Goal: Information Seeking & Learning: Learn about a topic

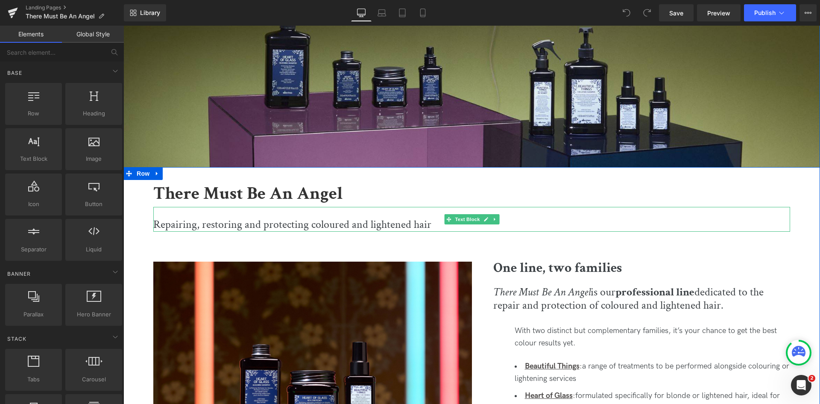
scroll to position [208, 0]
click at [178, 224] on p "Repairing, restoring and protecting coloured and lightened hair" at bounding box center [471, 224] width 637 height 15
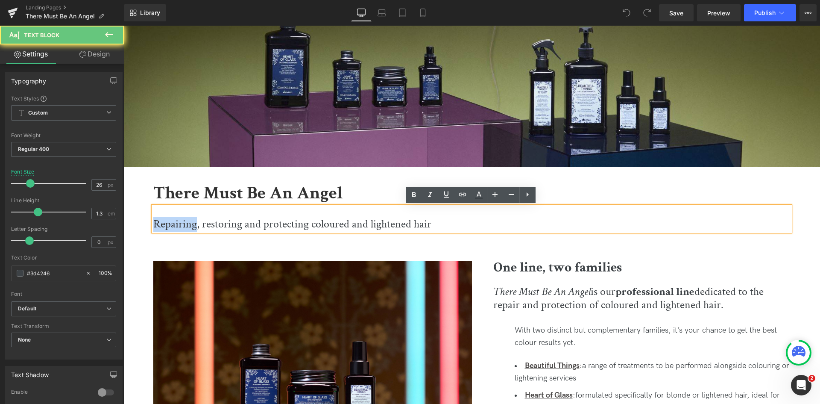
click at [178, 224] on p "Repairing, restoring and protecting coloured and lightened hair" at bounding box center [471, 224] width 637 height 15
paste div
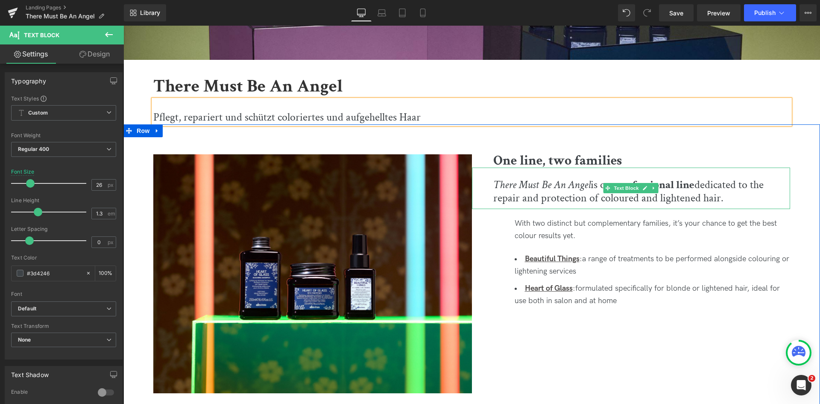
scroll to position [334, 0]
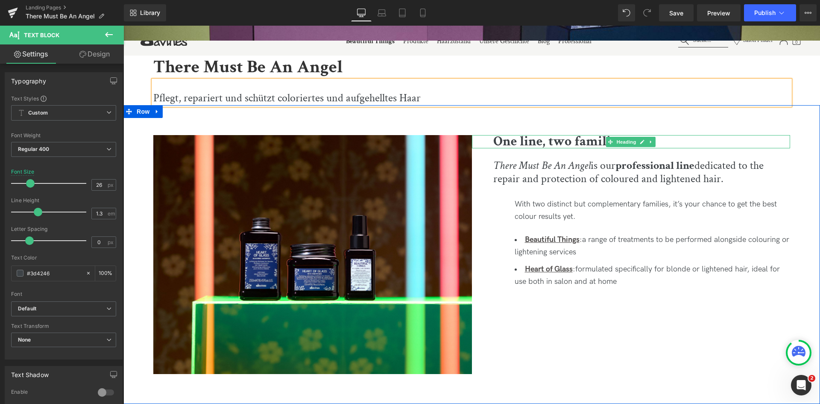
click at [508, 140] on b "One line, two families" at bounding box center [557, 141] width 129 height 18
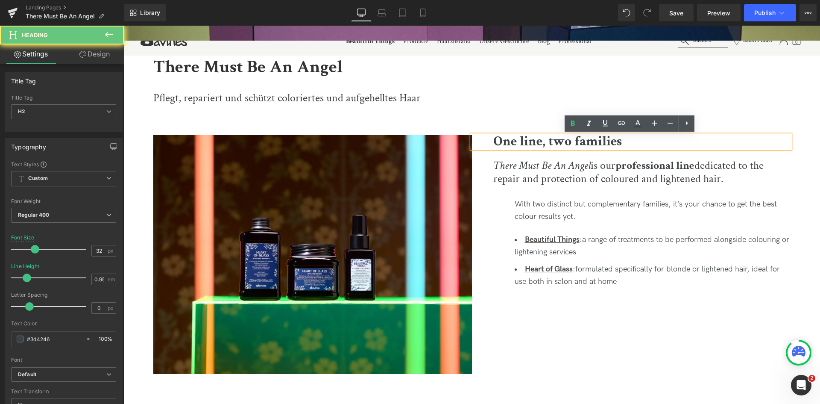
click at [508, 140] on b "One line, two families" at bounding box center [557, 141] width 129 height 18
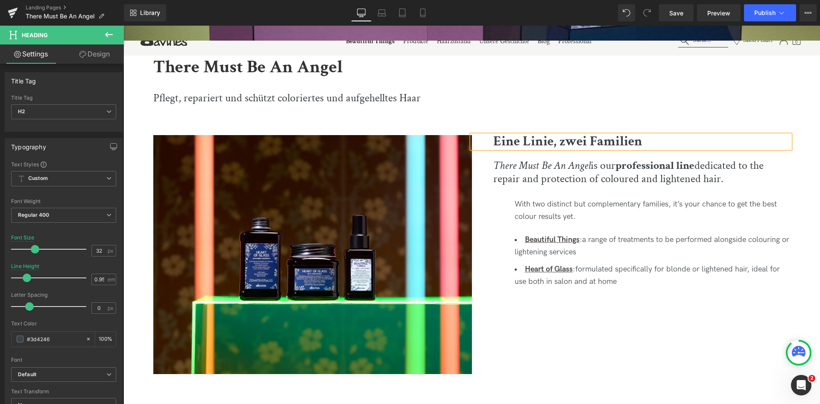
click at [593, 141] on b "Eine Linie, zwei Familien" at bounding box center [567, 141] width 149 height 18
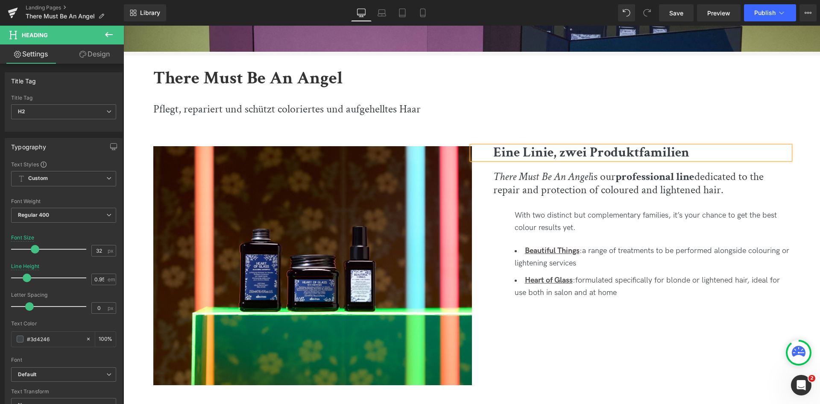
scroll to position [322, 0]
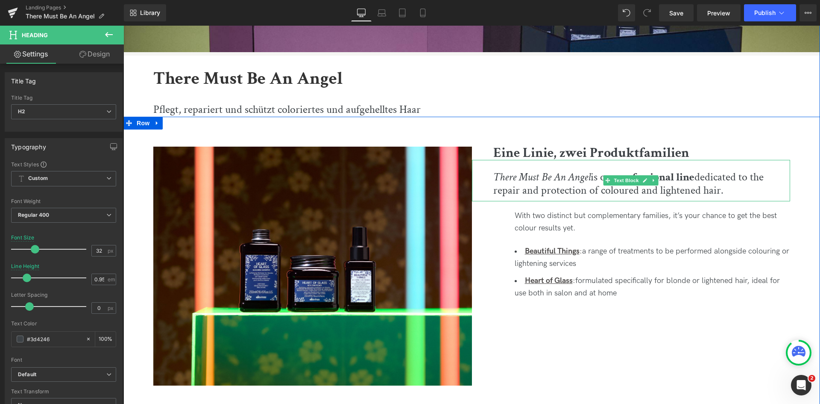
click at [549, 180] on span "There Must Be An Angel" at bounding box center [541, 177] width 97 height 15
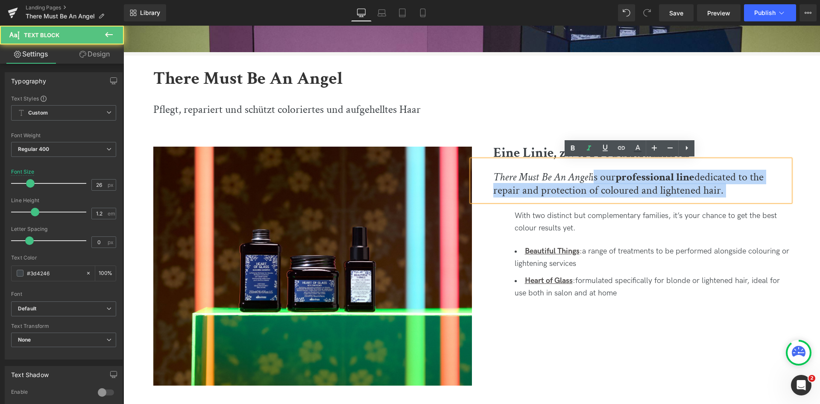
drag, startPoint x: 592, startPoint y: 179, endPoint x: 752, endPoint y: 196, distance: 161.2
click at [752, 196] on div "There Must Be An Angel is our professional line dedicated to the repair and pro…" at bounding box center [631, 180] width 319 height 41
paste div
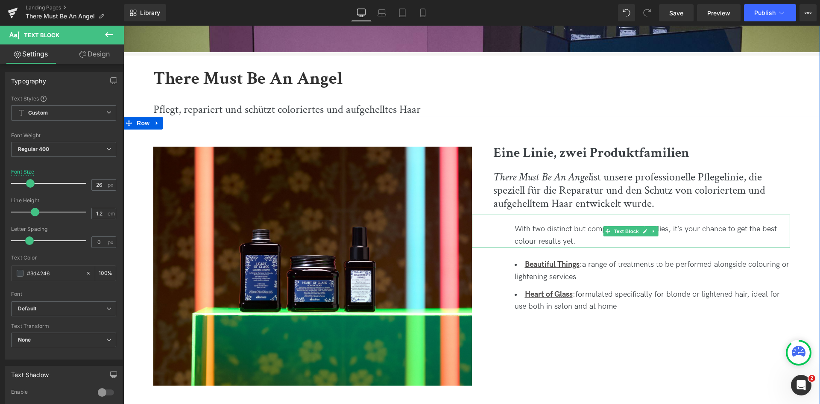
click at [539, 237] on div "With two distinct but complementary families, it’s your chance to get the best …" at bounding box center [653, 235] width 276 height 25
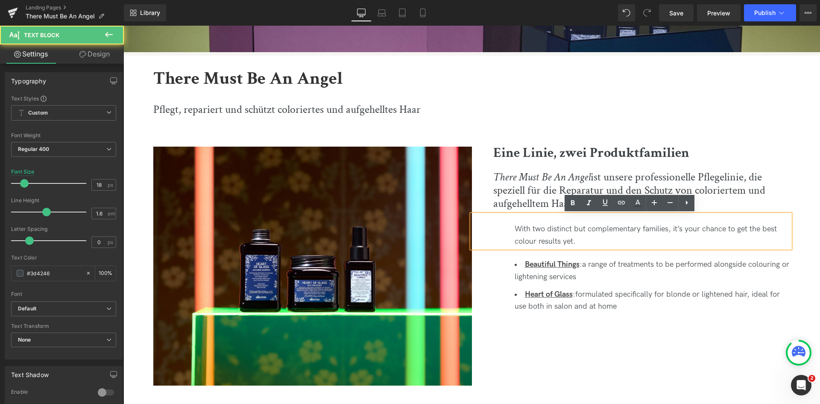
click at [539, 237] on div "With two distinct but complementary families, it’s your chance to get the best …" at bounding box center [653, 235] width 276 height 25
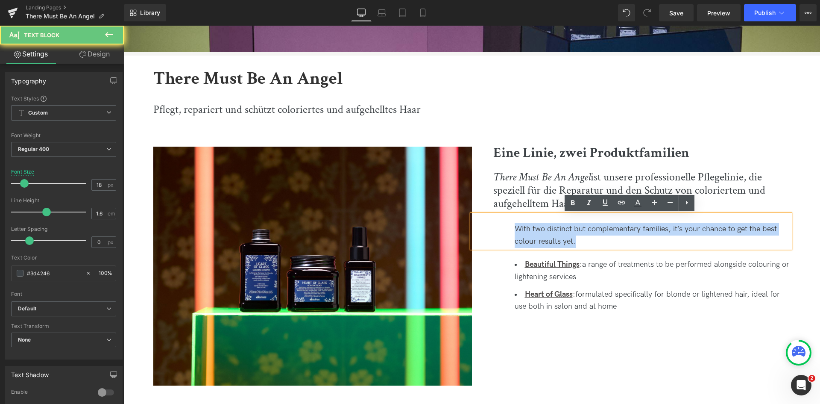
click at [539, 237] on div "With two distinct but complementary families, it’s your chance to get the best …" at bounding box center [653, 235] width 276 height 25
paste div
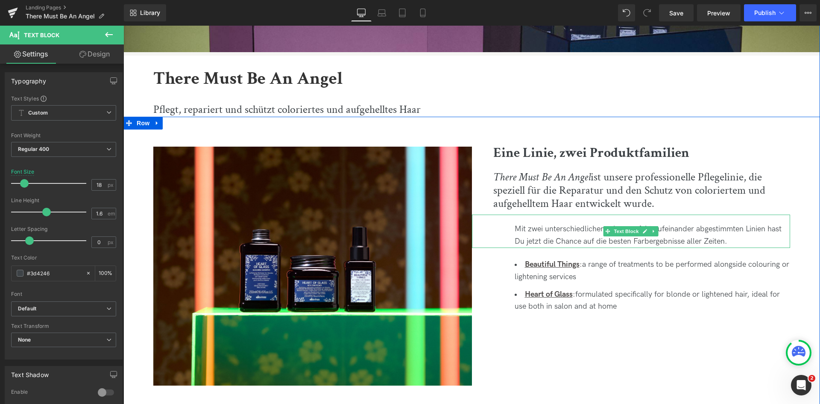
click at [744, 228] on div "Mit zwei unterschiedlichen, aber perfekt aufeinander abgestimmten Linien hast D…" at bounding box center [653, 235] width 276 height 25
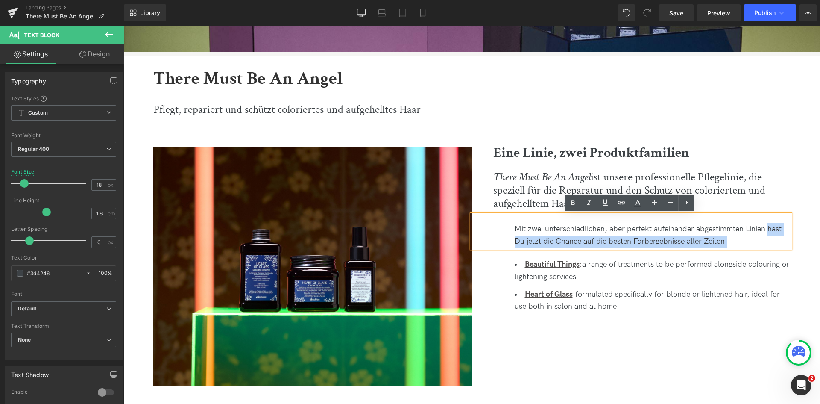
drag, startPoint x: 766, startPoint y: 228, endPoint x: 764, endPoint y: 242, distance: 14.3
click at [764, 242] on div "Mit zwei unterschiedlichen, aber perfekt aufeinander abgestimmten Linien hast D…" at bounding box center [653, 235] width 276 height 25
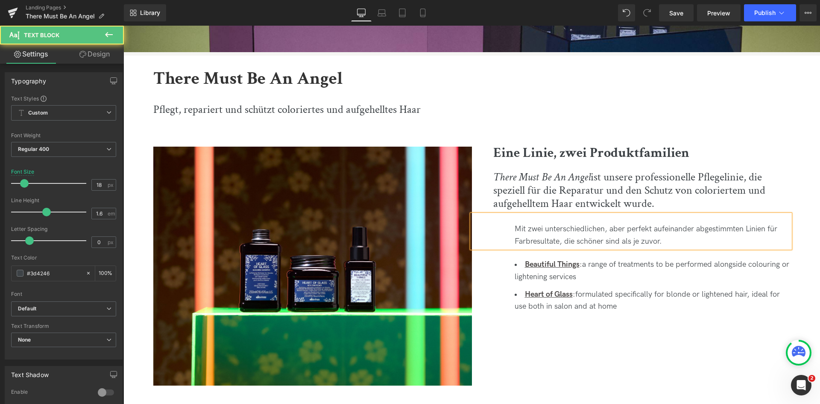
click at [528, 229] on div "Mit zwei unterschiedlichen, aber perfekt aufeinander abgestimmten Linien für Fa…" at bounding box center [653, 235] width 276 height 25
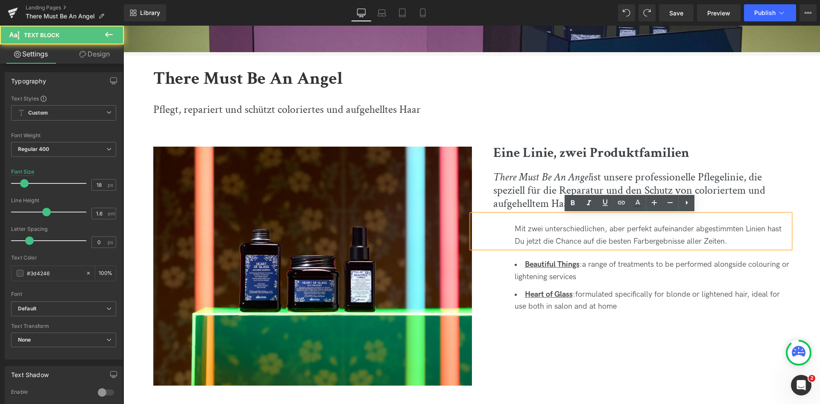
click at [528, 229] on div "Mit zwei unterschiedlichen, aber perfekt aufeinander abgestimmten Linien hast D…" at bounding box center [653, 235] width 276 height 25
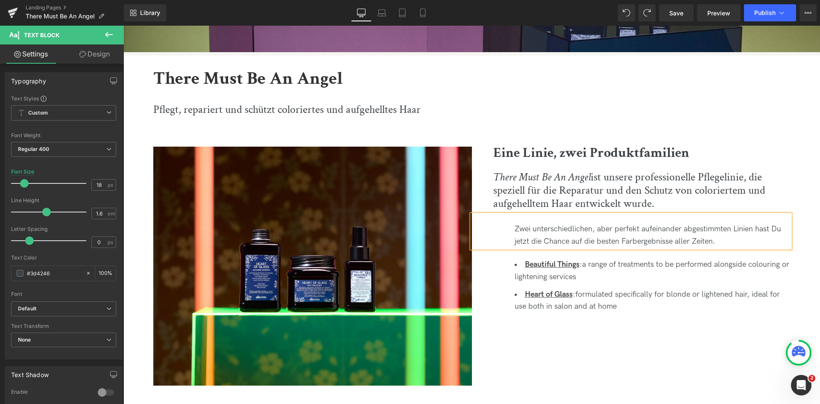
click at [592, 228] on div "Zwei unterschiedlichen, aber perfekt aufeinander abgestimmten Linien hast Du je…" at bounding box center [653, 235] width 276 height 25
click at [726, 228] on div "Zwei unterschiedliche, aber perfekt aufeinander abgestimmten Linien hast Du jet…" at bounding box center [653, 235] width 276 height 25
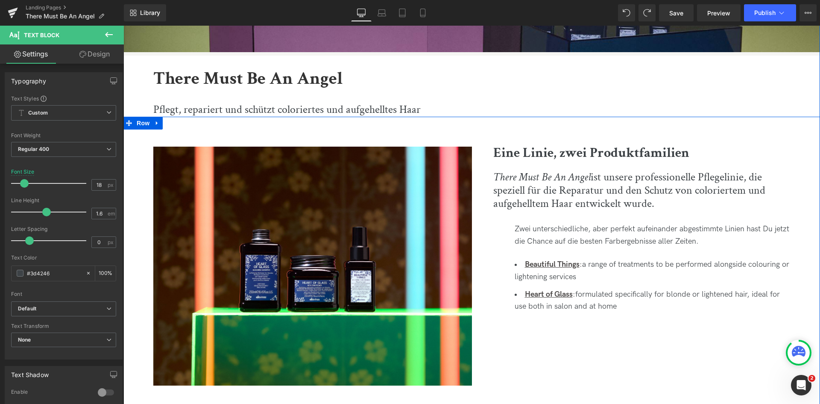
click at [685, 220] on div "Zwei unterschiedliche, aber perfekt aufeinander abgestimmte Linien hast Du jetz…" at bounding box center [631, 230] width 319 height 33
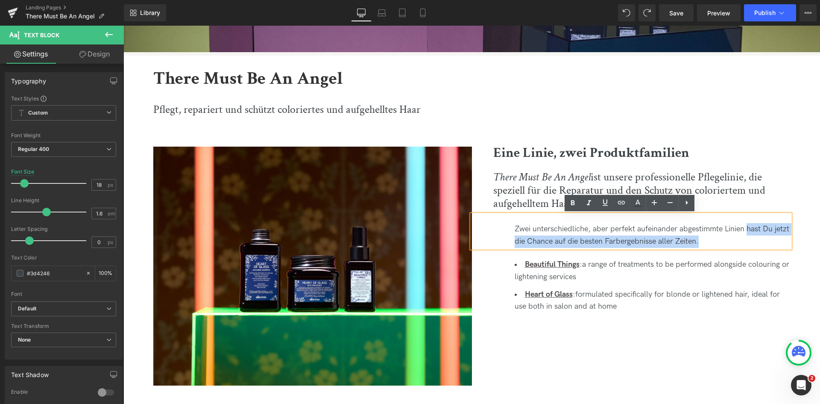
drag, startPoint x: 746, startPoint y: 226, endPoint x: 743, endPoint y: 243, distance: 17.8
click at [743, 243] on div "Zwei unterschiedliche, aber perfekt aufeinander abgestimmte Linien hast Du jetz…" at bounding box center [653, 235] width 276 height 25
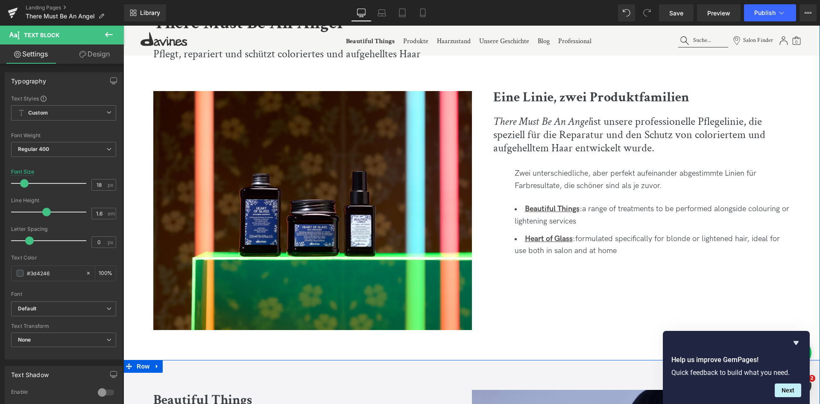
scroll to position [376, 0]
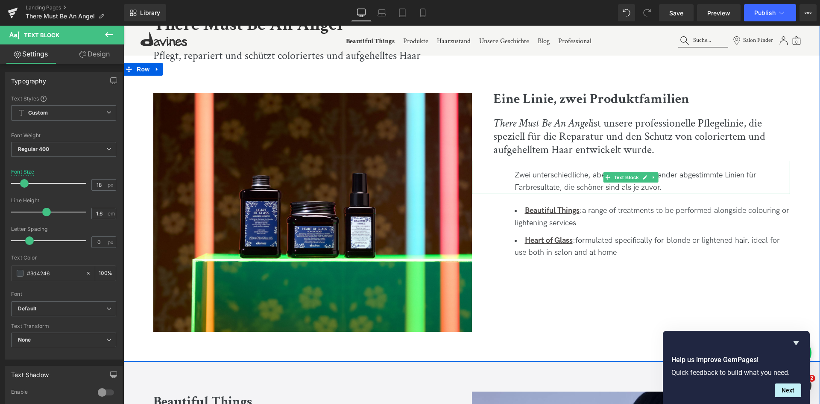
click at [667, 181] on div "Zwei unterschiedliche, aber perfekt aufeinander abgestimmte Linien für Farbresu…" at bounding box center [653, 181] width 276 height 25
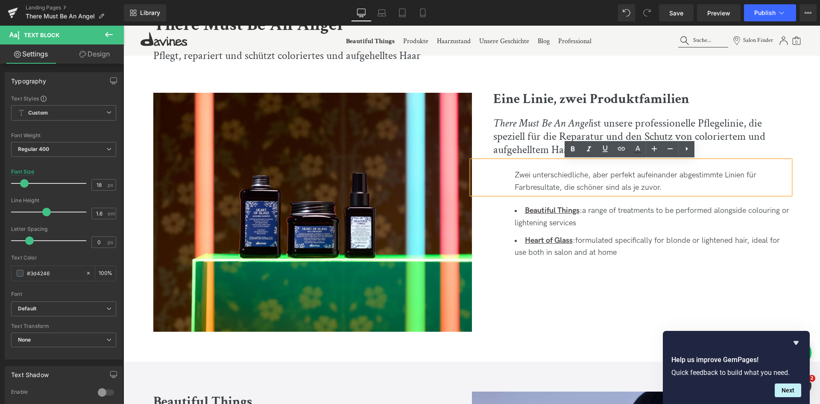
click at [515, 187] on div "Zwei unterschiedliche, aber perfekt aufeinander abgestimmte Linien für Farbresu…" at bounding box center [653, 181] width 276 height 25
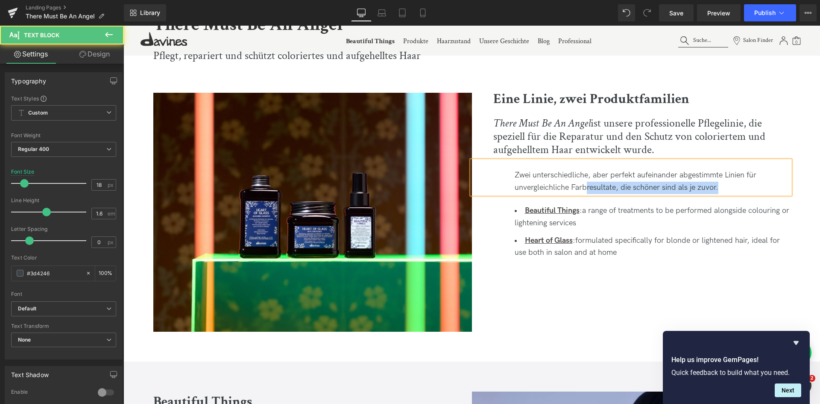
drag, startPoint x: 584, startPoint y: 187, endPoint x: 743, endPoint y: 187, distance: 158.5
click at [743, 187] on div "Zwei unterschiedliche, aber perfekt aufeinander abgestimmte Linien für unvergle…" at bounding box center [653, 181] width 276 height 25
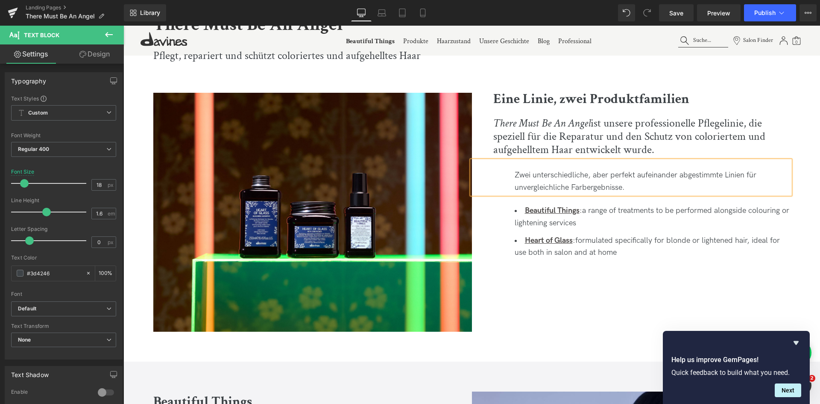
click at [613, 323] on div "Image Eine Linie, zwei Produktfamilien Heading There Must Be An Angel ist unser…" at bounding box center [471, 212] width 697 height 299
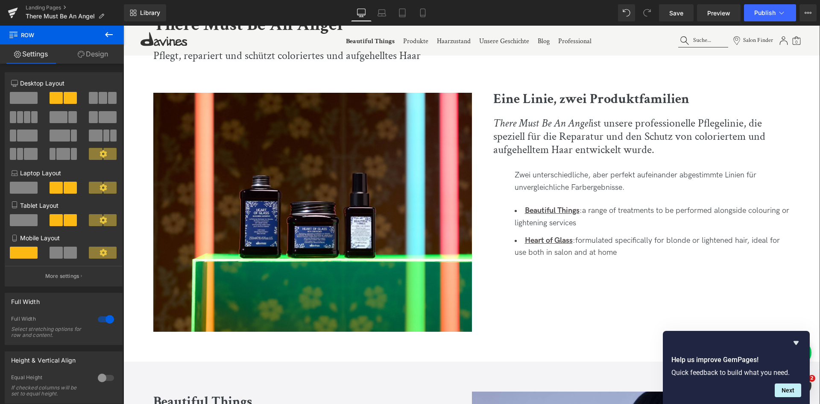
click at [595, 222] on li "Beautiful Things : a range of treatments to be performed alongside colouring or…" at bounding box center [653, 217] width 276 height 25
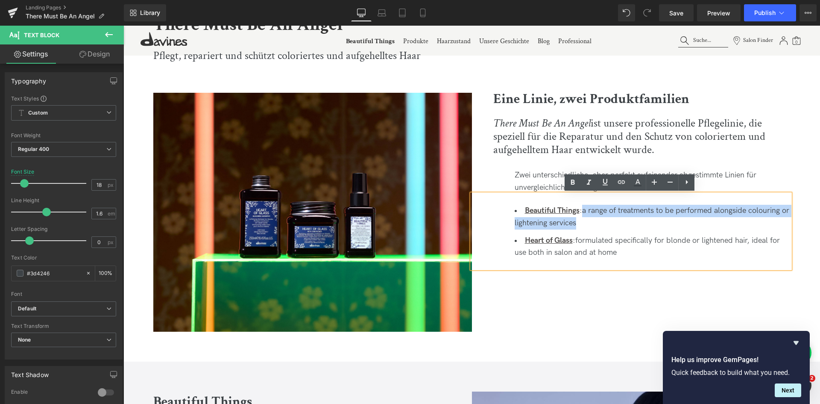
drag, startPoint x: 595, startPoint y: 222, endPoint x: 585, endPoint y: 212, distance: 14.5
click at [585, 212] on li "Beautiful Things : a range of treatments to be performed alongside colouring or…" at bounding box center [653, 217] width 276 height 25
paste div
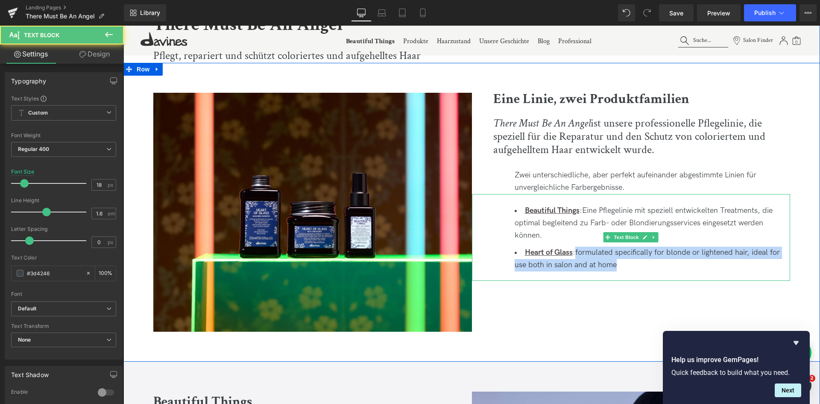
drag, startPoint x: 576, startPoint y: 249, endPoint x: 642, endPoint y: 265, distance: 67.7
click at [642, 265] on li "Heart of Glass : formulated specifically for blonde or lightened hair, ideal fo…" at bounding box center [653, 258] width 276 height 25
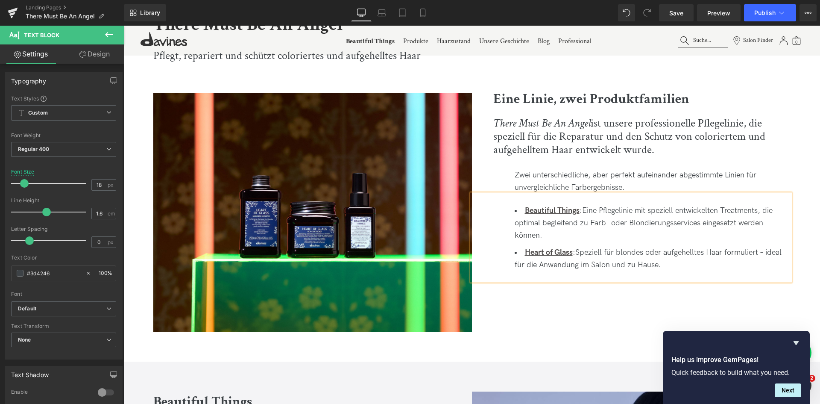
click at [767, 251] on li "Heart of Glass : Speziell für blondes oder aufgehelltes Haar formuliert – ideal…" at bounding box center [653, 258] width 276 height 25
click at [574, 293] on div "Image Eine Linie, zwei Produktfamilien Heading There Must Be An Angel ist unser…" at bounding box center [471, 212] width 697 height 299
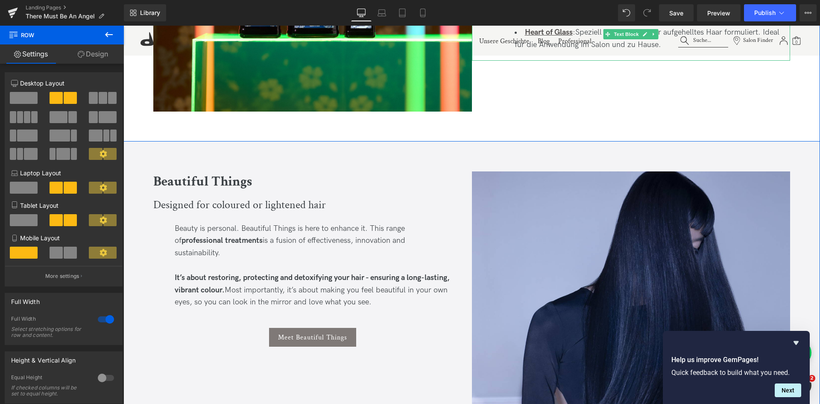
scroll to position [596, 0]
click at [172, 207] on div "Designed for coloured or lightened hair" at bounding box center [312, 203] width 319 height 24
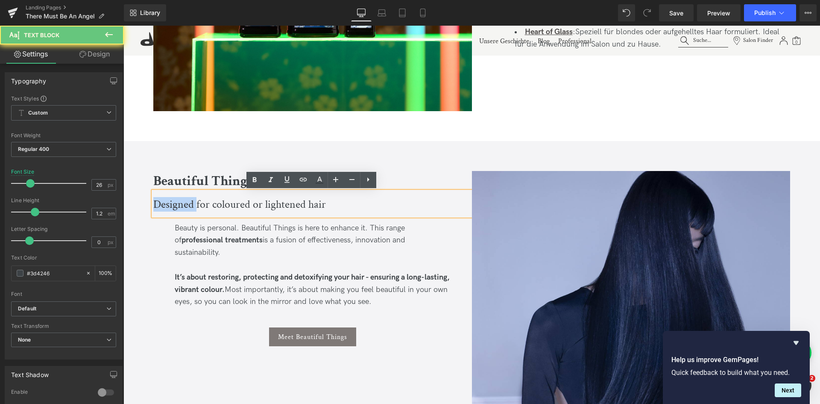
click at [172, 207] on div "Designed for coloured or lightened hair" at bounding box center [312, 203] width 319 height 24
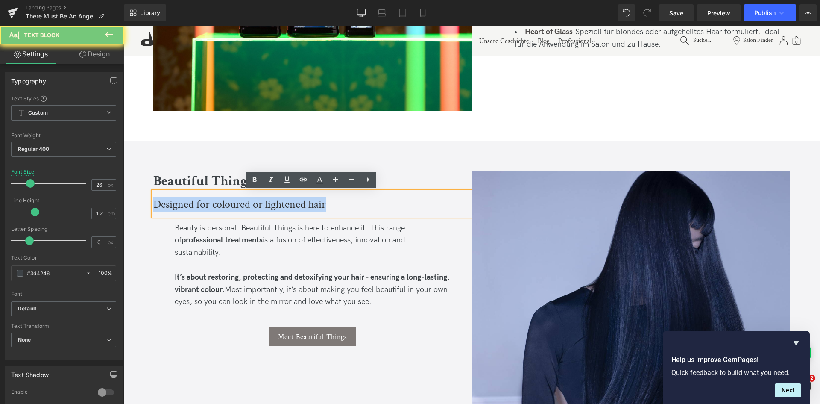
click at [172, 207] on div "Designed for coloured or lightened hair" at bounding box center [312, 203] width 319 height 24
paste div
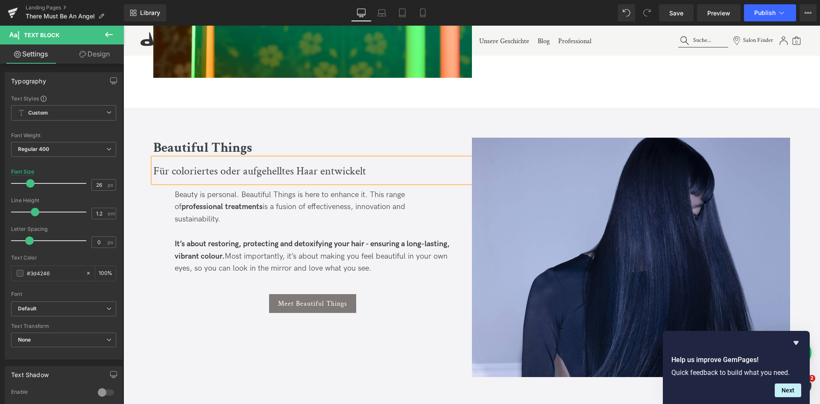
scroll to position [630, 0]
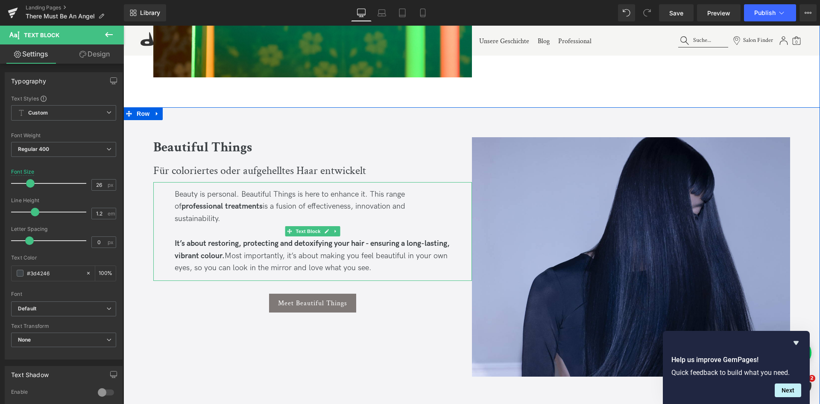
click at [191, 214] on div "Beauty is personal. Beautiful Things is here to enhance it. This range of profe…" at bounding box center [312, 231] width 319 height 99
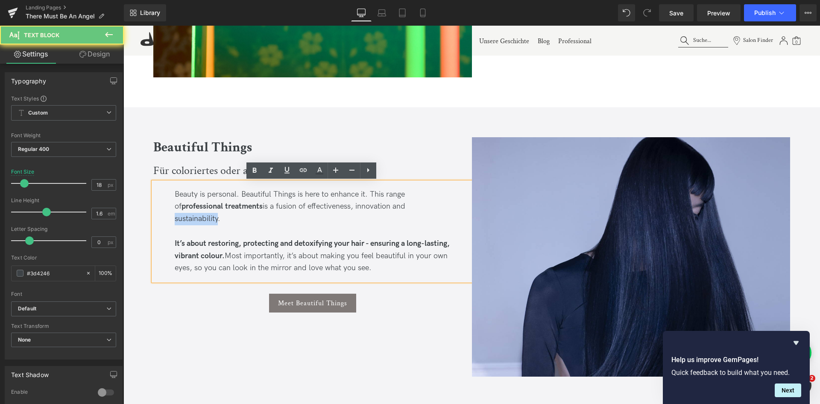
click at [191, 214] on div "Beauty is personal. Beautiful Things is here to enhance it. This range of profe…" at bounding box center [312, 231] width 319 height 99
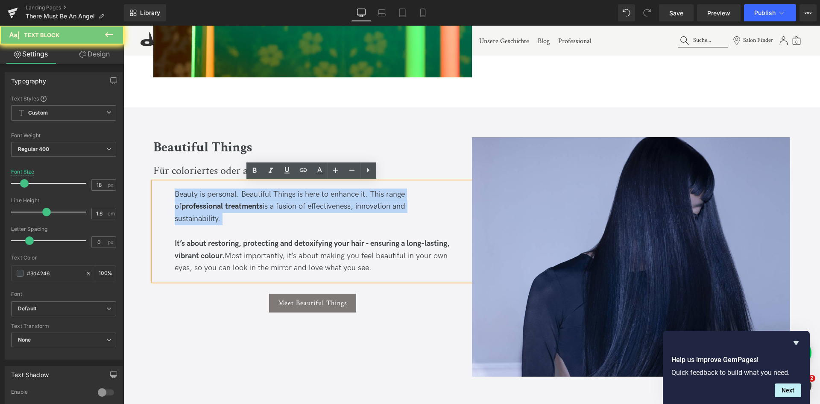
click at [191, 214] on div "Beauty is personal. Beautiful Things is here to enhance it. This range of profe…" at bounding box center [312, 231] width 319 height 99
paste div
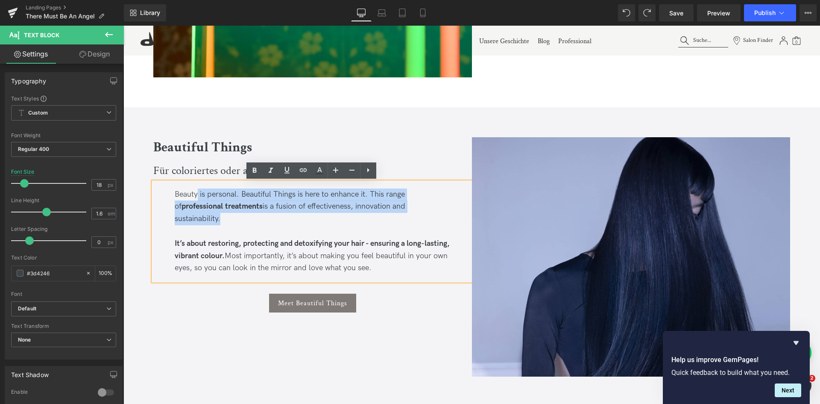
drag, startPoint x: 219, startPoint y: 217, endPoint x: 197, endPoint y: 194, distance: 32.0
click at [197, 194] on div "Beauty is personal. Beautiful Things is here to enhance it. This range of profe…" at bounding box center [312, 231] width 319 height 99
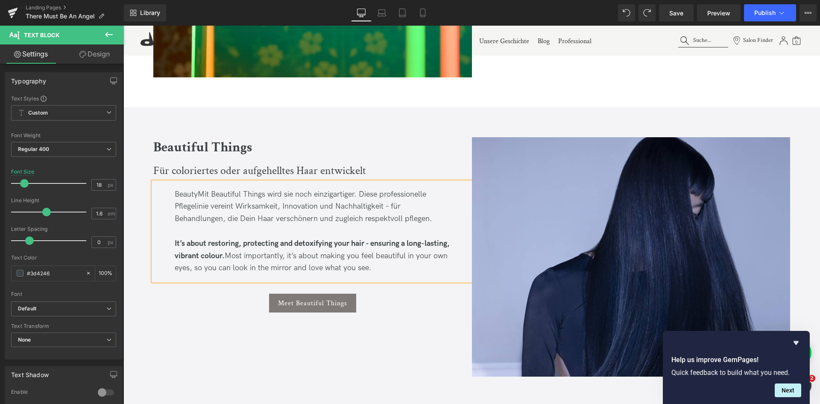
click at [197, 194] on div "BeautyMit Beautiful Things wird sie noch einzigartiger. Diese professionelle Pf…" at bounding box center [312, 231] width 319 height 99
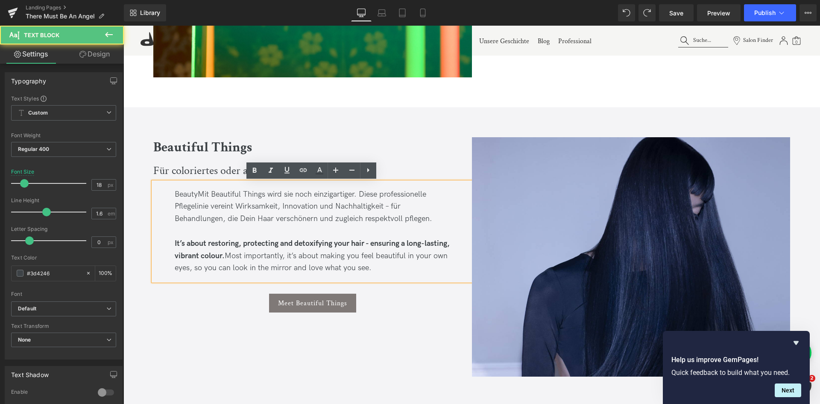
click at [190, 194] on div "BeautyMit Beautiful Things wird sie noch einzigartiger. Diese professionelle Pf…" at bounding box center [312, 231] width 319 height 99
click at [195, 193] on div "BeautyMit Beautiful Things wird sie noch einzigartiger. Diese professionelle Pf…" at bounding box center [312, 231] width 319 height 99
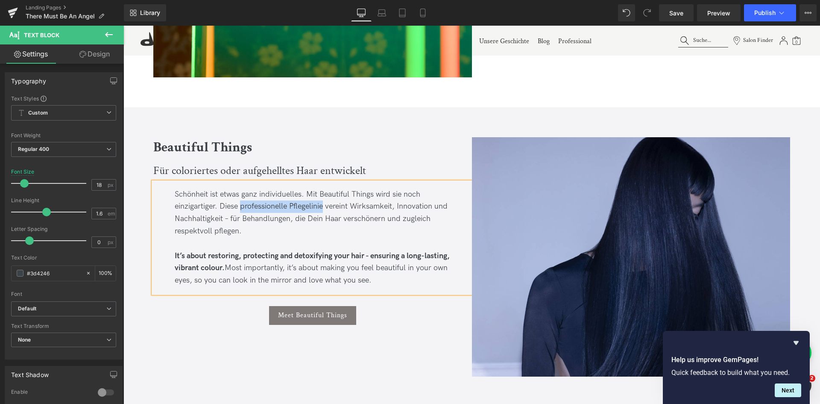
drag, startPoint x: 241, startPoint y: 206, endPoint x: 324, endPoint y: 209, distance: 82.9
click at [324, 209] on div "Schönheit ist etwas ganz individuelles. Mit Beautiful Things wird sie noch einz…" at bounding box center [312, 237] width 319 height 111
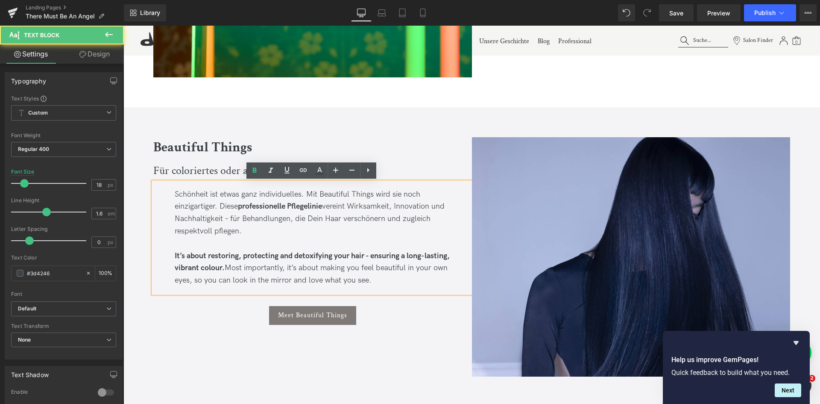
click at [245, 218] on div "Schönheit ist etwas ganz individuelles. Mit Beautiful Things wird sie noch einz…" at bounding box center [312, 237] width 319 height 111
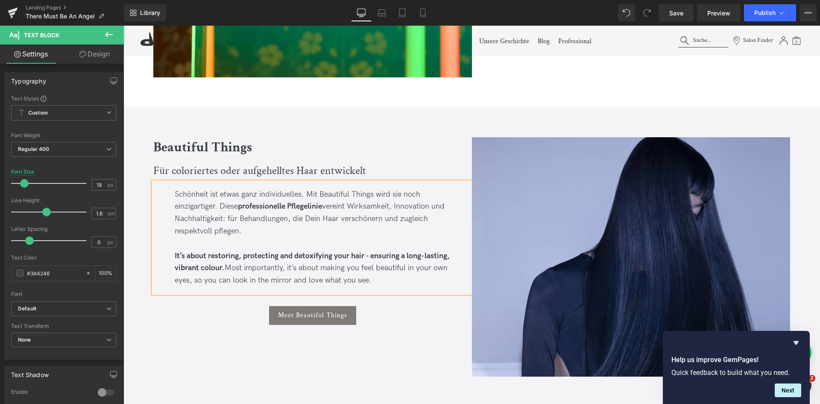
click at [192, 231] on div "Schönheit ist etwas ganz individuelles. Mit Beautiful Things wird sie noch einz…" at bounding box center [312, 237] width 319 height 111
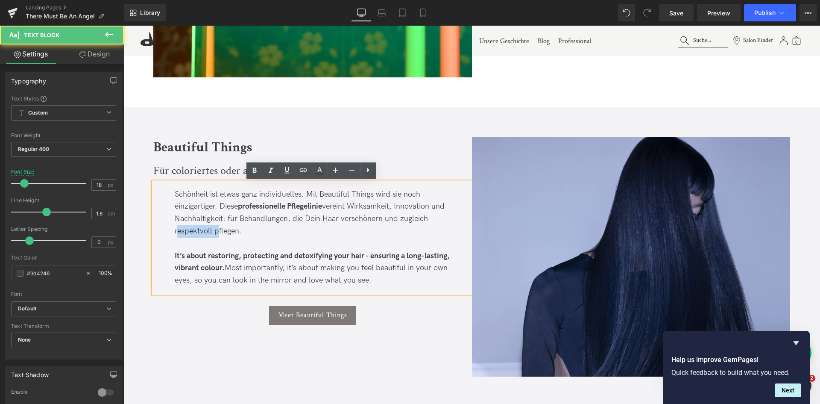
click at [192, 231] on div "Schönheit ist etwas ganz individuelles. Mit Beautiful Things wird sie noch einz…" at bounding box center [312, 237] width 319 height 111
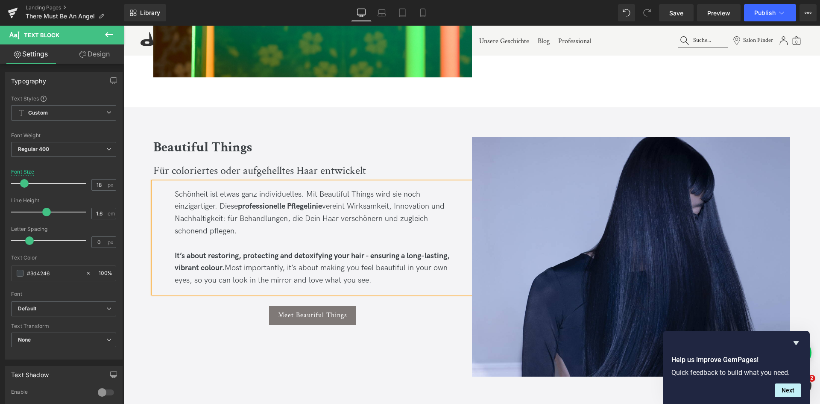
click at [384, 216] on div "Schönheit ist etwas ganz individuelles. Mit Beautiful Things wird sie noch einz…" at bounding box center [312, 237] width 319 height 111
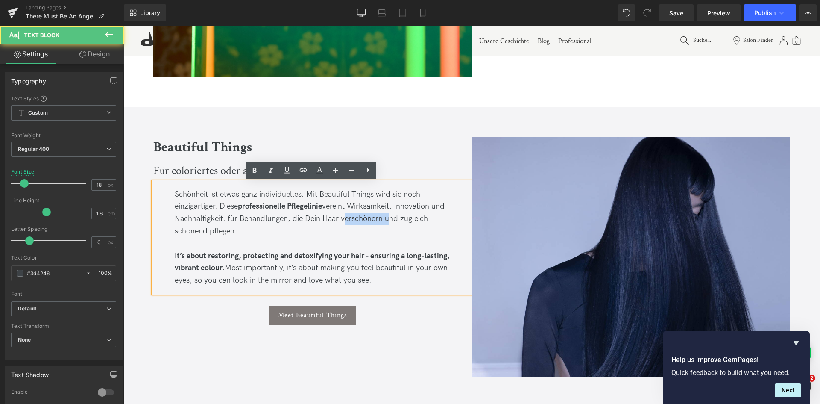
click at [384, 216] on div "Schönheit ist etwas ganz individuelles. Mit Beautiful Things wird sie noch einz…" at bounding box center [312, 237] width 319 height 111
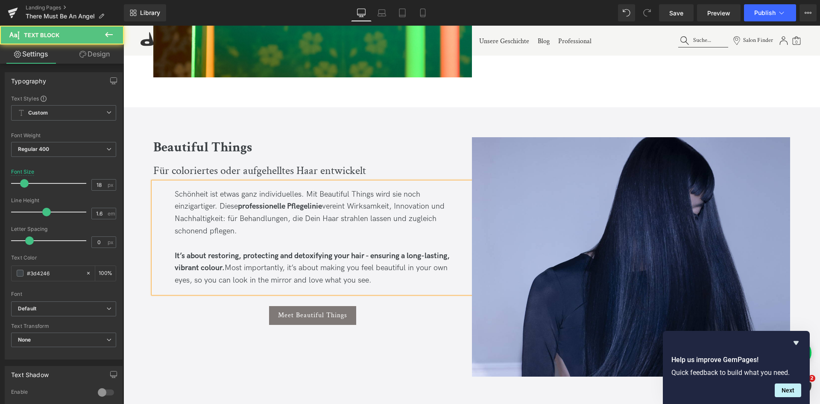
click at [174, 233] on div "Schönheit ist etwas ganz individuelles. Mit Beautiful Things wird sie noch einz…" at bounding box center [312, 237] width 319 height 111
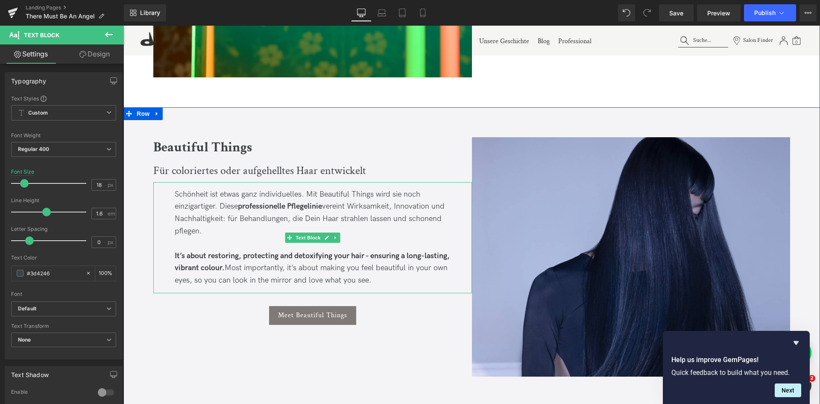
drag, startPoint x: 417, startPoint y: 281, endPoint x: 186, endPoint y: 256, distance: 232.4
click at [186, 256] on div "It’s about restoring, protecting and detoxifying your hair - ensuring a long-la…" at bounding box center [313, 268] width 276 height 37
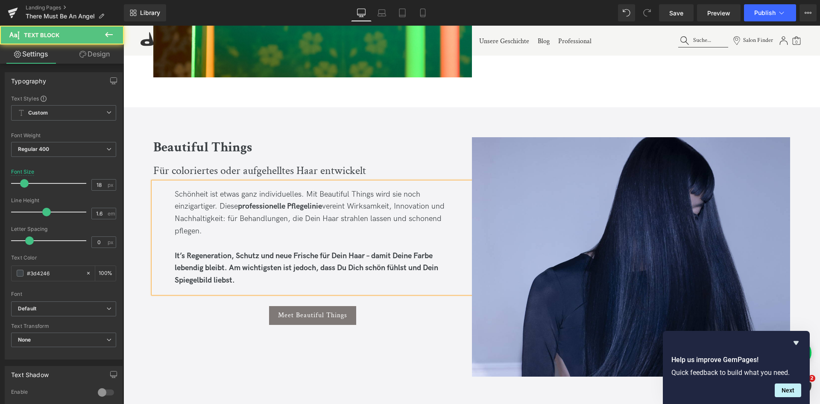
click at [181, 254] on strong "It’s Regeneration, Schutz und neue Frische für Dein Haar – damit Deine Farbe le…" at bounding box center [307, 268] width 264 height 34
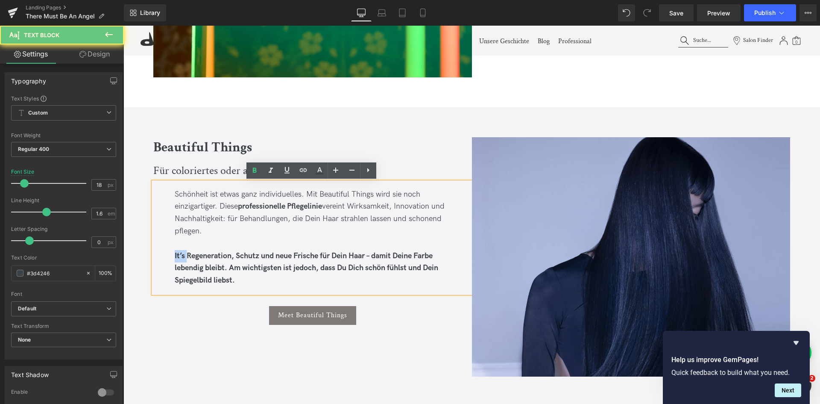
click at [181, 254] on strong "It’s Regeneration, Schutz und neue Frische für Dein Haar – damit Deine Farbe le…" at bounding box center [307, 268] width 264 height 34
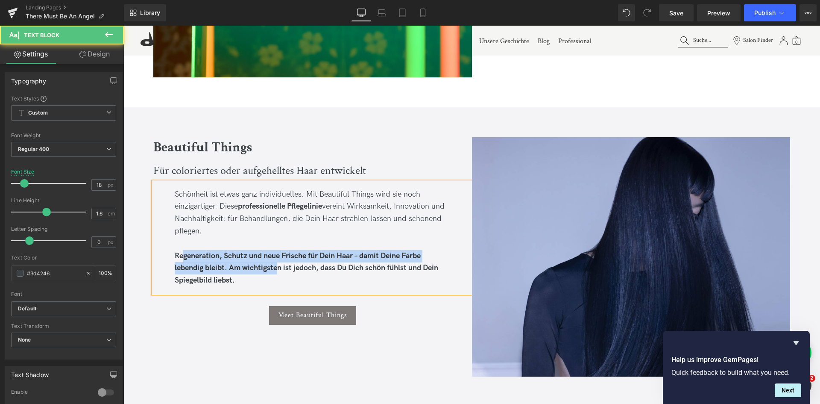
drag, startPoint x: 181, startPoint y: 254, endPoint x: 276, endPoint y: 274, distance: 97.3
click at [276, 274] on div "Regeneration, Schutz und neue Frische für Dein Haar – damit Deine Farbe lebendi…" at bounding box center [313, 268] width 276 height 37
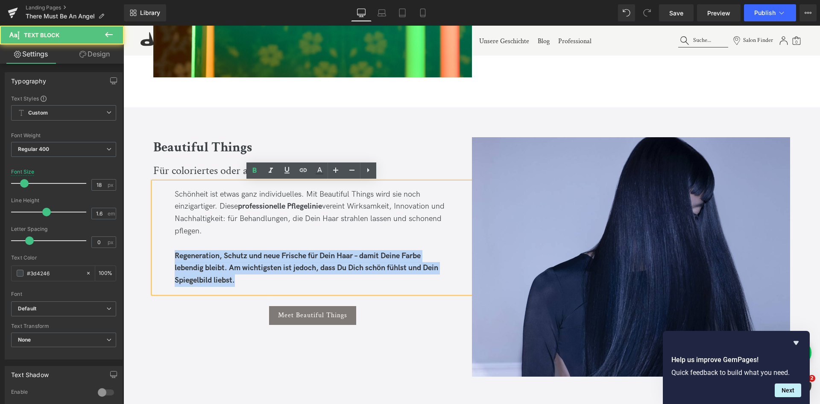
drag, startPoint x: 234, startPoint y: 286, endPoint x: 167, endPoint y: 258, distance: 72.3
click at [167, 258] on div "Schönheit ist etwas ganz individuelles. Mit Beautiful Things wird sie noch einz…" at bounding box center [312, 237] width 319 height 111
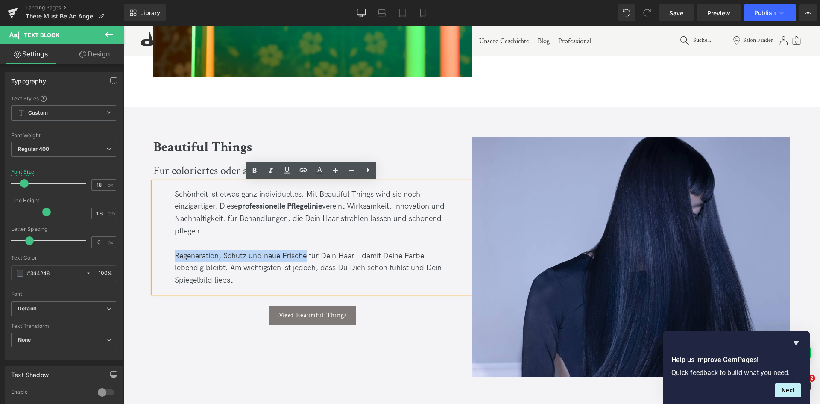
drag, startPoint x: 167, startPoint y: 258, endPoint x: 305, endPoint y: 255, distance: 138.0
click at [305, 255] on div "Schönheit ist etwas ganz individuelles. Mit Beautiful Things wird sie noch einz…" at bounding box center [312, 237] width 319 height 111
click at [349, 263] on div "Regeneration, Schutz und neue Frische für Dein Haar – damit Deine Farbe lebendi…" at bounding box center [313, 268] width 276 height 37
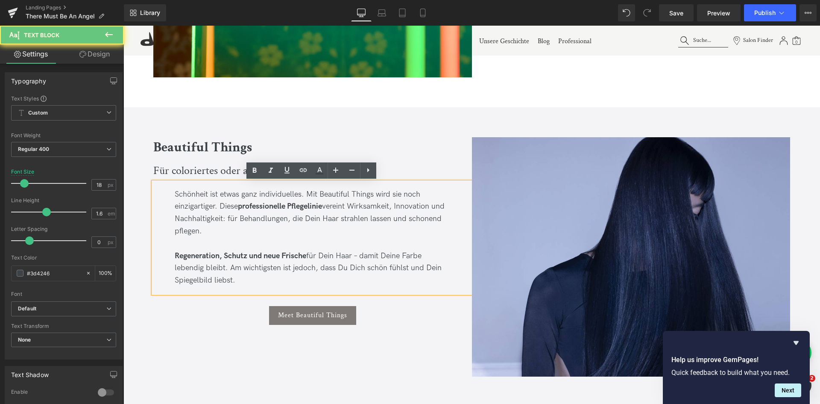
click at [363, 250] on div "Regeneration, Schutz und neue Frische für Dein Haar – damit Deine Farbe lebendi…" at bounding box center [313, 268] width 276 height 37
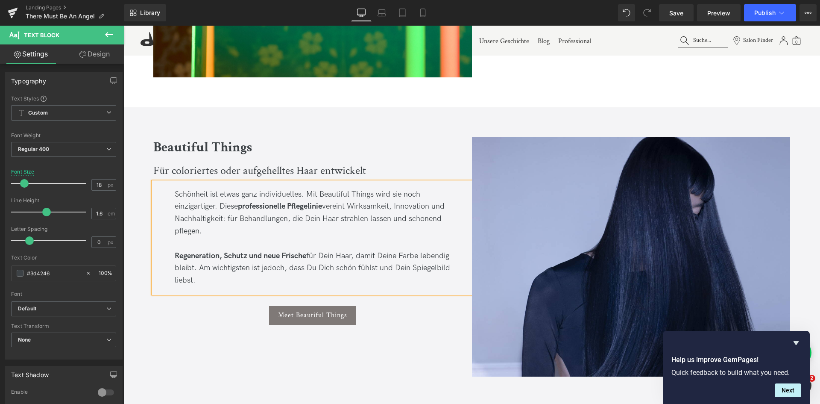
click at [407, 255] on div "Regeneration, Schutz und neue Frische für Dein Haar, damit Deine Farbe lebendig…" at bounding box center [313, 268] width 276 height 37
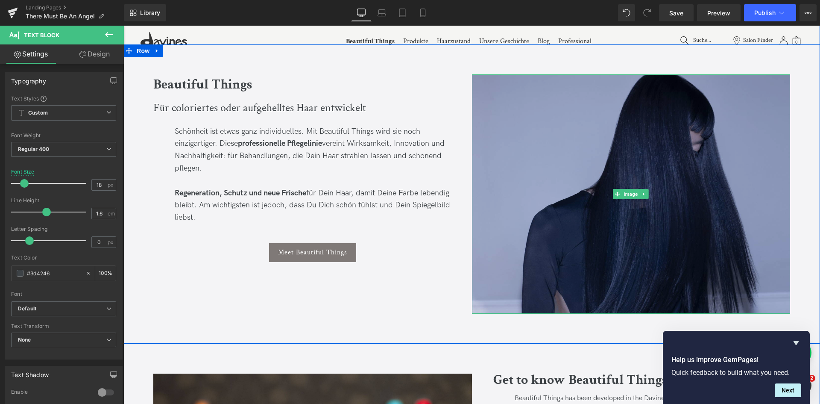
scroll to position [678, 0]
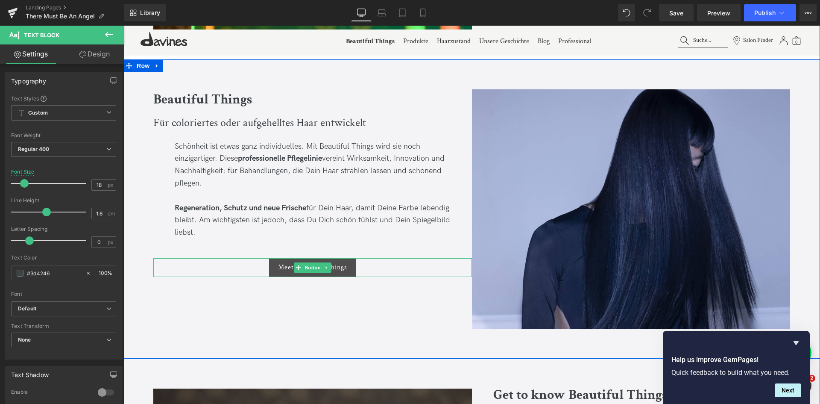
click at [345, 266] on span "Meet Beautiful Things" at bounding box center [312, 267] width 69 height 8
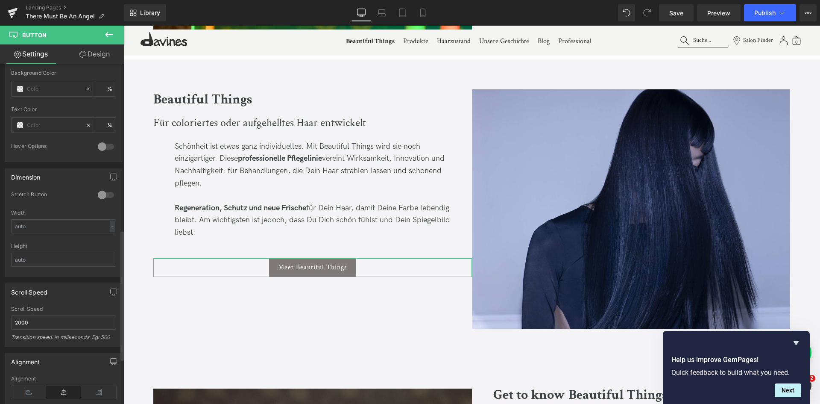
scroll to position [434, 0]
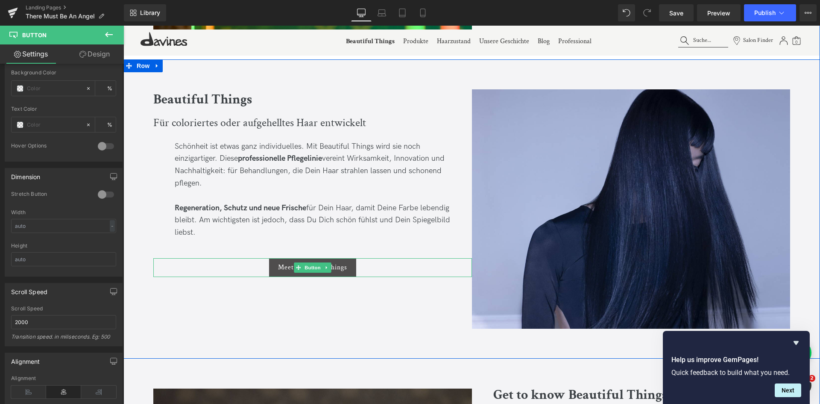
click at [285, 267] on span "Meet Beautiful Things" at bounding box center [312, 267] width 69 height 8
click at [303, 266] on span "Button" at bounding box center [313, 267] width 20 height 10
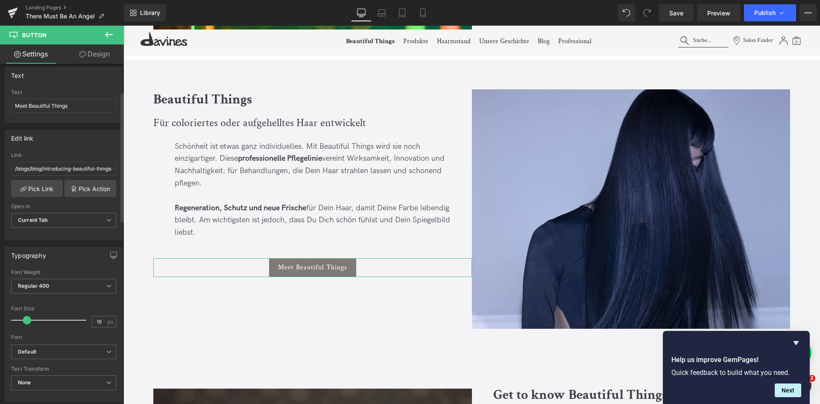
scroll to position [0, 0]
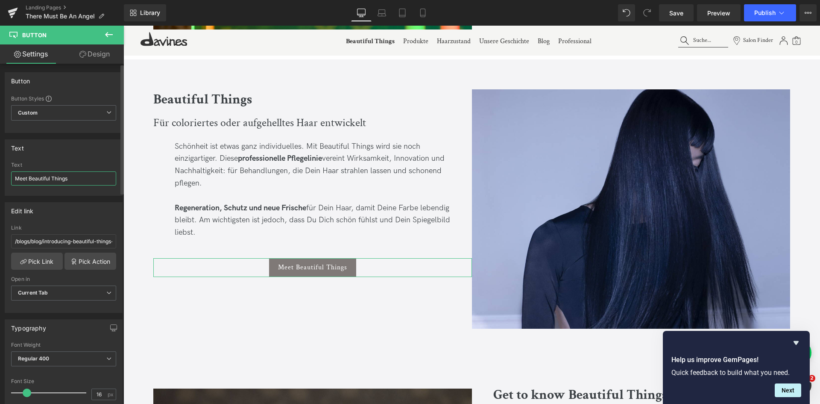
click at [26, 176] on input "Meet Beautiful Things" at bounding box center [63, 178] width 105 height 14
type input "Entdecke Beautiful Things"
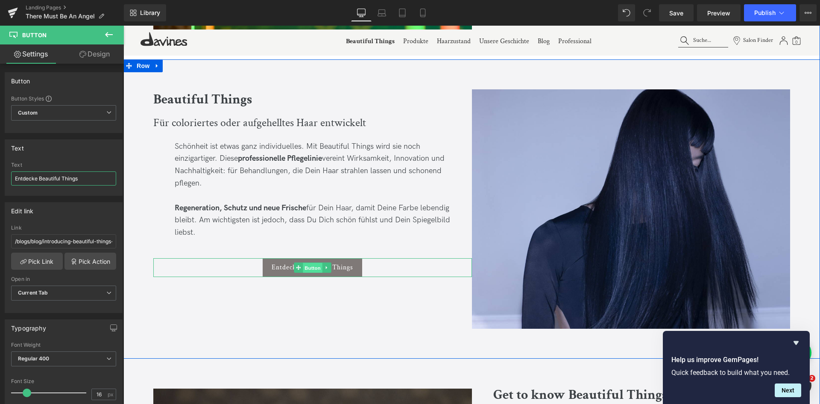
click at [315, 267] on span "Button" at bounding box center [313, 268] width 20 height 10
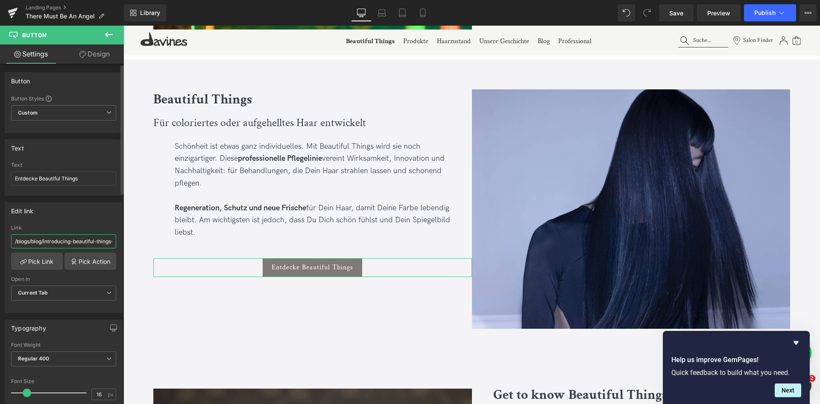
click at [45, 243] on input "/blogs/blog/introducing-beautiful-things-detoxifying-treatment-for-coloured-hair" at bounding box center [63, 241] width 105 height 14
paste input "[URL][DOMAIN_NAME]"
type input "[URL][DOMAIN_NAME]"
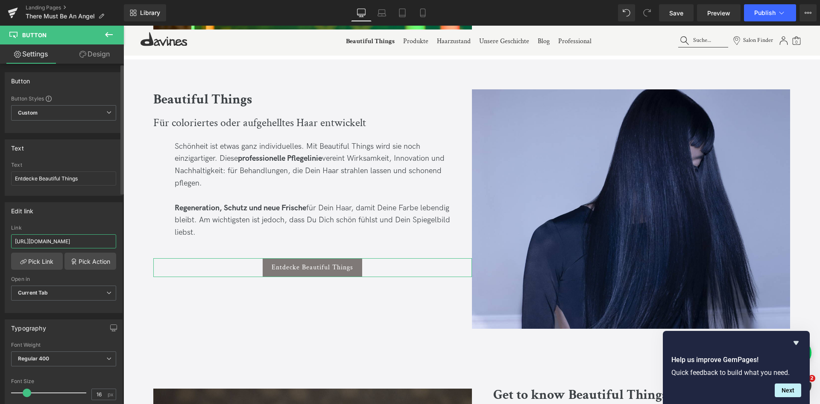
scroll to position [0, 30]
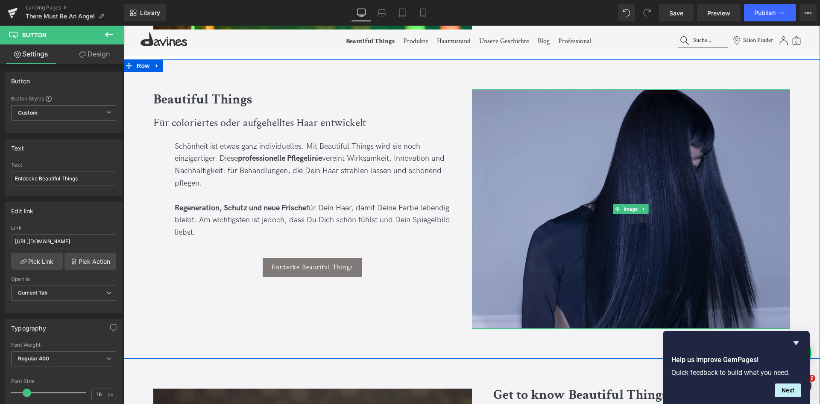
click at [652, 234] on img at bounding box center [631, 208] width 319 height 239
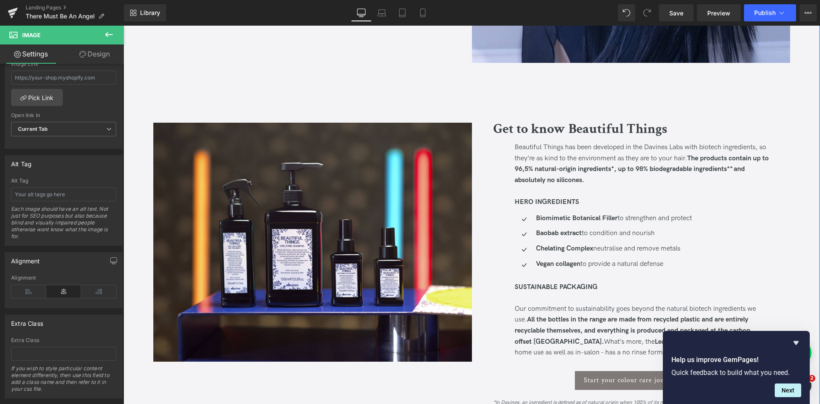
scroll to position [946, 0]
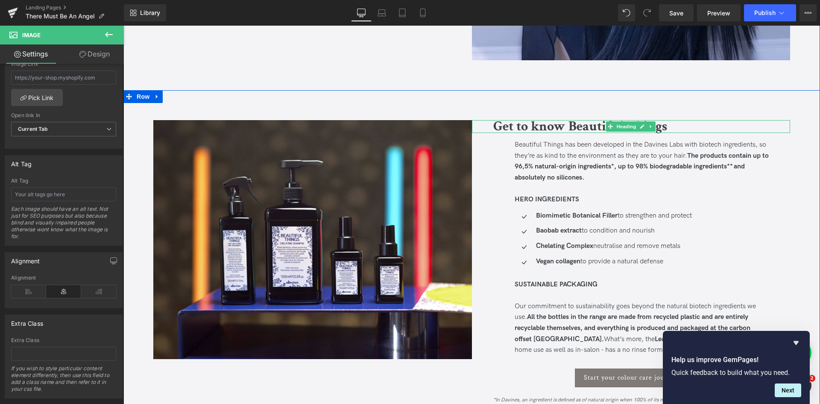
click at [544, 129] on b "Get to know Beautiful Things" at bounding box center [580, 126] width 174 height 18
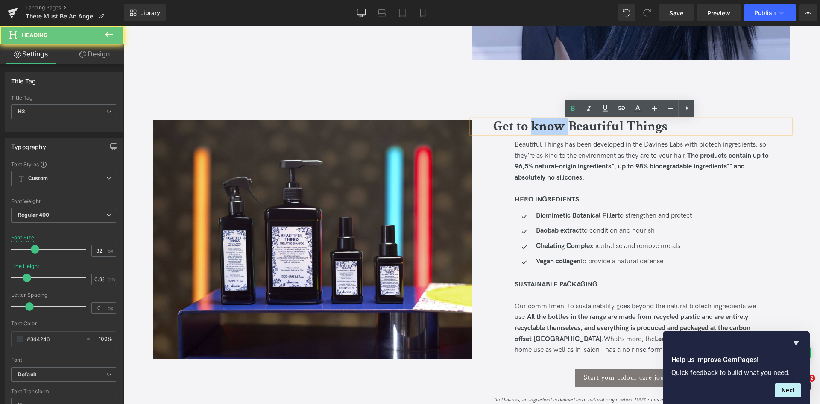
click at [544, 129] on b "Get to know Beautiful Things" at bounding box center [580, 126] width 174 height 18
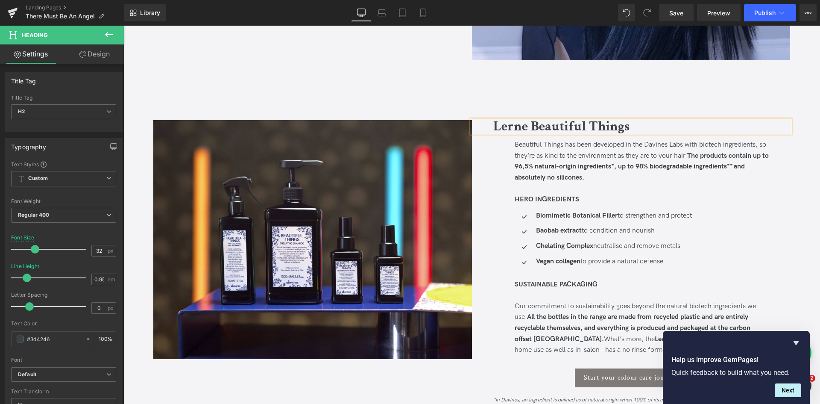
click at [651, 128] on h2 "Lerne Beautiful Things" at bounding box center [641, 126] width 297 height 13
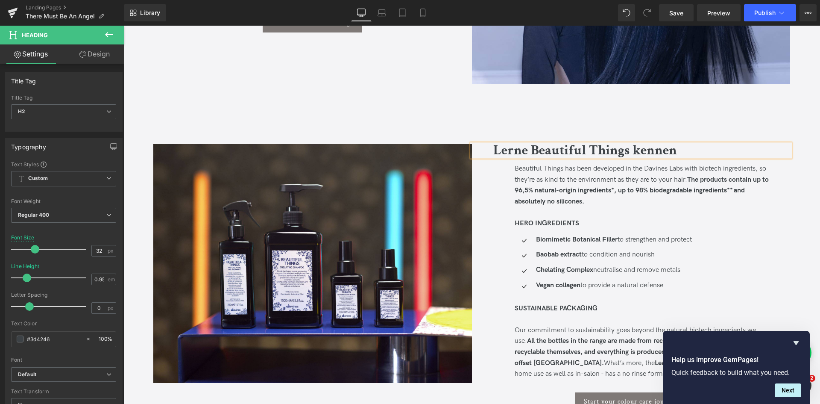
scroll to position [943, 0]
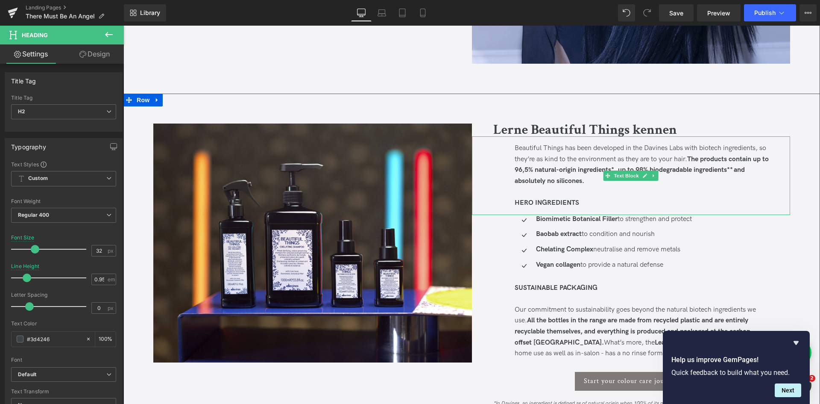
click at [590, 182] on div "Beautiful Things has been developed in the Davines Labs with biotech ingredient…" at bounding box center [642, 165] width 255 height 44
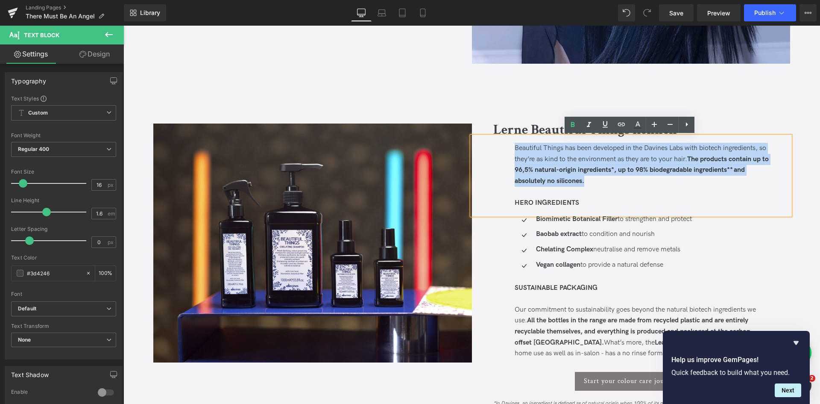
drag, startPoint x: 590, startPoint y: 182, endPoint x: 505, endPoint y: 147, distance: 92.0
click at [505, 147] on div "Beautiful Things has been developed in the Davines Labs with biotech ingredient…" at bounding box center [631, 175] width 319 height 79
paste div
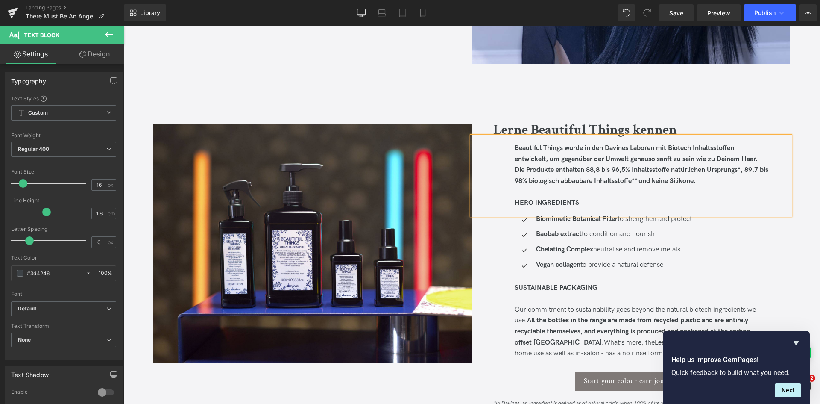
click at [515, 150] on strong "Beautiful Things wurde in den Davines Laboren mit Biotech Inhaltsstoffen entwic…" at bounding box center [642, 164] width 254 height 41
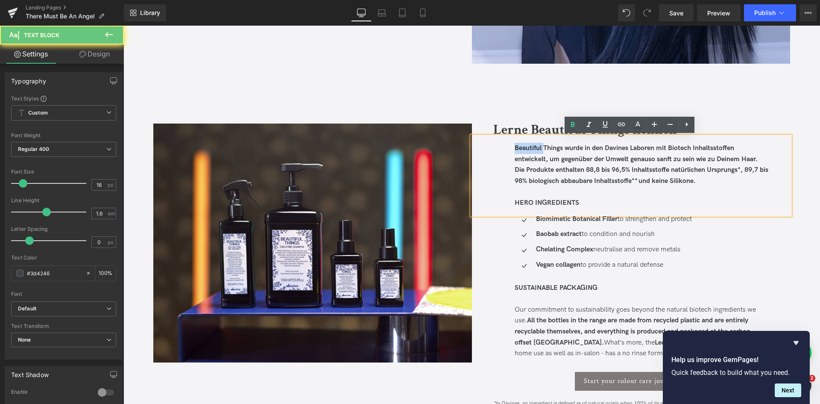
click at [515, 150] on strong "Beautiful Things wurde in den Davines Laboren mit Biotech Inhaltsstoffen entwic…" at bounding box center [642, 164] width 254 height 41
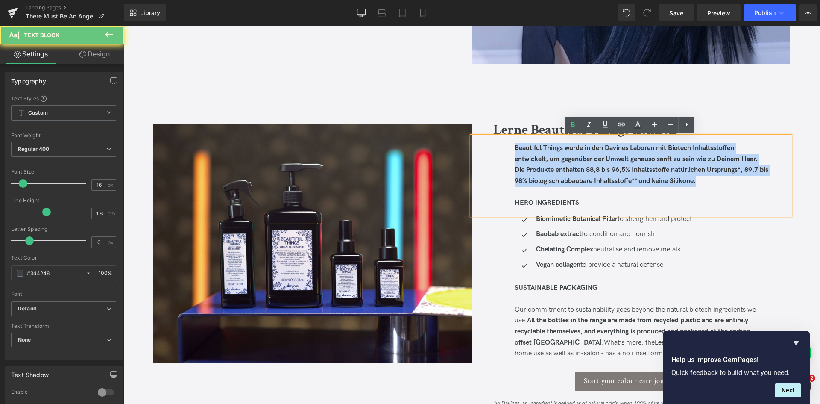
click at [515, 150] on strong "Beautiful Things wurde in den Davines Laboren mit Biotech Inhaltsstoffen entwic…" at bounding box center [642, 164] width 254 height 41
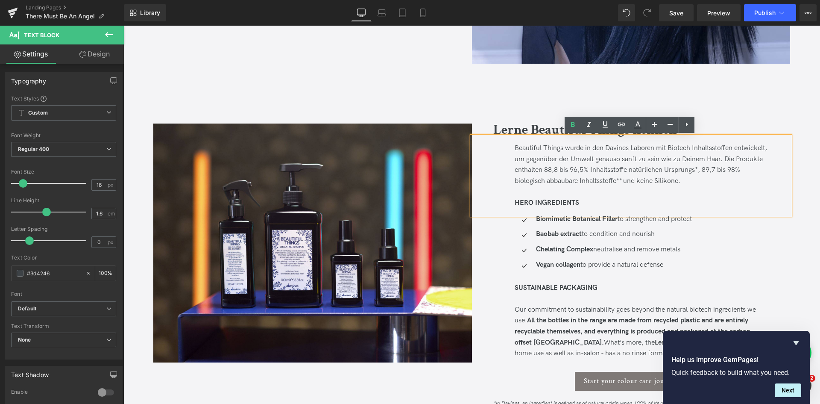
click at [551, 154] on div "Beautiful Things wurde in den Davines Laboren mit Biotech Inhaltsstoffen entwic…" at bounding box center [642, 165] width 255 height 44
drag, startPoint x: 582, startPoint y: 170, endPoint x: 738, endPoint y: 170, distance: 156.3
click at [738, 170] on div "Beautiful Things wurde in den Davines Laboren mit Biotech Inhaltsstoffen entwic…" at bounding box center [642, 165] width 255 height 44
drag, startPoint x: 746, startPoint y: 169, endPoint x: 647, endPoint y: 181, distance: 100.3
click at [647, 181] on div "Beautiful Things wurde in den Davines Laboren mit Biotech Inhaltsstoffen entwic…" at bounding box center [642, 165] width 255 height 44
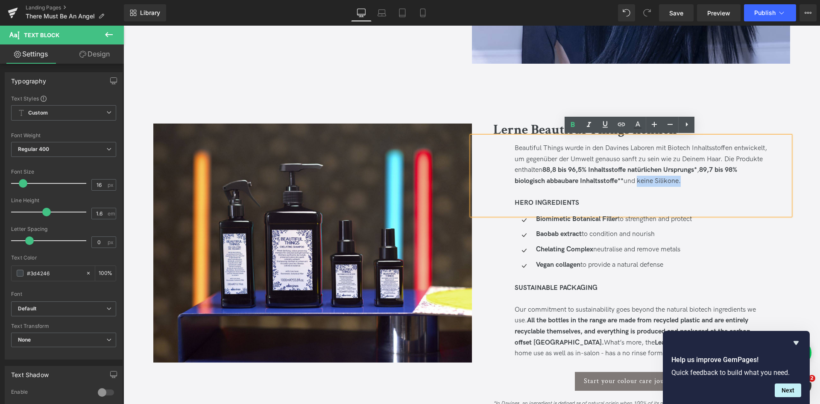
drag, startPoint x: 660, startPoint y: 179, endPoint x: 704, endPoint y: 179, distance: 44.0
click at [704, 179] on div "Beautiful Things wurde in den Davines Laboren mit Biotech Inhaltsstoffen entwic…" at bounding box center [642, 165] width 255 height 44
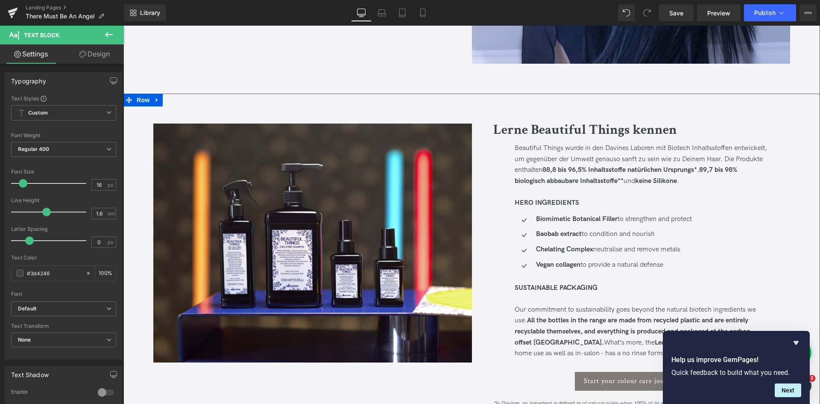
click at [629, 222] on span "Icon List" at bounding box center [631, 221] width 24 height 10
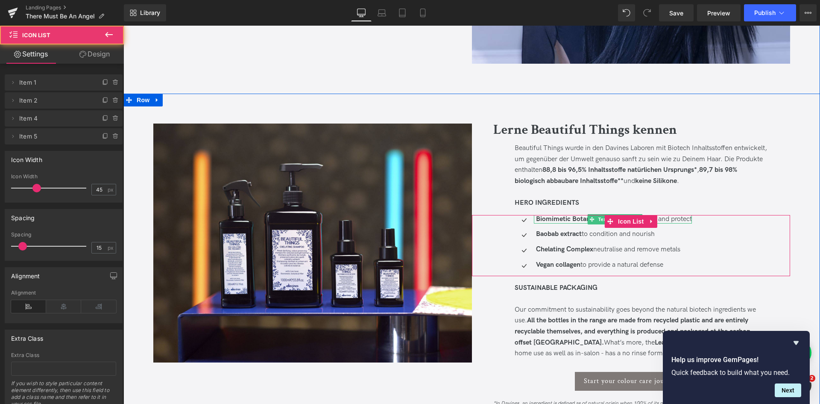
click at [687, 220] on p "Biomimetic Botanical Filler to strengthen and protect" at bounding box center [614, 219] width 156 height 9
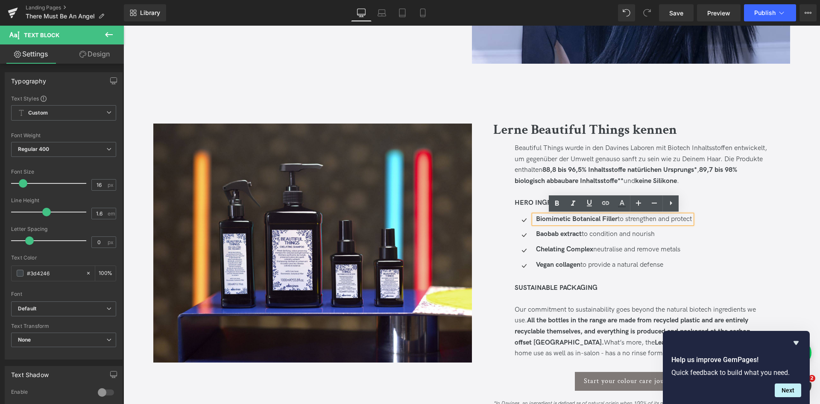
drag, startPoint x: 618, startPoint y: 217, endPoint x: 694, endPoint y: 216, distance: 75.6
click at [692, 216] on p "Biomimetic Botanical Filler to strengthen and protect" at bounding box center [614, 219] width 156 height 9
paste div
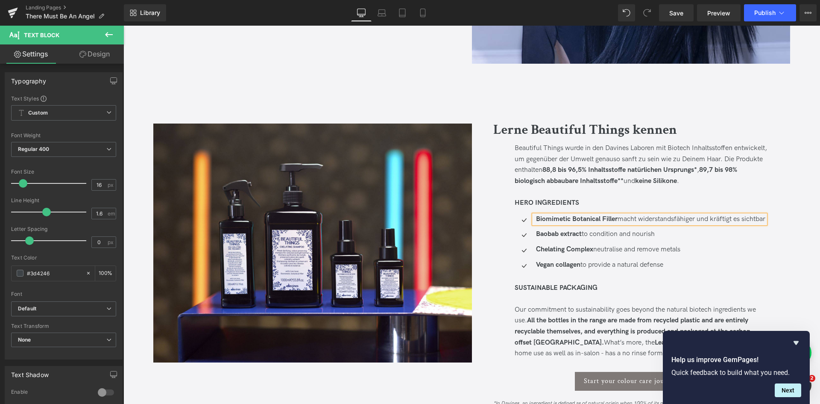
click at [637, 220] on p "Biomimetic Botanical Filler macht widerstandsfähiger und kräftigt es sichtbar" at bounding box center [650, 219] width 229 height 9
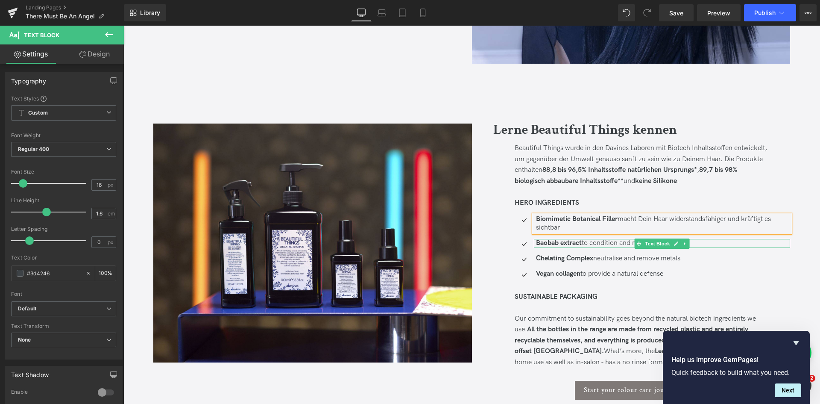
click at [619, 243] on p "Baobab extract to condition and nourish" at bounding box center [663, 243] width 255 height 9
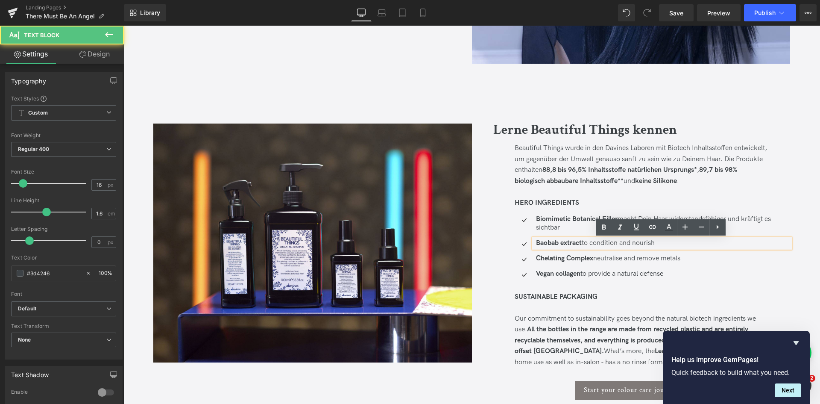
drag, startPoint x: 584, startPoint y: 242, endPoint x: 666, endPoint y: 241, distance: 82.4
click at [666, 241] on p "Baobab extract to condition and nourish" at bounding box center [663, 243] width 255 height 9
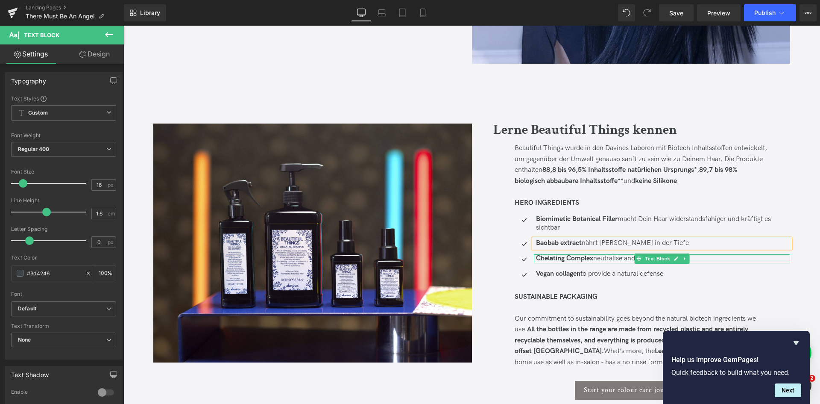
click at [591, 259] on strong "Chelating Complex" at bounding box center [564, 258] width 57 height 8
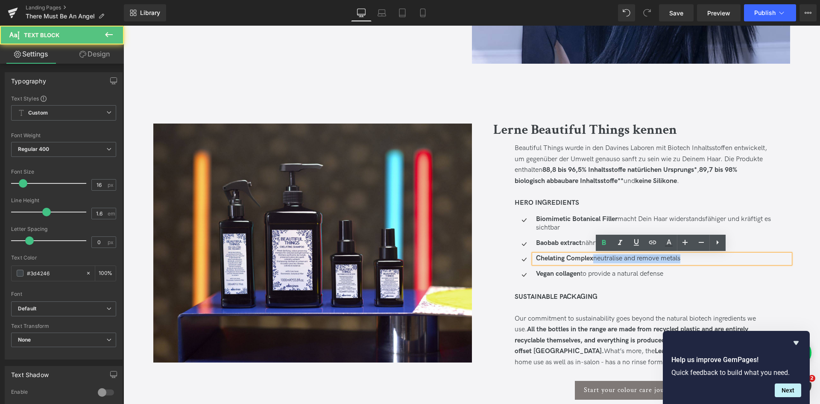
drag, startPoint x: 595, startPoint y: 258, endPoint x: 710, endPoint y: 264, distance: 115.0
click at [710, 263] on div "Chelating Complex neutralise and remove metals" at bounding box center [662, 258] width 257 height 9
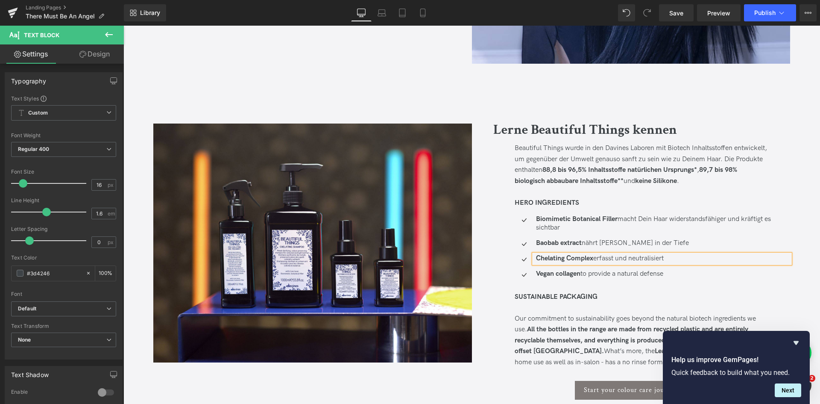
click at [677, 259] on p "Chelating Complex erfasst und neutralisiert" at bounding box center [663, 258] width 255 height 9
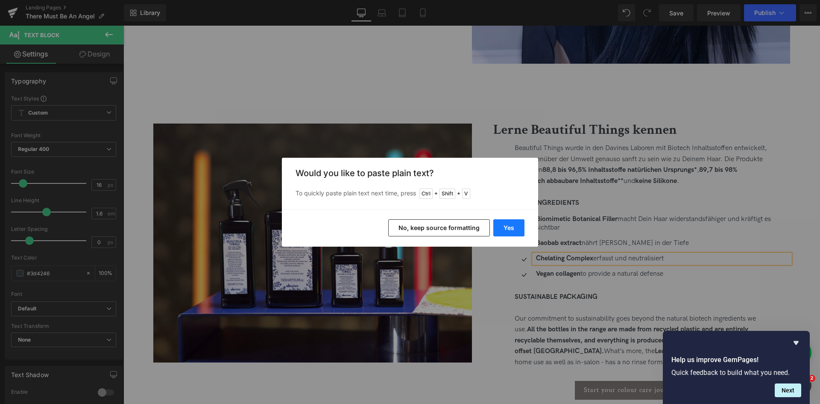
click at [510, 227] on button "Yes" at bounding box center [508, 227] width 31 height 17
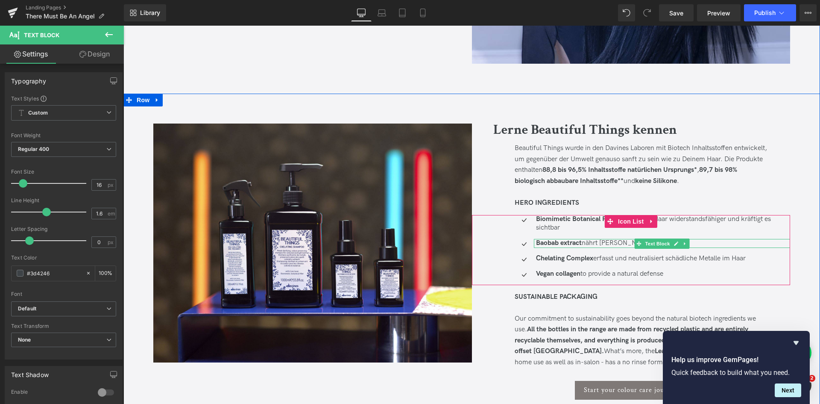
click at [563, 244] on strong "Baobab extract" at bounding box center [559, 243] width 46 height 8
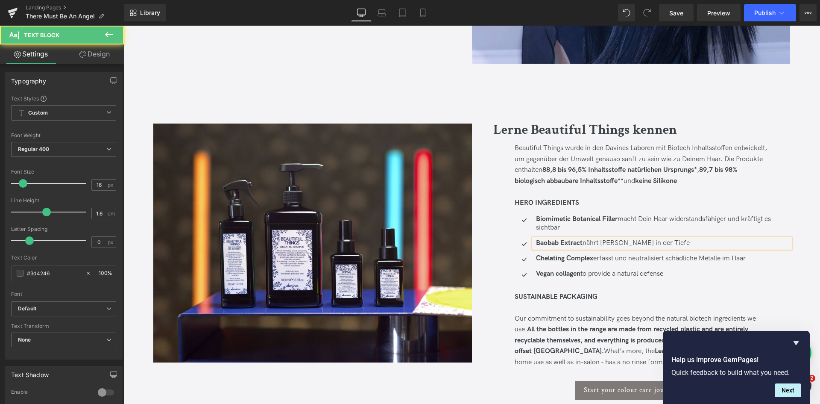
click at [580, 243] on strong "Baobab Extract" at bounding box center [559, 243] width 47 height 8
click at [565, 272] on strong "Vegan collagen" at bounding box center [558, 273] width 44 height 8
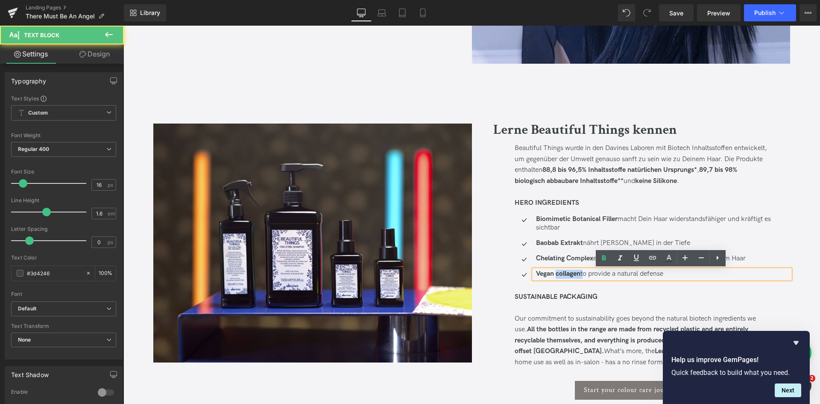
click at [565, 272] on strong "Vegan collagen" at bounding box center [558, 273] width 44 height 8
click at [559, 276] on strong "Vegan collagen" at bounding box center [558, 273] width 44 height 8
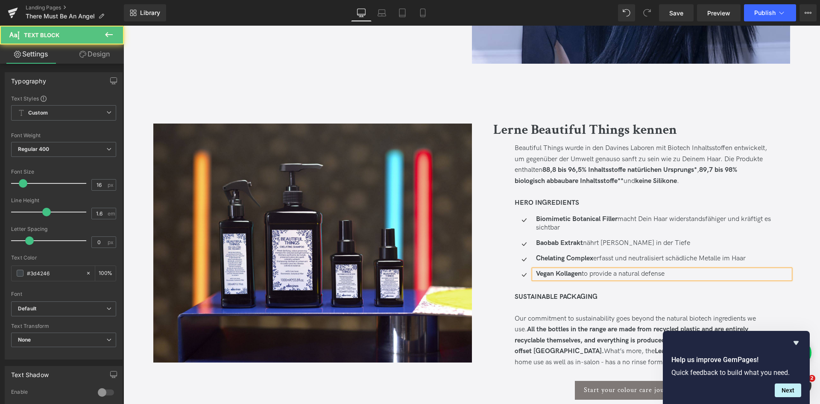
drag, startPoint x: 582, startPoint y: 273, endPoint x: 709, endPoint y: 269, distance: 126.9
click at [709, 269] on p "Vegan Kollagen to provide a natural defense" at bounding box center [663, 273] width 255 height 9
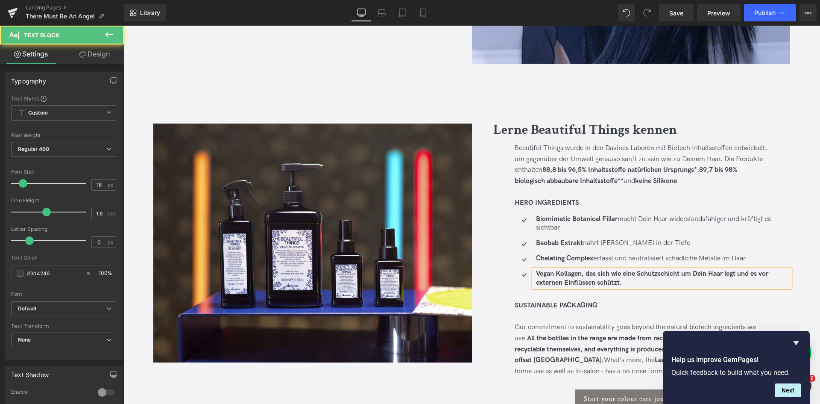
click at [586, 269] on strong "Vegan Kollagen, das sich wie eine Schutzschicht um Dein Haar legt und es vor ex…" at bounding box center [652, 277] width 232 height 17
drag, startPoint x: 582, startPoint y: 272, endPoint x: 676, endPoint y: 292, distance: 95.9
click at [676, 292] on ul "Icon Biomimetic Botanical Filler macht Dein Haar widerstandsfähiger und kräftig…" at bounding box center [653, 254] width 276 height 79
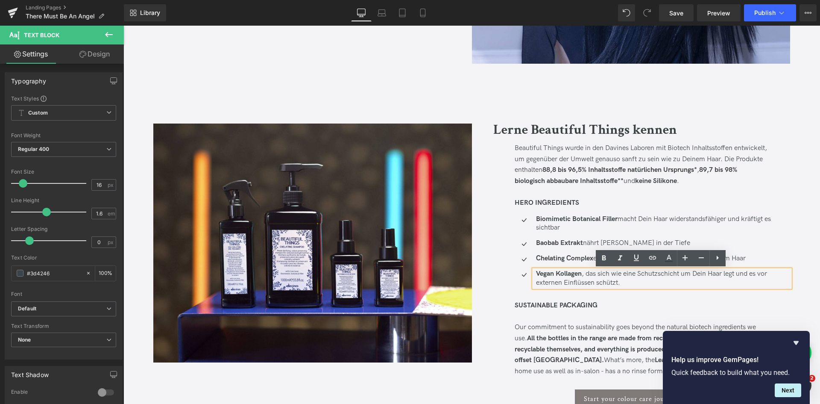
click at [643, 304] on div "SUSTAINABLE PACKAGING" at bounding box center [642, 305] width 255 height 11
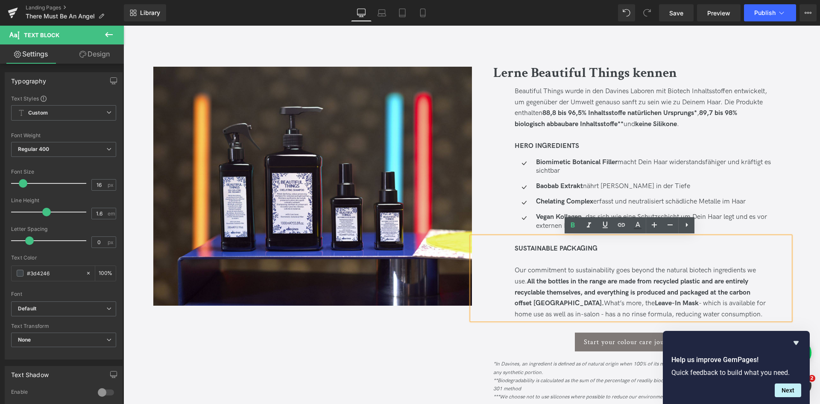
scroll to position [1000, 0]
click at [588, 251] on strong "SUSTAINABLE PACKAGING" at bounding box center [556, 248] width 83 height 8
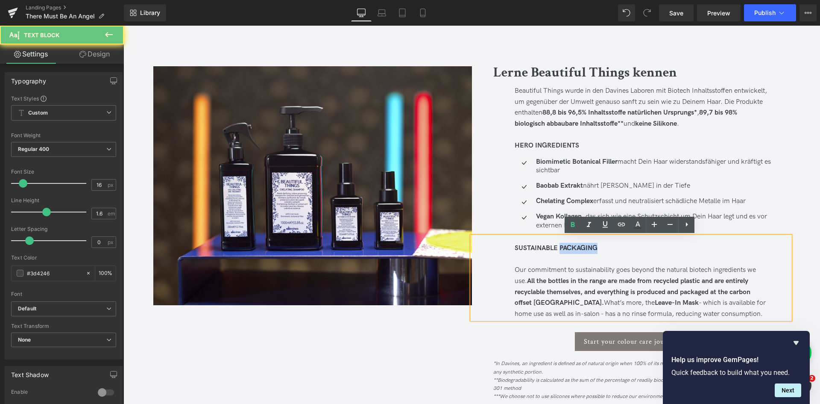
click at [588, 251] on strong "SUSTAINABLE PACKAGING" at bounding box center [556, 248] width 83 height 8
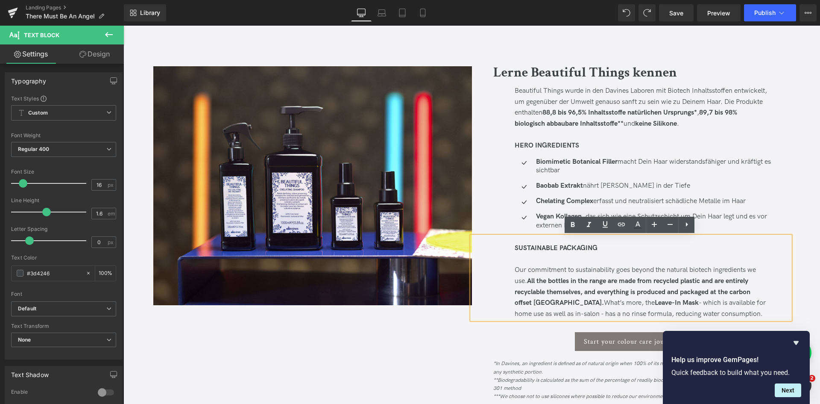
click at [570, 245] on strong "SUSTAINABLE PACKAGING" at bounding box center [556, 248] width 83 height 8
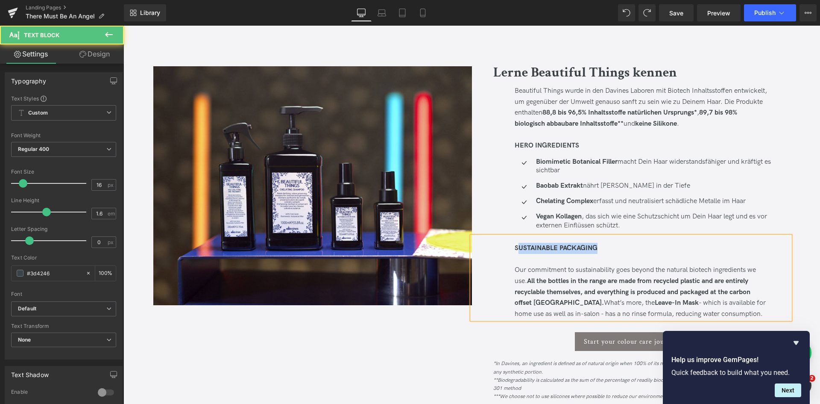
drag, startPoint x: 518, startPoint y: 247, endPoint x: 624, endPoint y: 246, distance: 105.9
click at [624, 246] on div "SUSTAINABLE PACKAGING" at bounding box center [642, 248] width 255 height 11
drag, startPoint x: 749, startPoint y: 317, endPoint x: 527, endPoint y: 271, distance: 226.9
click at [527, 271] on div "Our commitment to sustainability goes beyond the natural biotech ingredients we…" at bounding box center [642, 291] width 255 height 55
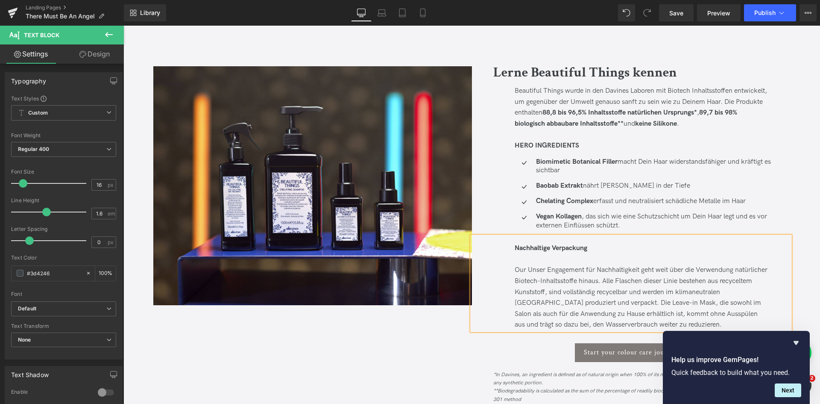
click at [519, 269] on span "Our Unser Engagement für Nachhaltigkeit geht weit über die Verwendung natürlich…" at bounding box center [641, 297] width 253 height 63
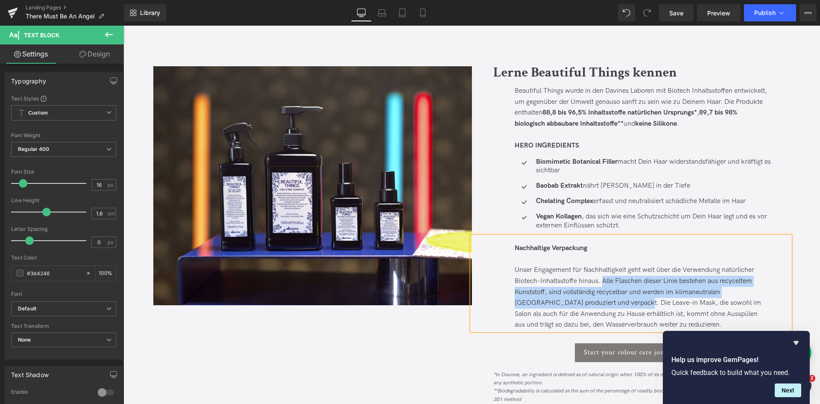
drag, startPoint x: 601, startPoint y: 280, endPoint x: 611, endPoint y: 302, distance: 23.9
click at [611, 302] on span "Unser Engagement für Nachhaltigkeit geht weit über die Verwendung natürlicher B…" at bounding box center [638, 297] width 246 height 63
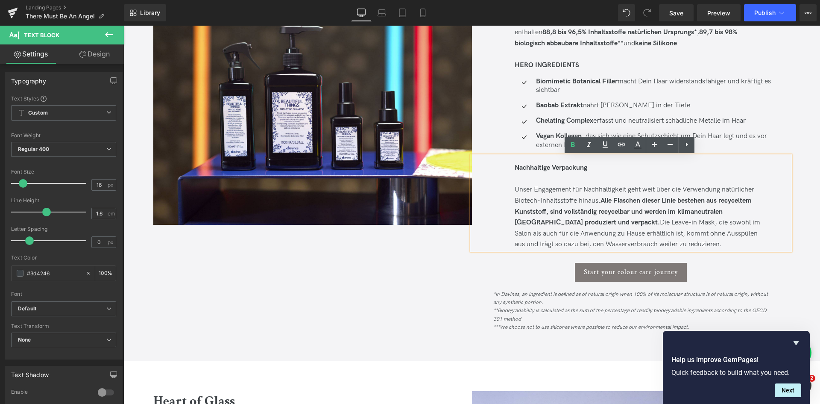
scroll to position [1081, 0]
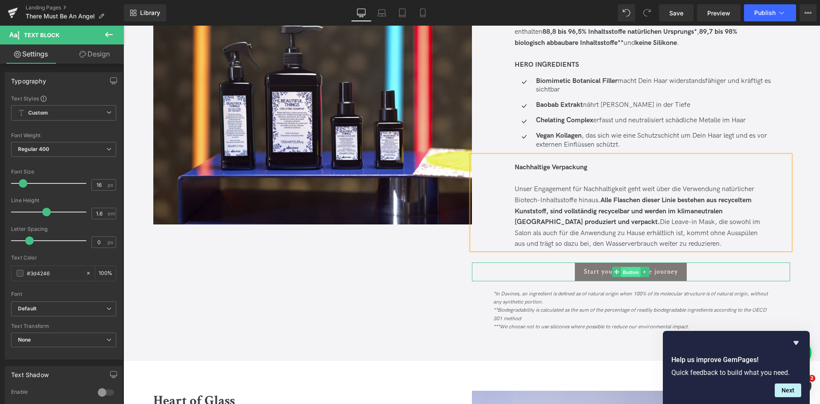
click at [623, 269] on span "Button" at bounding box center [631, 272] width 20 height 10
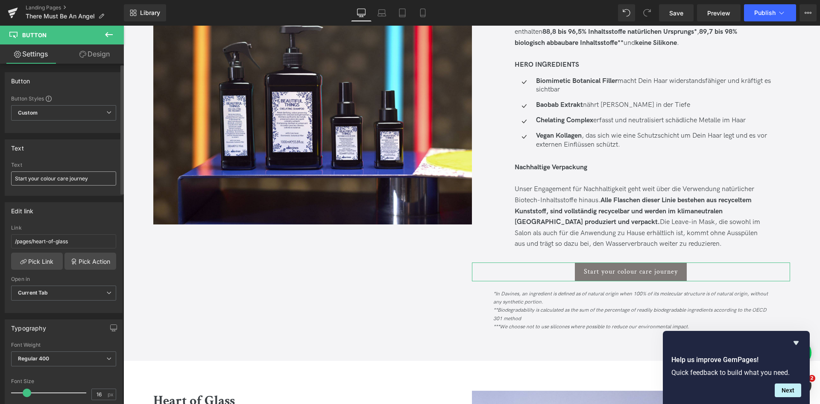
click at [70, 172] on input "Start your colour care journey" at bounding box center [63, 178] width 105 height 14
type input "Erfahre mehr"
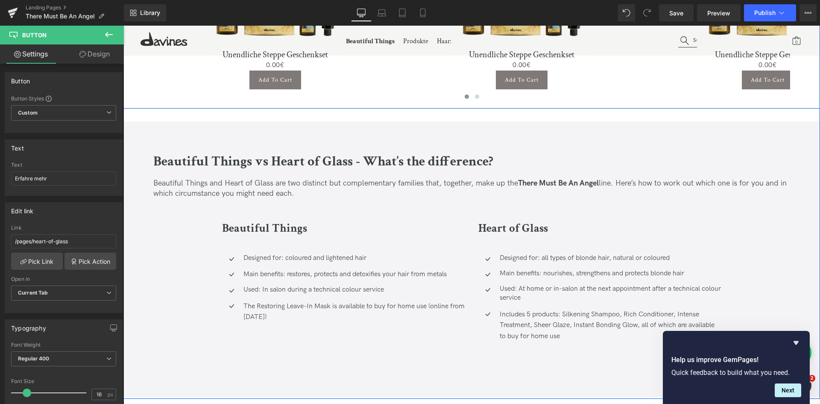
scroll to position [2226, 0]
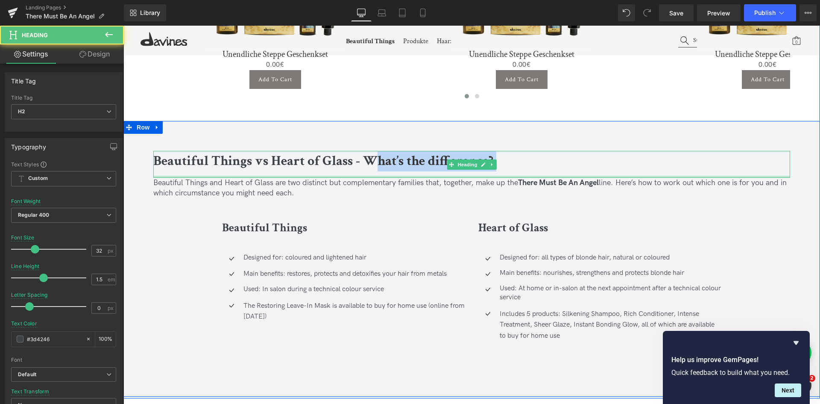
drag, startPoint x: 378, startPoint y: 160, endPoint x: 492, endPoint y: 176, distance: 115.5
click at [492, 176] on div "Beautiful Things vs Heart of Glass - What’s the difference? Heading" at bounding box center [471, 164] width 637 height 27
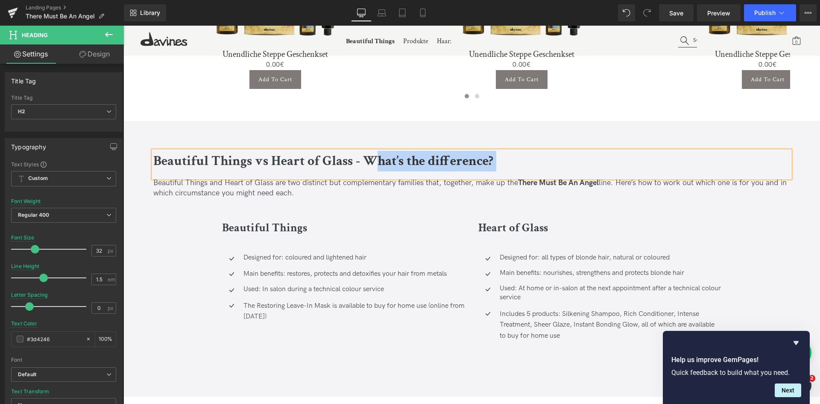
click at [504, 164] on h2 "Beautiful Things vs Heart of Glass - What’s the difference?" at bounding box center [471, 161] width 637 height 21
drag, startPoint x: 501, startPoint y: 157, endPoint x: 379, endPoint y: 159, distance: 121.7
click at [379, 159] on h2 "Beautiful Things vs Heart of Glass - What’s the difference?" at bounding box center [471, 161] width 637 height 21
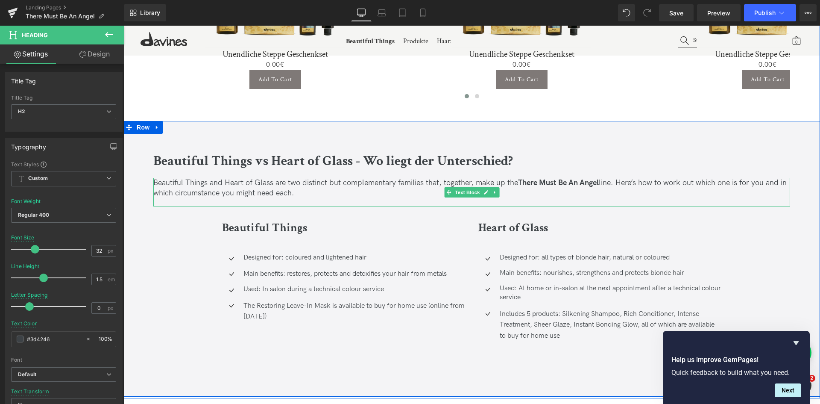
click at [302, 195] on p "Beautiful Things and Heart of Glass are two distinct but complementary families…" at bounding box center [471, 188] width 637 height 20
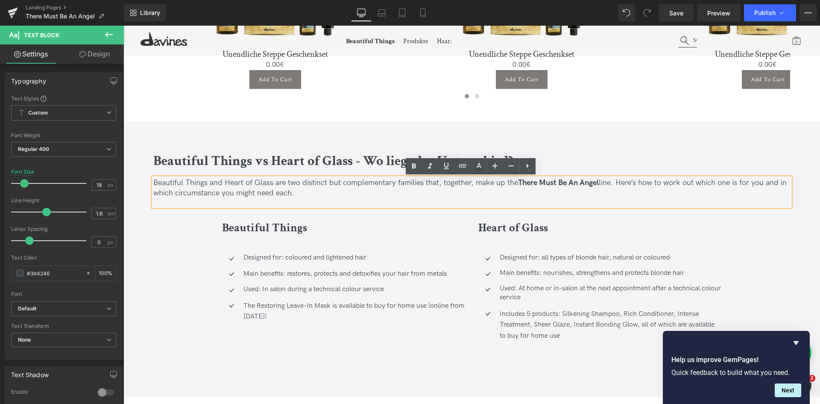
drag, startPoint x: 302, startPoint y: 195, endPoint x: 135, endPoint y: 186, distance: 167.2
click at [135, 186] on div "Beautiful Things vs Heart of Glass - Wo liegt der Unterschied? Heading Beautifu…" at bounding box center [471, 258] width 697 height 275
paste div
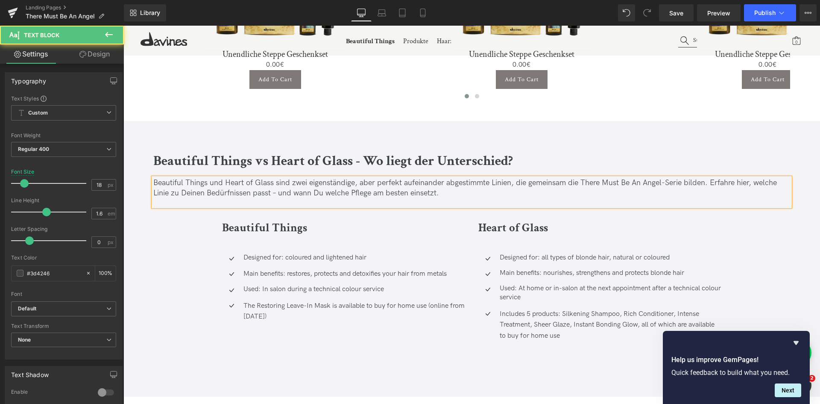
click at [495, 181] on p "Beautiful Things und Heart of Glass sind zwei eigenständige, aber perfekt aufei…" at bounding box center [471, 188] width 637 height 20
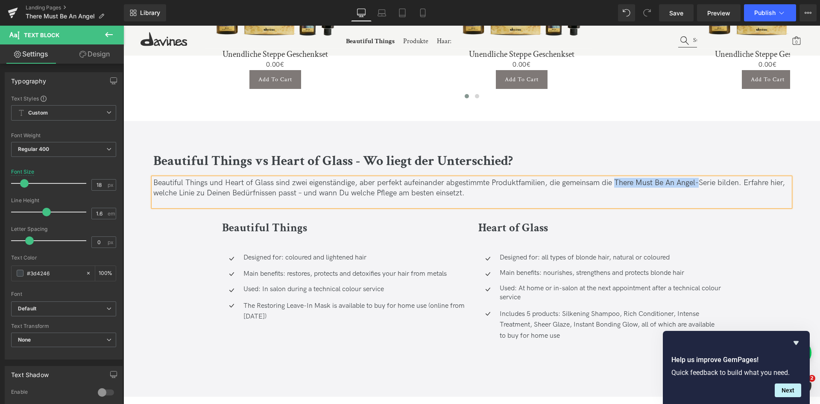
drag, startPoint x: 618, startPoint y: 181, endPoint x: 699, endPoint y: 183, distance: 81.6
click at [699, 183] on p "Beautiful Things und Heart of Glass sind zwei eigenständige, aber perfekt aufei…" at bounding box center [471, 188] width 637 height 20
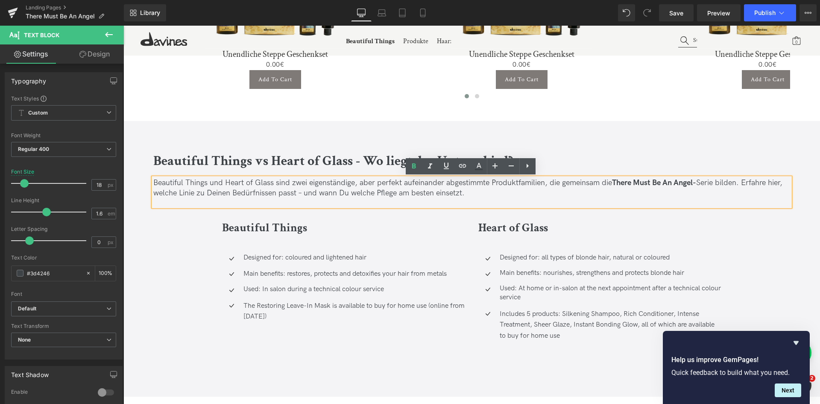
click at [716, 181] on p "Beautiful Things und Heart of Glass sind zwei eigenständige, aber perfekt aufei…" at bounding box center [471, 188] width 637 height 20
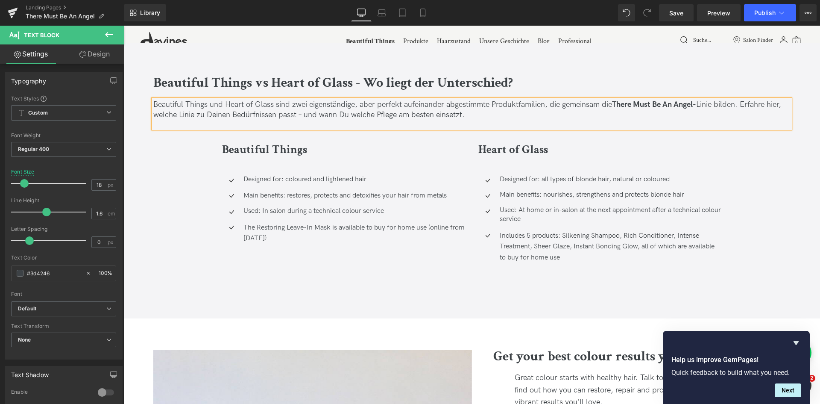
scroll to position [2304, 0]
click at [302, 115] on p "Beautiful Things und Heart of Glass sind zwei eigenständige, aber perfekt aufei…" at bounding box center [471, 109] width 637 height 20
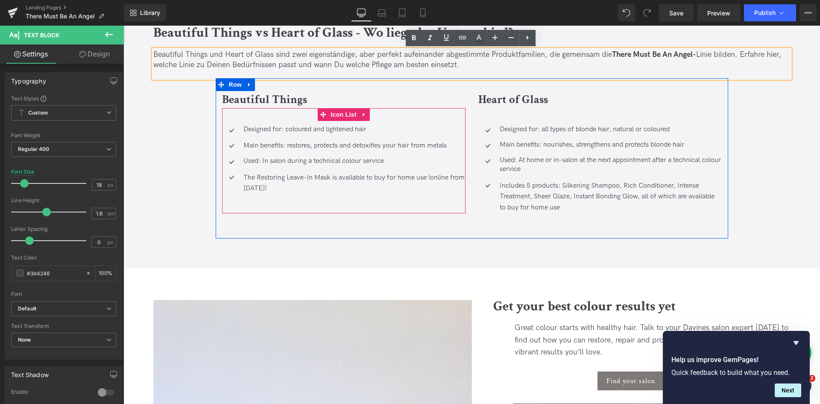
scroll to position [2354, 0]
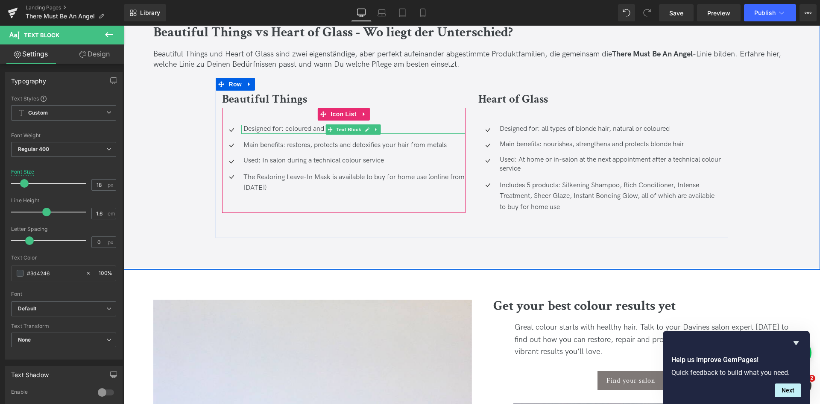
click at [395, 129] on p "Designed for: coloured and lightened hair" at bounding box center [354, 129] width 222 height 9
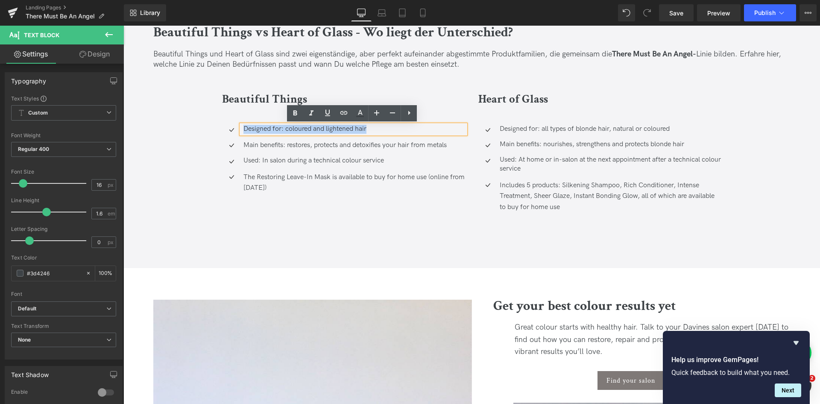
drag, startPoint x: 381, startPoint y: 130, endPoint x: 243, endPoint y: 129, distance: 137.5
click at [243, 129] on p "Designed for: coloured and lightened hair" at bounding box center [354, 129] width 222 height 9
paste div
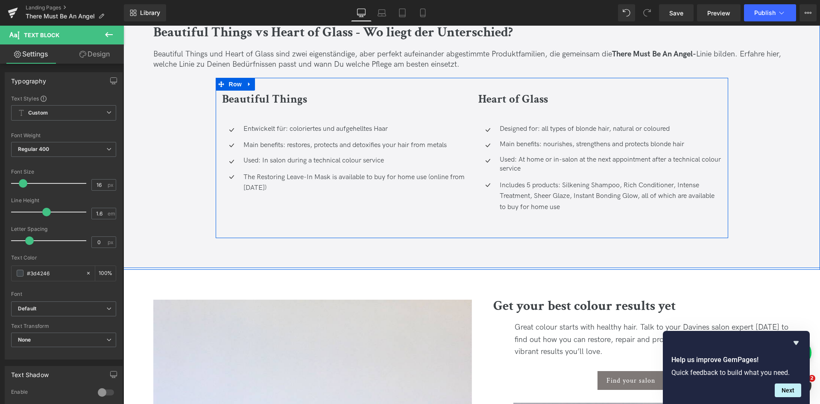
click at [261, 142] on div "Main benefits: restores, protects and detoxifies your hair from metals Text Blo…" at bounding box center [353, 145] width 224 height 10
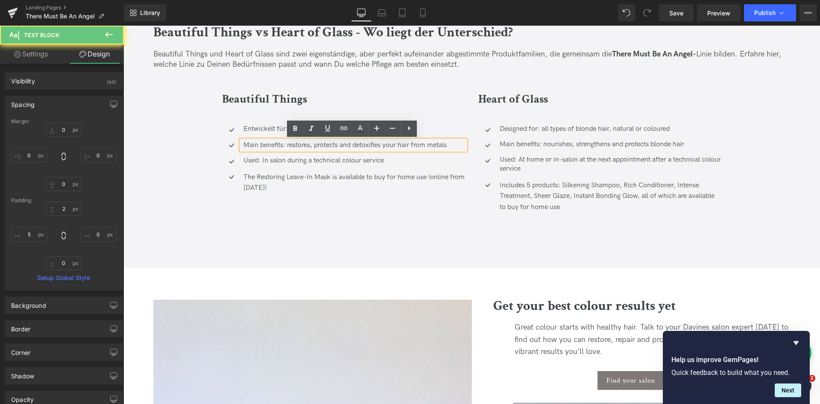
click at [281, 143] on p "Main benefits: restores, protects and detoxifies your hair from metals" at bounding box center [354, 145] width 222 height 9
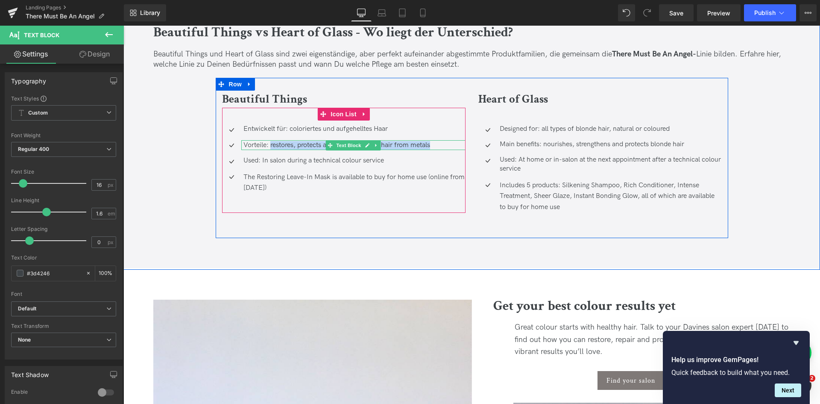
drag, startPoint x: 269, startPoint y: 146, endPoint x: 433, endPoint y: 141, distance: 163.6
click at [433, 141] on p "Vorteile: restores, protects and detoxifies your hair from metals" at bounding box center [354, 145] width 222 height 9
click at [258, 159] on p "Used: In salon during a technical colour service" at bounding box center [354, 160] width 222 height 9
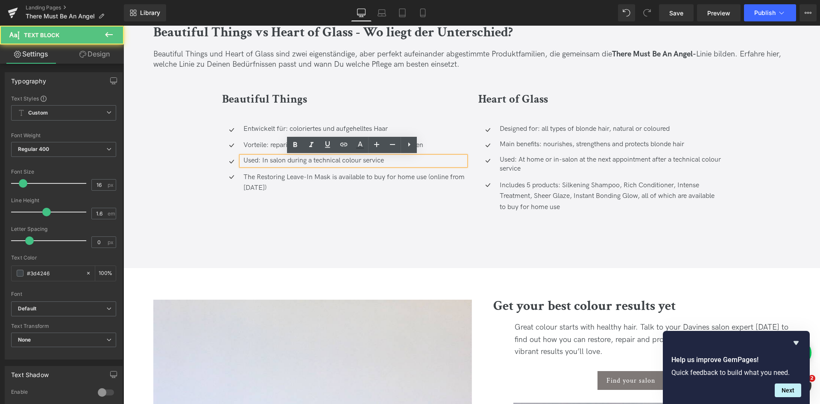
click at [257, 160] on p "Used: In salon during a technical colour service" at bounding box center [354, 160] width 222 height 9
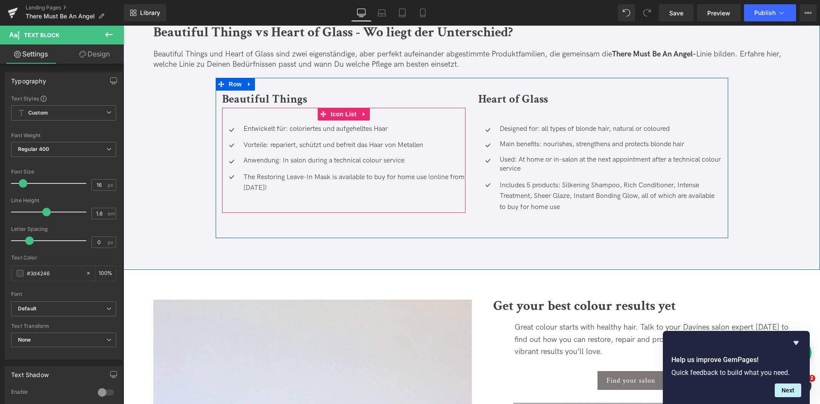
click at [304, 191] on div "The Restoring Leave-In Mask is available to buy for home use (online from [DATE…" at bounding box center [353, 183] width 224 height 22
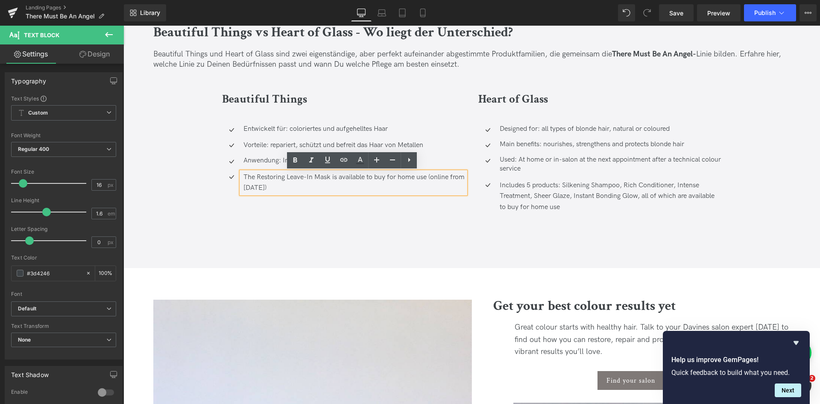
drag, startPoint x: 304, startPoint y: 188, endPoint x: 241, endPoint y: 175, distance: 64.7
click at [241, 175] on div "The Restoring Leave-In Mask is available to buy for home use (online from [DATE…" at bounding box center [353, 183] width 224 height 22
paste div
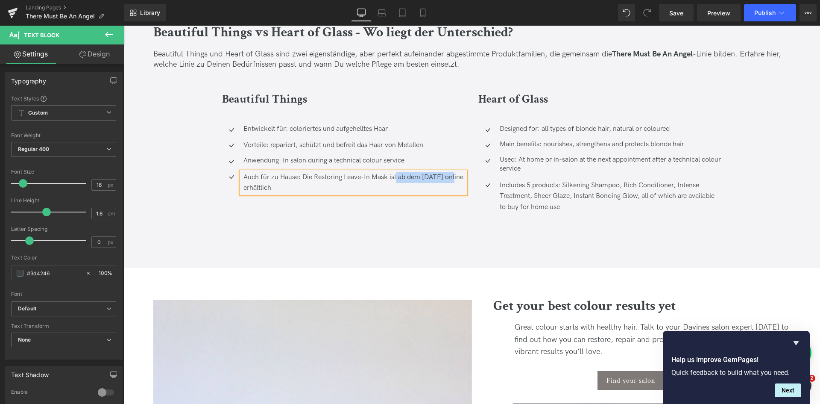
drag, startPoint x: 396, startPoint y: 176, endPoint x: 454, endPoint y: 173, distance: 58.6
click at [454, 173] on div "Auch für zu Hause: Die Restoring Leave-In Mask ist ab dem [DATE] online erhältl…" at bounding box center [353, 183] width 224 height 22
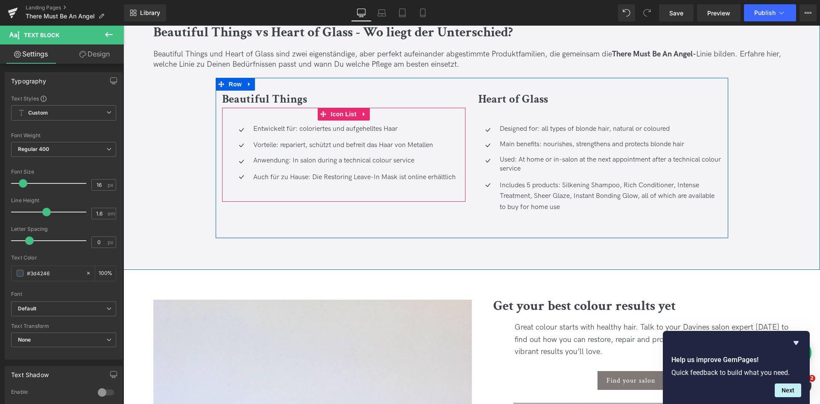
click at [123, 26] on div at bounding box center [123, 26] width 0 height 0
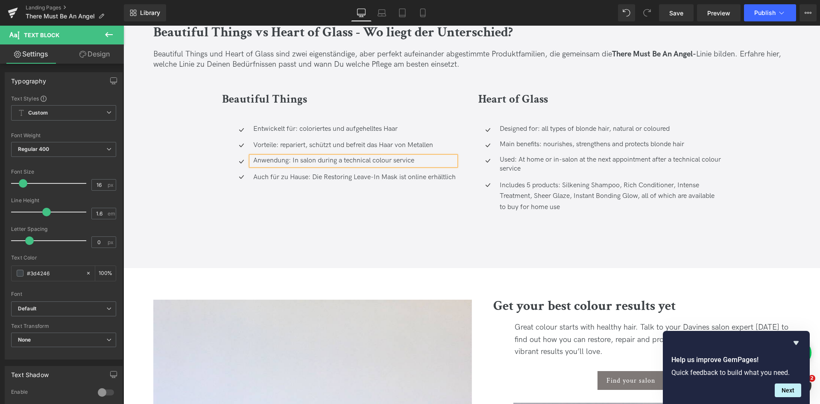
click at [285, 158] on p "Anwendung: In salon during a technical colour service" at bounding box center [354, 160] width 202 height 9
drag, startPoint x: 316, startPoint y: 158, endPoint x: 447, endPoint y: 159, distance: 130.7
click at [447, 159] on p "Anwendung im Salon: In salon during a technical colour service" at bounding box center [354, 160] width 202 height 9
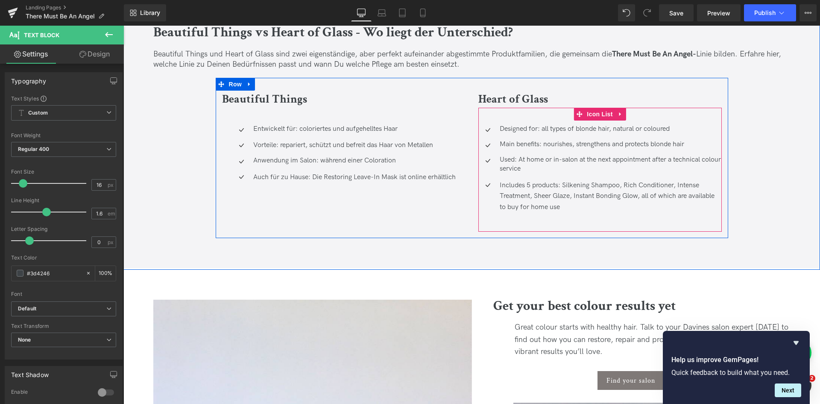
click at [510, 128] on p "Designed for: all types of blonde hair, natural or coloured" at bounding box center [611, 129] width 222 height 9
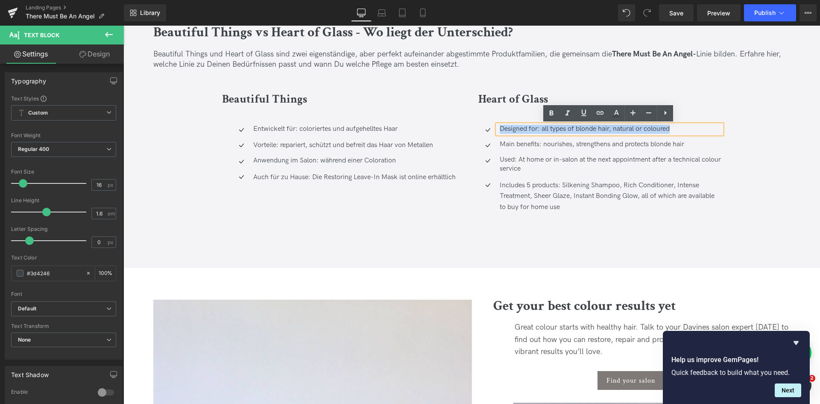
drag, startPoint x: 498, startPoint y: 128, endPoint x: 697, endPoint y: 117, distance: 199.3
click at [697, 117] on div "Icon Designed for: all types of blonde hair, natural or coloured Text Block Ico…" at bounding box center [599, 170] width 243 height 124
paste div
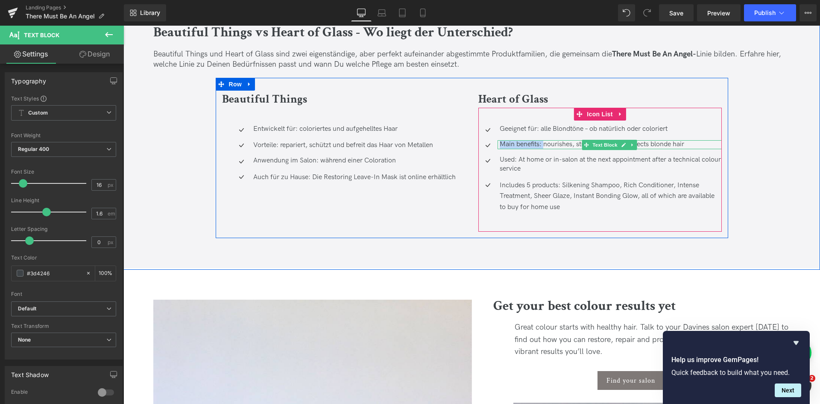
drag, startPoint x: 543, startPoint y: 144, endPoint x: 694, endPoint y: 145, distance: 151.6
click at [694, 145] on p "Main benefits: nourishes, strengthens and protects blonde hair" at bounding box center [611, 144] width 222 height 9
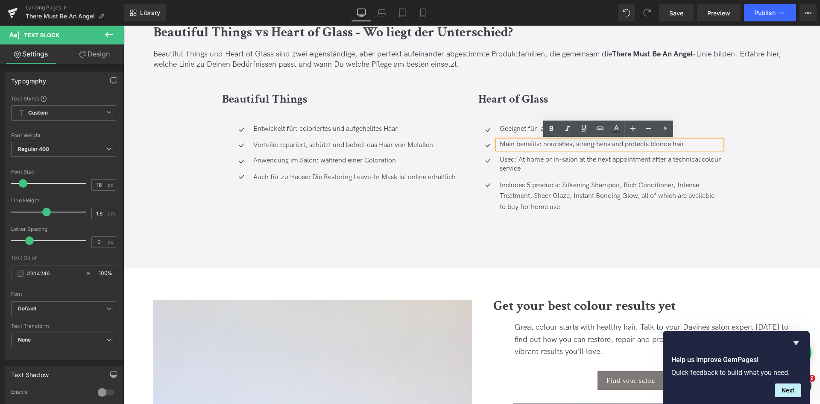
click at [694, 145] on p "Main benefits: nourishes, strengthens and protects blonde hair" at bounding box center [611, 144] width 222 height 9
drag, startPoint x: 694, startPoint y: 145, endPoint x: 543, endPoint y: 146, distance: 151.6
click at [543, 146] on p "Main benefits: nourishes, strengthens and protects blonde hair" at bounding box center [611, 144] width 222 height 9
paste div
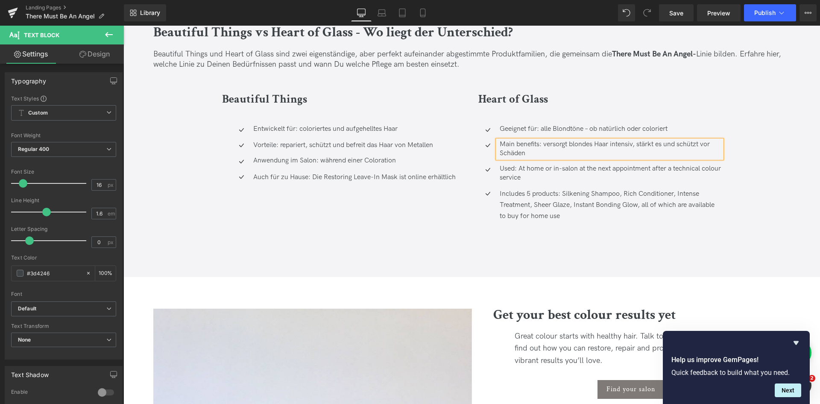
click at [633, 141] on p "Main benefits: versorgt blondes Haar intensiv, stärkt es und schützt vor Schäden" at bounding box center [611, 149] width 222 height 18
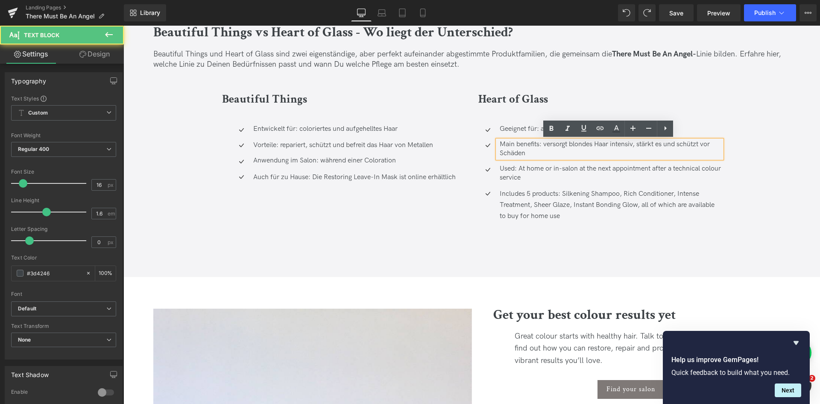
click at [634, 144] on p "Main benefits: versorgt blondes Haar intensiv, stärkt es und schützt vor Schäden" at bounding box center [611, 149] width 222 height 18
click at [562, 142] on p "Main benefits: versorgt blondes Haar intensiv, stärkt es und schützt vor Schäden" at bounding box center [611, 149] width 222 height 18
click at [635, 144] on p "Main benefits: versorgt blondes Haar intensiv, stärkt es und schützt vor Schäden" at bounding box center [611, 149] width 222 height 18
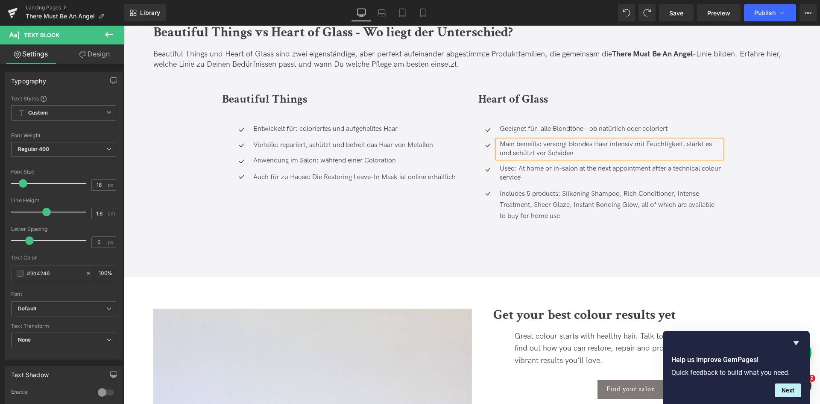
click at [539, 141] on p "Main benefits: versorgt blondes Haar intensiv mit Feuchtigkeit, stärkt es und s…" at bounding box center [611, 149] width 222 height 18
click at [504, 168] on p "Used: At home or in-salon at the next appointment after a technical colour serv…" at bounding box center [611, 173] width 222 height 18
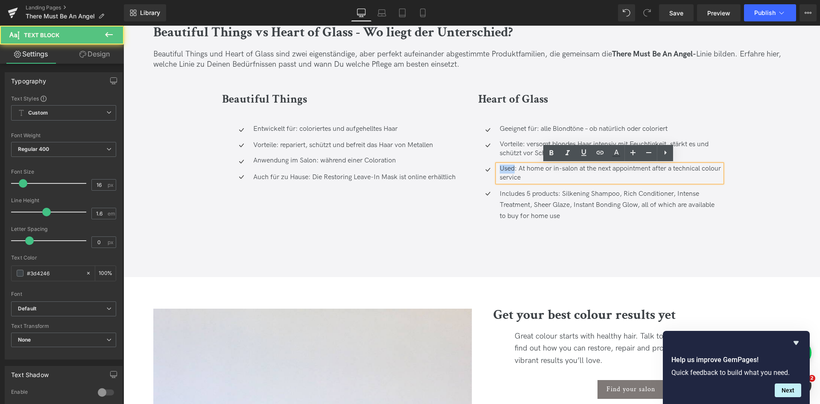
click at [504, 168] on p "Used: At home or in-salon at the next appointment after a technical colour serv…" at bounding box center [611, 173] width 222 height 18
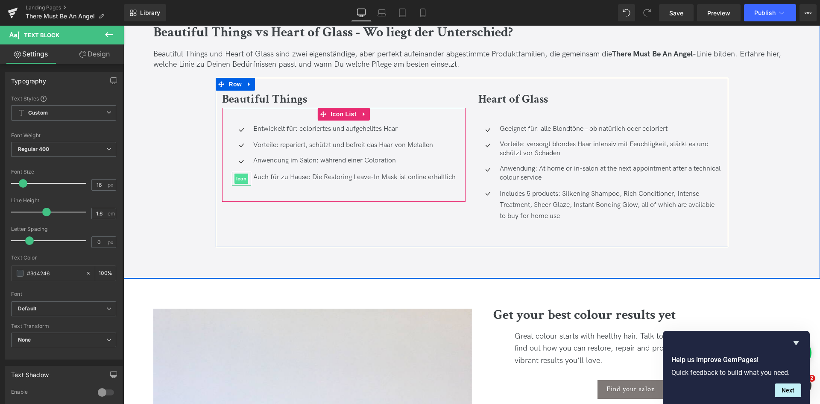
click at [234, 179] on span "Icon" at bounding box center [241, 178] width 14 height 10
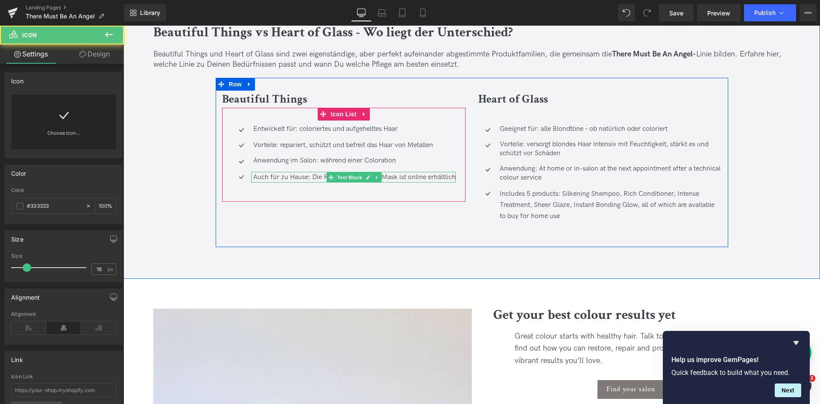
click at [275, 176] on div "Auch für zu Hause: Die Restoring Leave-In Mask ist online erhältlich" at bounding box center [353, 177] width 205 height 11
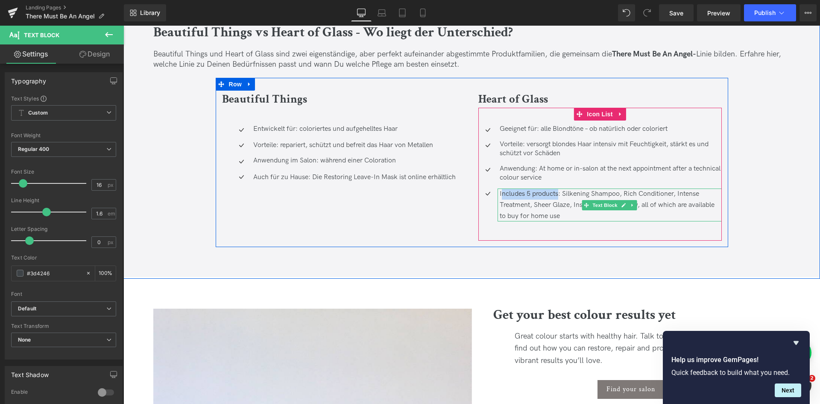
drag, startPoint x: 557, startPoint y: 193, endPoint x: 501, endPoint y: 195, distance: 55.1
click at [501, 195] on div "Includes 5 products: Silkening Shampoo, Rich Conditioner, Intense Treatment, Sh…" at bounding box center [610, 204] width 224 height 33
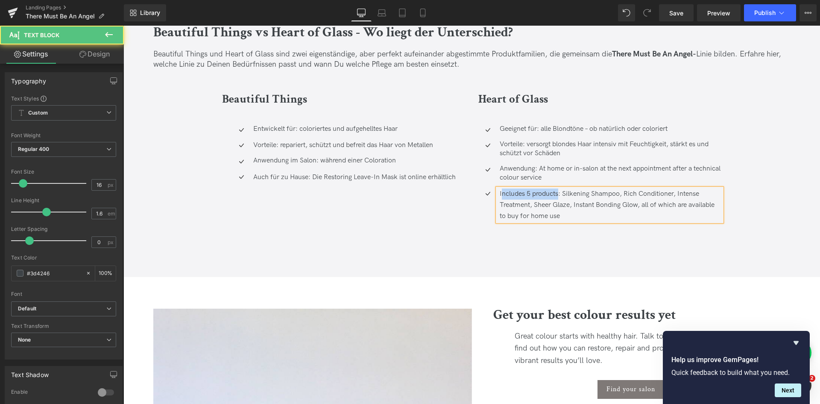
click at [501, 195] on div "Includes 5 products: Silkening Shampoo, Rich Conditioner, Intense Treatment, Sh…" at bounding box center [610, 204] width 224 height 33
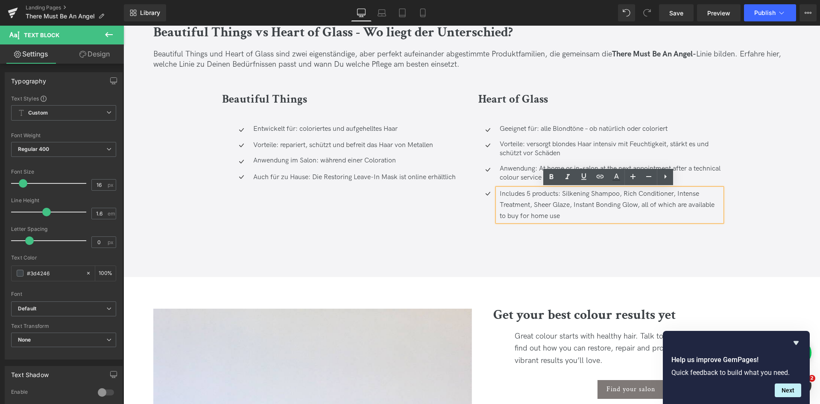
click at [558, 191] on div "Includes 5 products: Silkening Shampoo, Rich Conditioner, Intense Treatment, Sh…" at bounding box center [610, 204] width 224 height 33
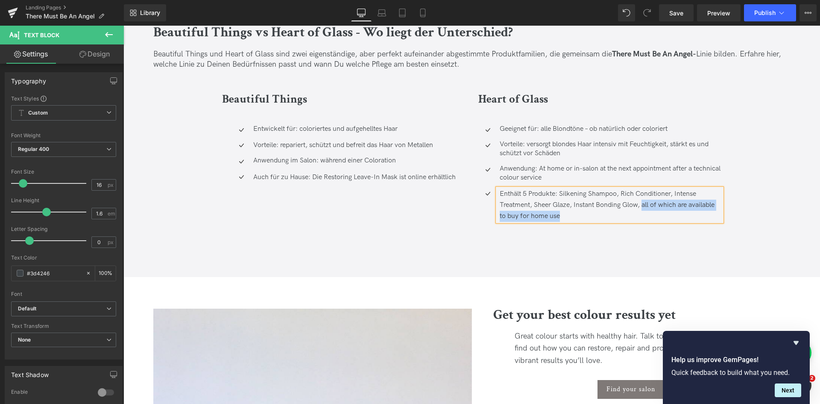
drag, startPoint x: 618, startPoint y: 214, endPoint x: 643, endPoint y: 206, distance: 27.0
click at [643, 206] on div "Enthält 5 Produkte: Silkening Shampoo, Rich Conditioner, Intense Treatment, She…" at bounding box center [610, 204] width 224 height 33
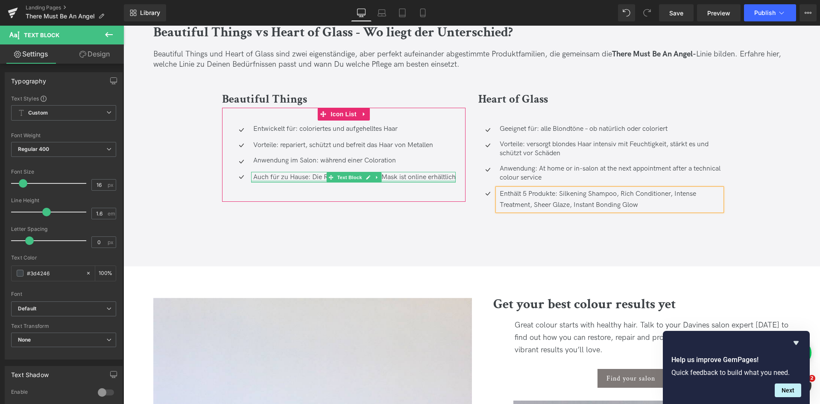
click at [297, 182] on div at bounding box center [353, 181] width 205 height 2
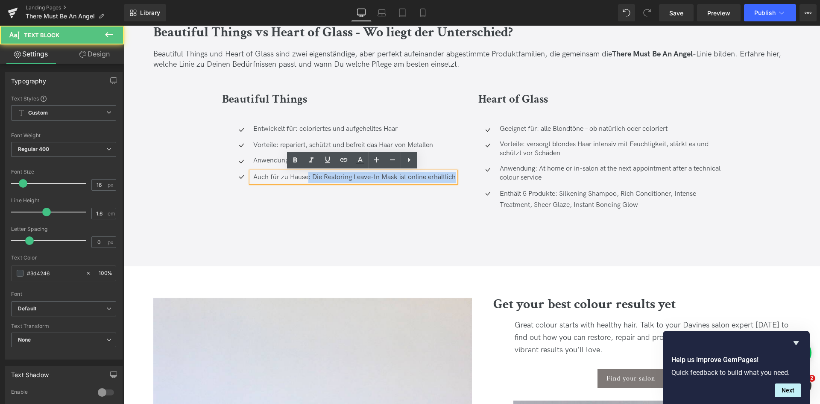
drag, startPoint x: 305, startPoint y: 177, endPoint x: 456, endPoint y: 183, distance: 150.9
click at [456, 183] on div "Auch für zu Hause: Die Restoring Leave-In Mask ist online erhältlich" at bounding box center [353, 177] width 205 height 11
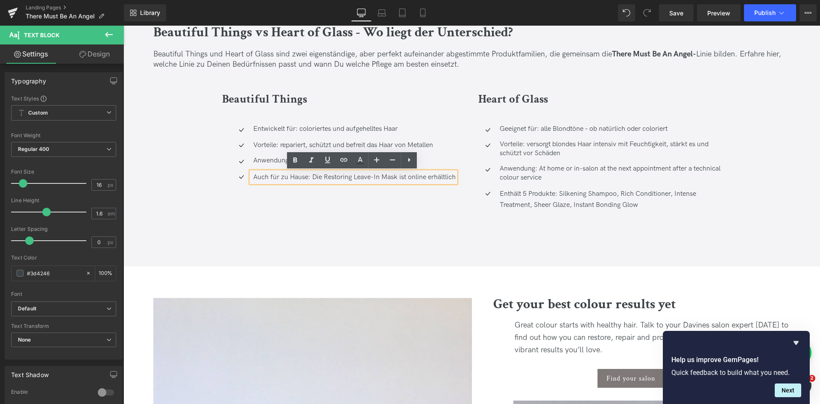
click at [456, 183] on div "Auch für zu Hause: Die Restoring Leave-In Mask ist online erhältlich" at bounding box center [353, 177] width 205 height 11
drag, startPoint x: 425, startPoint y: 178, endPoint x: 312, endPoint y: 178, distance: 112.3
click at [312, 178] on div "Auch für zu Hause: Die Restoring Leave-In Mask ist online erhältlich" at bounding box center [353, 177] width 205 height 11
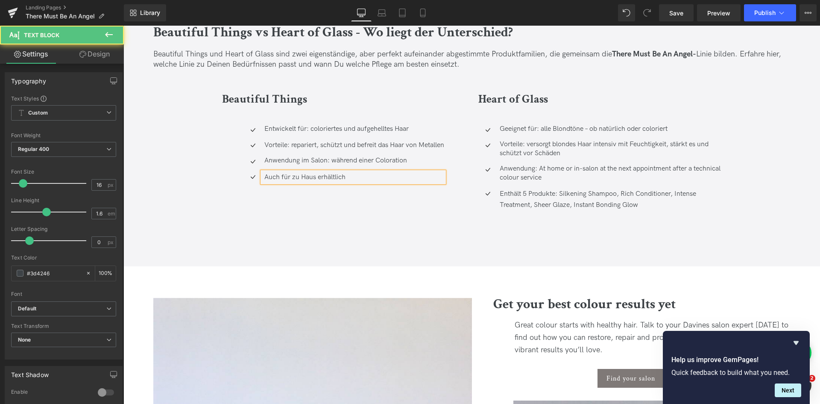
click at [312, 178] on div "Auch für zu Haus erhältlich" at bounding box center [353, 177] width 182 height 11
click at [312, 178] on div "Auch für zu Hause erhältlich" at bounding box center [353, 177] width 182 height 11
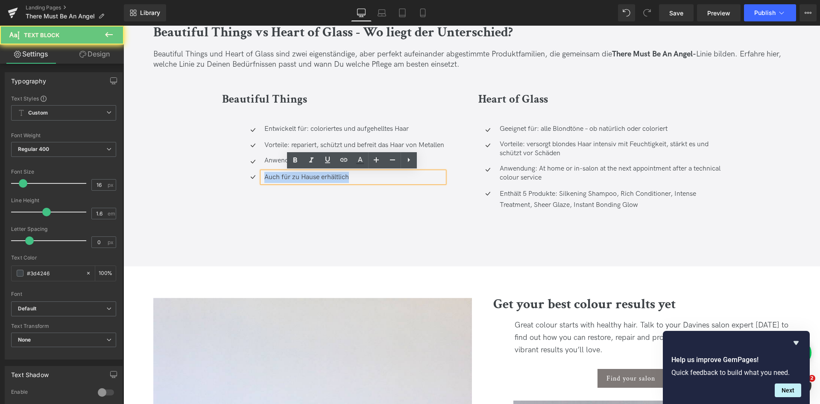
click at [312, 178] on div "Auch für zu Hause erhältlich" at bounding box center [353, 177] width 182 height 11
click at [279, 210] on div "Beautiful Things Heading Icon Entwickelt für: coloriertes und aufgehelltes Haar…" at bounding box center [472, 157] width 513 height 158
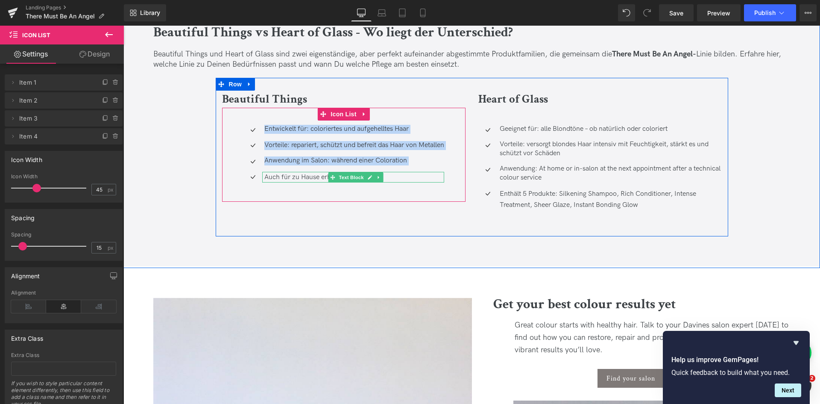
drag, startPoint x: 224, startPoint y: 177, endPoint x: 281, endPoint y: 174, distance: 57.7
click at [281, 174] on div "Icon Entwickelt für: coloriertes und aufgehelltes Haar Text Block Icon Vorteile…" at bounding box center [343, 157] width 243 height 64
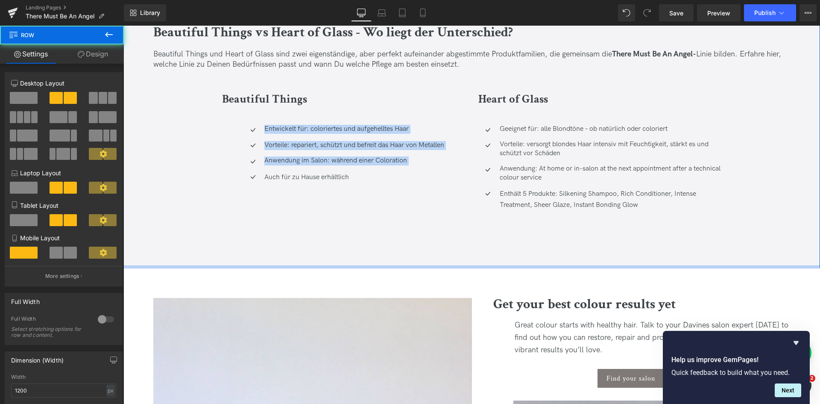
click at [405, 228] on div "Beautiful Things Heading Icon Entwickelt für: coloriertes und aufgehelltes Haar…" at bounding box center [472, 157] width 513 height 158
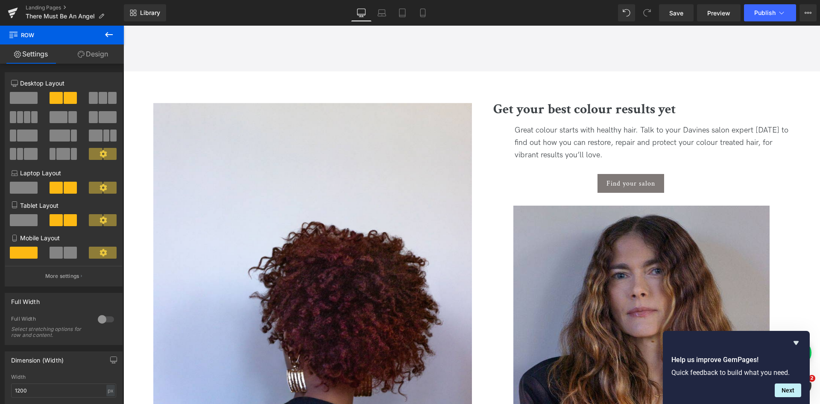
scroll to position [2548, 0]
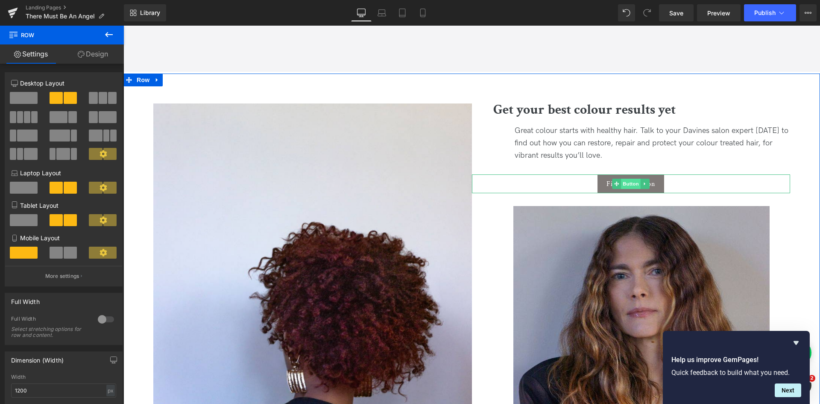
click at [630, 180] on span "Button" at bounding box center [631, 184] width 20 height 10
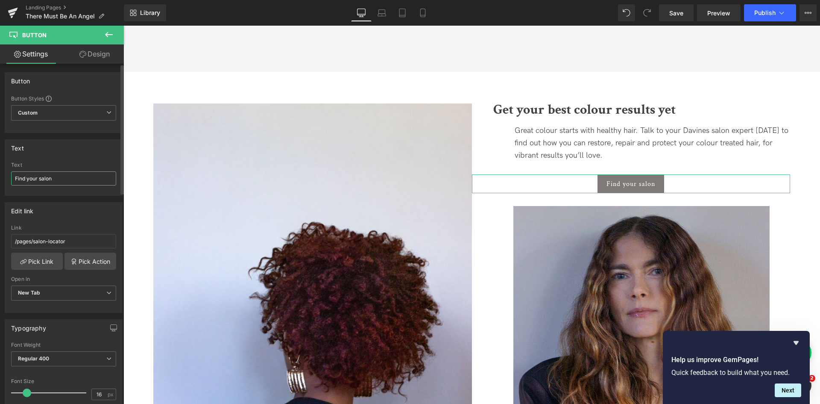
click at [62, 178] on input "Find your salon" at bounding box center [63, 178] width 105 height 14
type input "Salon finden"
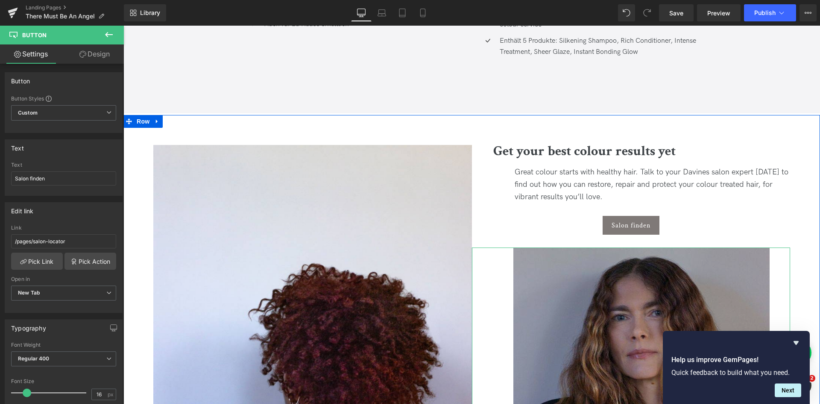
scroll to position [2507, 0]
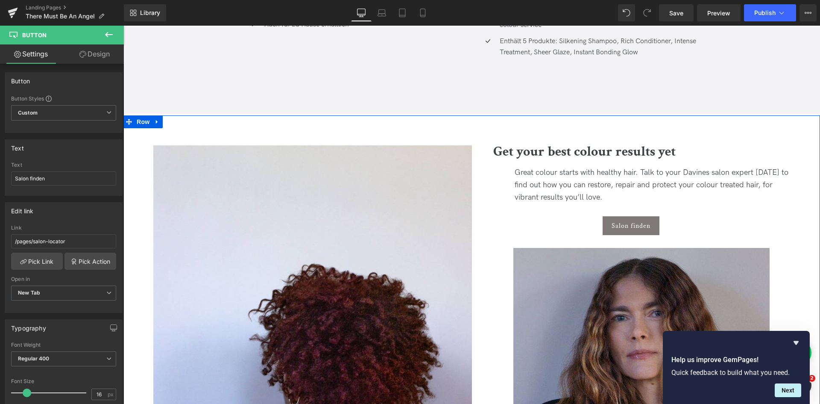
click at [577, 189] on div "Great colour starts with healthy hair. Talk to your Davines salon expert [DATE]…" at bounding box center [631, 185] width 319 height 37
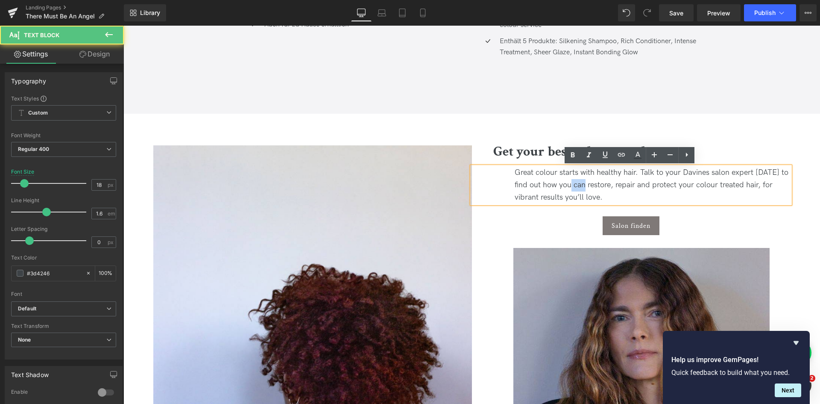
click at [577, 189] on div "Great colour starts with healthy hair. Talk to your Davines salon expert [DATE]…" at bounding box center [631, 185] width 319 height 37
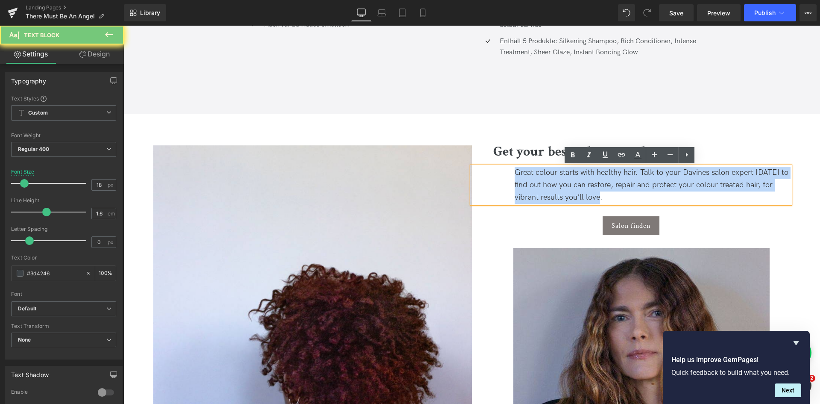
click at [577, 189] on div "Great colour starts with healthy hair. Talk to your Davines salon expert [DATE]…" at bounding box center [631, 185] width 319 height 37
paste div
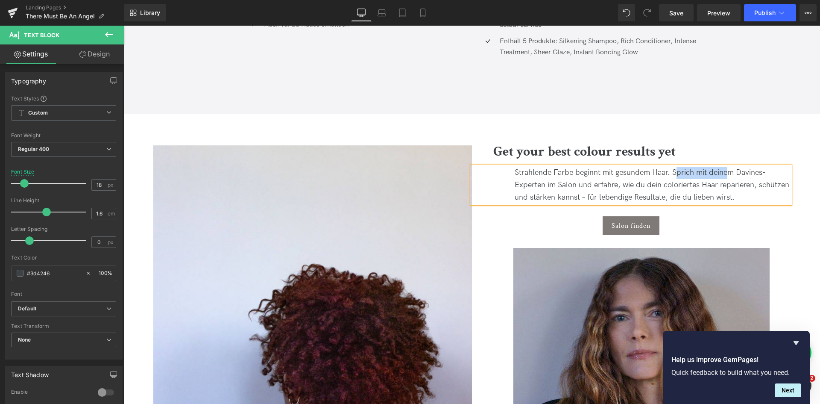
drag, startPoint x: 674, startPoint y: 170, endPoint x: 726, endPoint y: 170, distance: 52.1
click at [726, 170] on div "Strahlende Farbe beginnt mit gesundem Haar. Sprich mit deinem Davines-Experten …" at bounding box center [631, 185] width 319 height 37
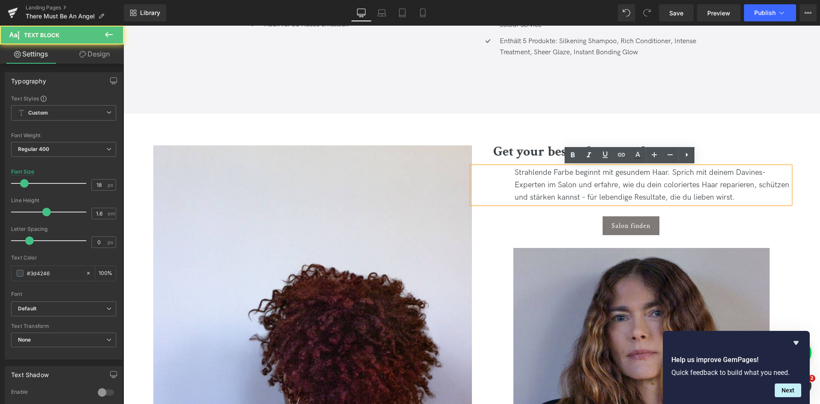
click at [733, 170] on div "Strahlende Farbe beginnt mit gesundem Haar. Sprich mit deinem Davines-Experten …" at bounding box center [631, 185] width 319 height 37
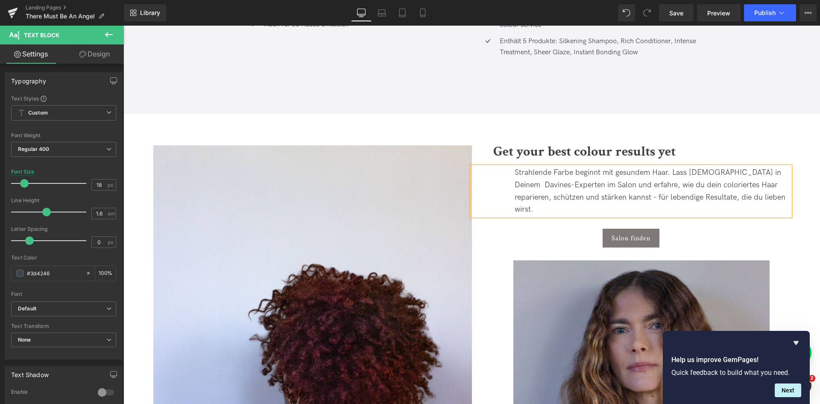
click at [557, 185] on div "Strahlende Farbe beginnt mit gesundem Haar. Lass [DEMOGRAPHIC_DATA] in Deinem D…" at bounding box center [631, 191] width 319 height 49
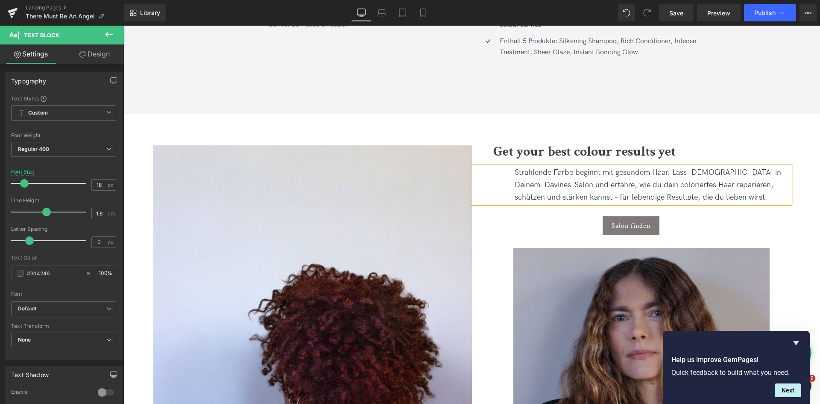
click at [536, 185] on div "Strahlende Farbe beginnt mit gesundem Haar. Lass [DEMOGRAPHIC_DATA] in Deinem D…" at bounding box center [631, 185] width 319 height 37
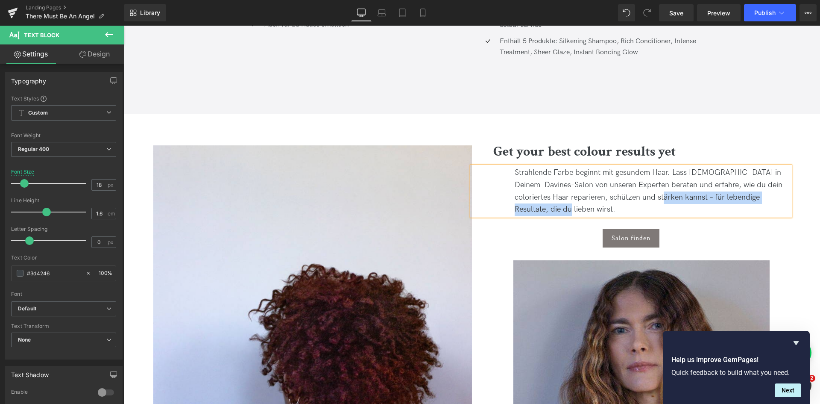
drag, startPoint x: 634, startPoint y: 209, endPoint x: 655, endPoint y: 196, distance: 25.4
click at [655, 196] on div "Strahlende Farbe beginnt mit gesundem Haar. Lass [DEMOGRAPHIC_DATA] in Deinem D…" at bounding box center [631, 191] width 319 height 49
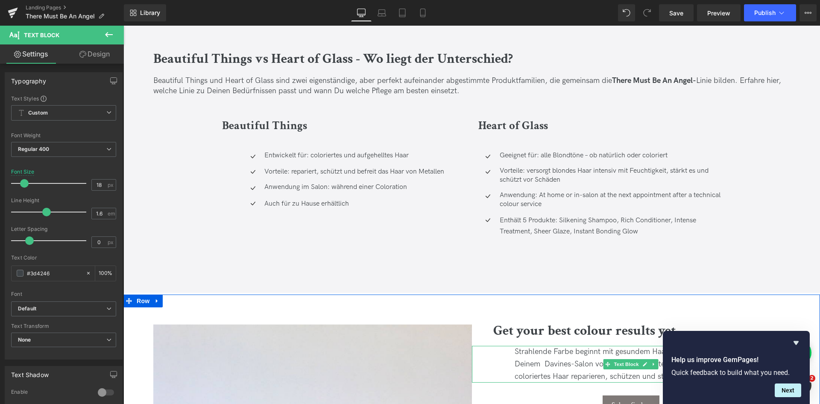
scroll to position [2327, 0]
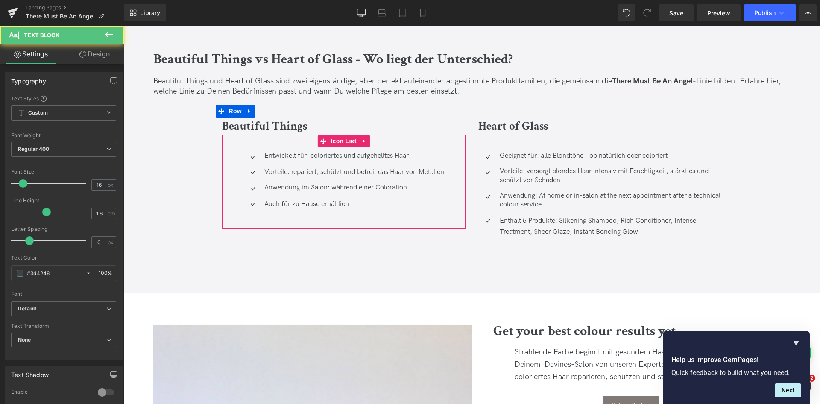
click at [290, 209] on div "Auch für zu Hause erhältlich Text Block" at bounding box center [353, 204] width 182 height 11
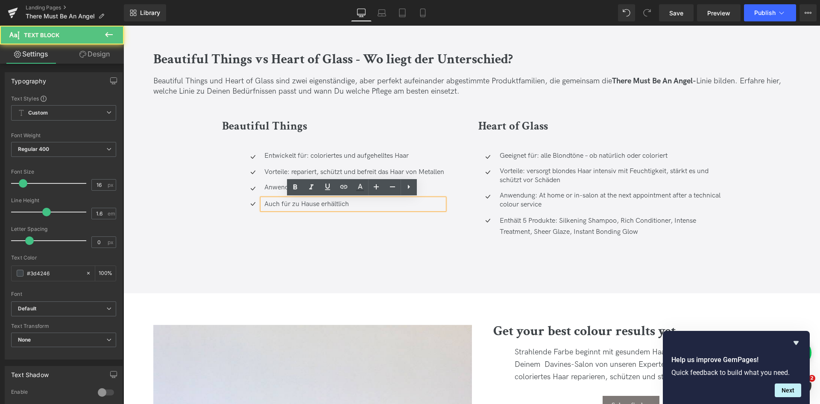
click at [364, 207] on div "Auch für zu Hause erhältlich" at bounding box center [353, 204] width 182 height 11
click at [277, 208] on div at bounding box center [353, 204] width 182 height 11
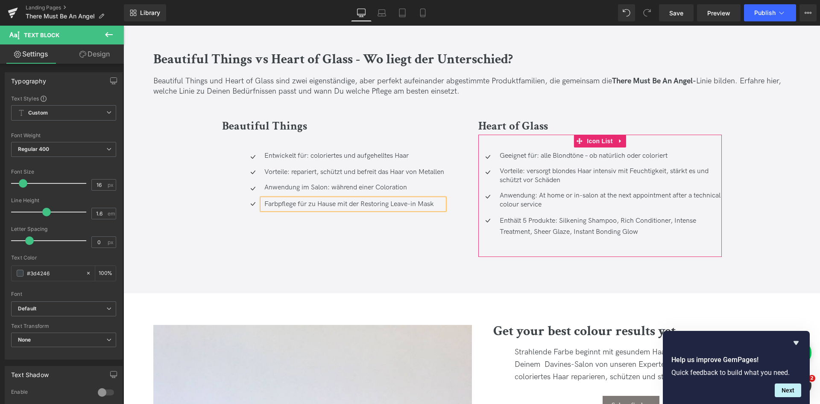
click at [646, 230] on div "Enthält 5 Produkte: Silkening Shampoo, Rich Conditioner, Intense Treatment, She…" at bounding box center [610, 226] width 224 height 22
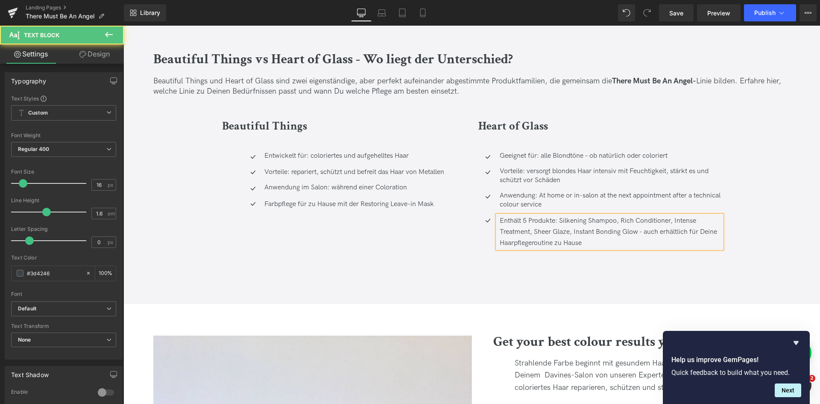
drag, startPoint x: 598, startPoint y: 243, endPoint x: 644, endPoint y: 231, distance: 48.5
click at [644, 231] on div "Enthält 5 Produkte: Silkening Shampoo, Rich Conditioner, Intense Treatment, She…" at bounding box center [610, 231] width 224 height 33
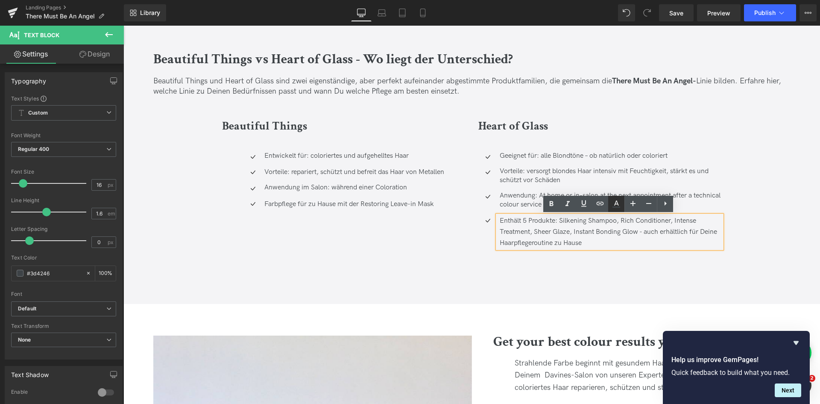
click at [621, 202] on icon at bounding box center [616, 204] width 10 height 10
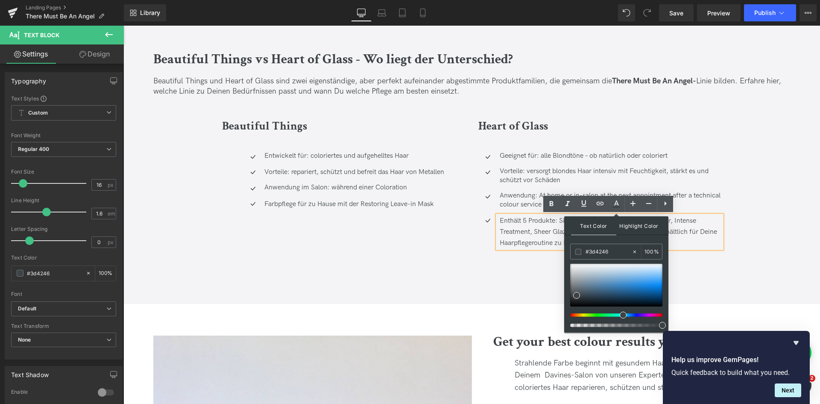
click at [630, 225] on span "Highlight Color" at bounding box center [638, 225] width 45 height 18
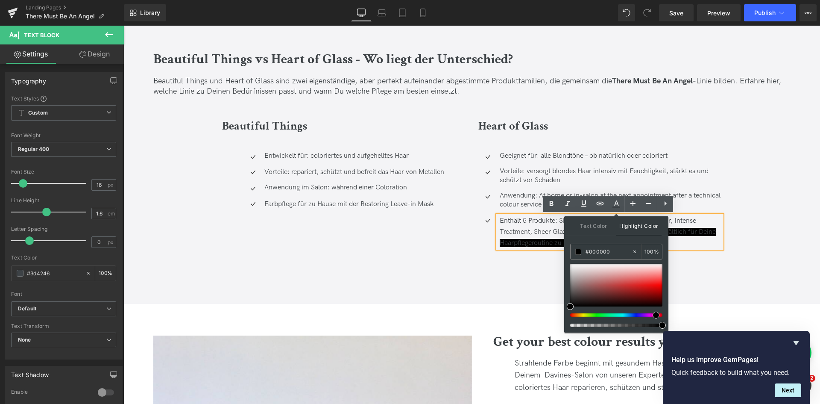
click at [653, 315] on div at bounding box center [613, 314] width 92 height 3
click at [685, 278] on div "Beautiful Things vs Heart of Glass - Wo liegt der Unterschied? Heading Beautifu…" at bounding box center [471, 161] width 697 height 284
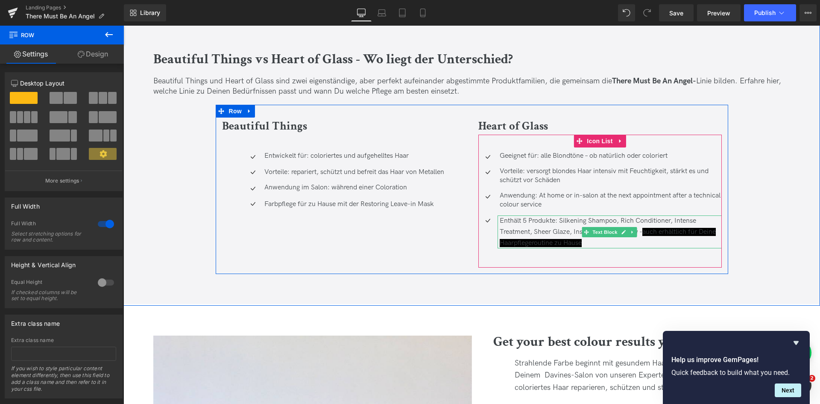
click at [597, 241] on div "Enthält 5 Produkte: Silkening Shampoo, Rich Conditioner, Intense Treatment, She…" at bounding box center [610, 231] width 224 height 33
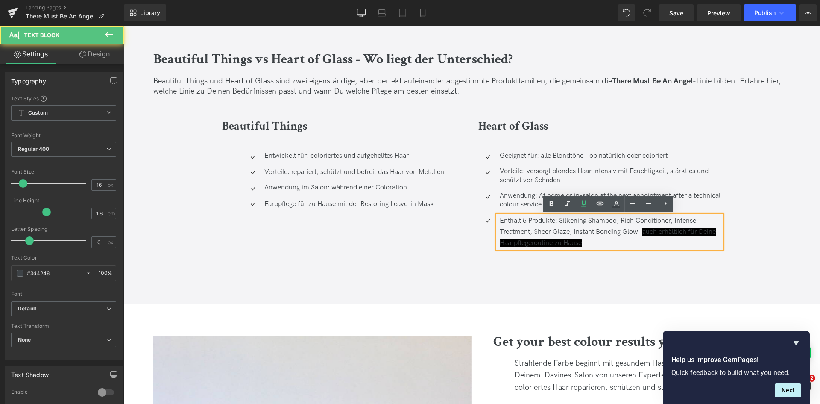
click at [597, 241] on div "Enthält 5 Produkte: Silkening Shampoo, Rich Conditioner, Intense Treatment, She…" at bounding box center [610, 231] width 224 height 33
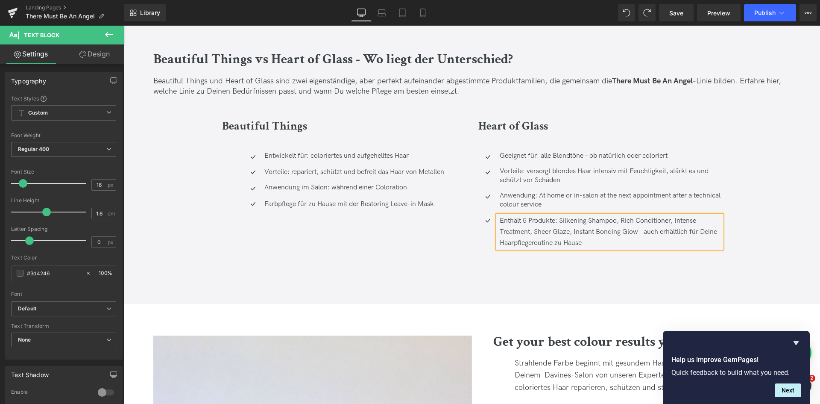
click at [608, 286] on div "Beautiful Things vs Heart of Glass - Wo liegt der Unterschied? Heading Beautifu…" at bounding box center [471, 161] width 697 height 284
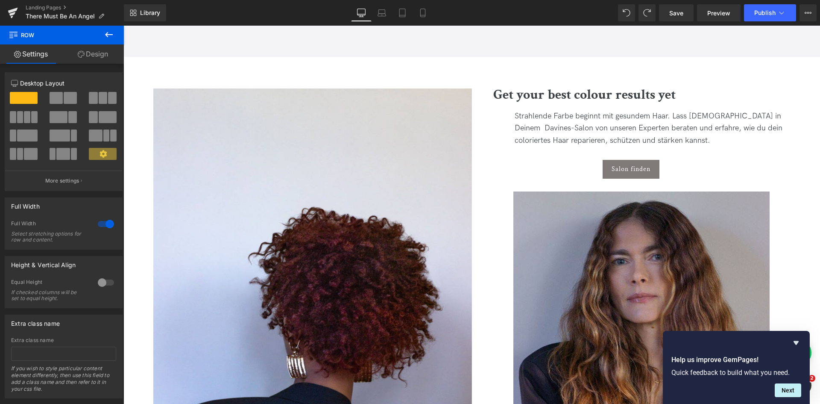
scroll to position [2578, 0]
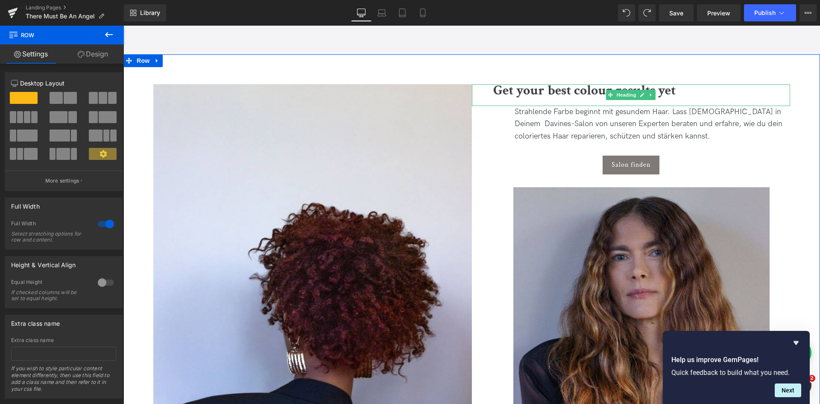
click at [546, 93] on b "Get your best colour results yet" at bounding box center [584, 91] width 182 height 18
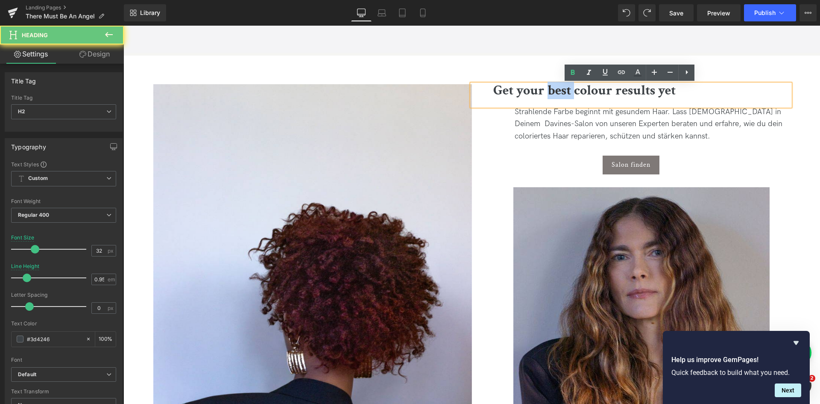
click at [546, 93] on b "Get your best colour results yet" at bounding box center [584, 91] width 182 height 18
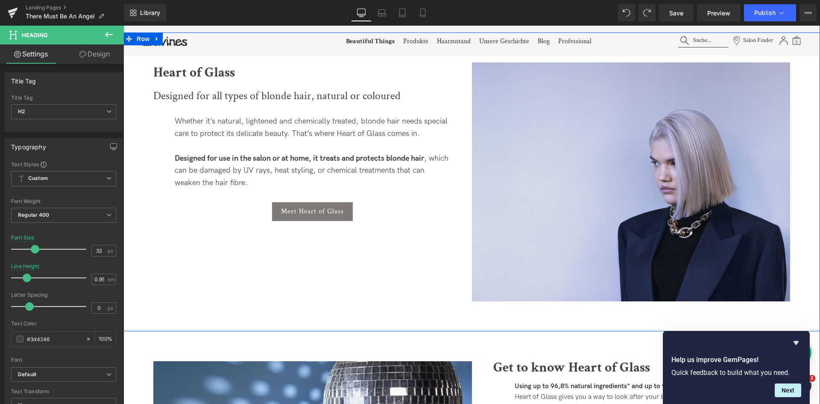
scroll to position [1408, 0]
click at [274, 90] on div "Designed for all types of blonde hair, natural or coloured" at bounding box center [312, 96] width 319 height 26
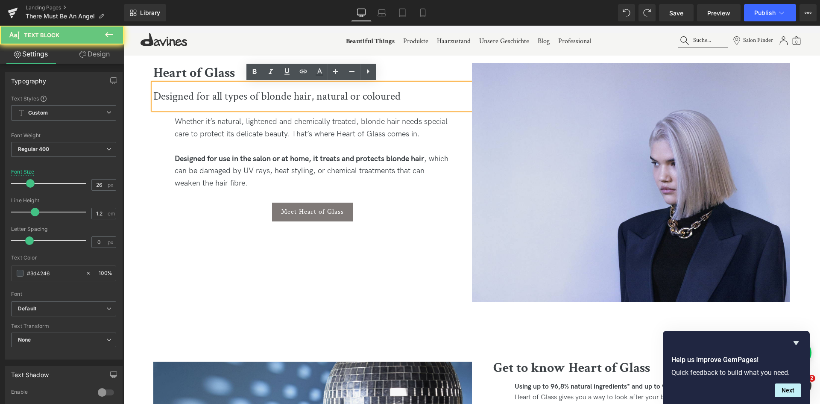
click at [241, 92] on div "Designed for all types of blonde hair, natural or coloured" at bounding box center [312, 96] width 319 height 26
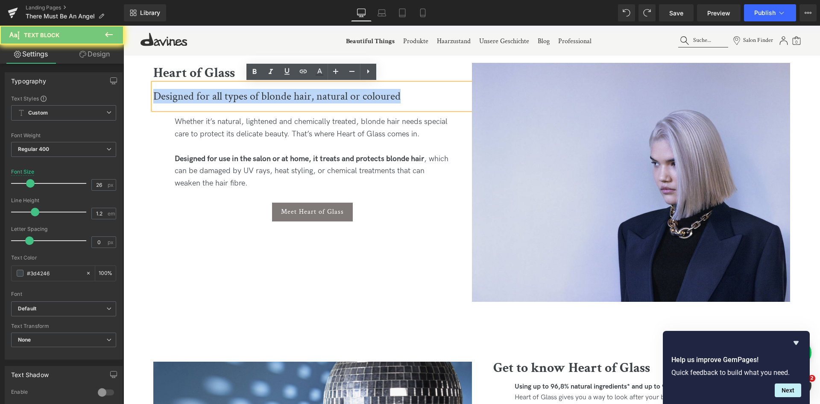
click at [241, 92] on div "Designed for all types of blonde hair, natural or coloured" at bounding box center [312, 96] width 319 height 26
paste div
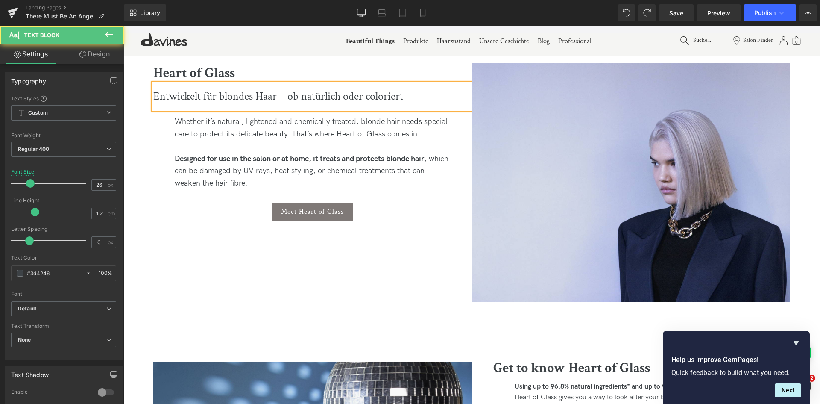
click at [287, 98] on div "Entwickelt für blondes Haar – ob natürlich oder coloriert" at bounding box center [312, 96] width 319 height 26
click at [287, 98] on div "Entwickelt für blondes Haar,ob natürlich oder coloriert" at bounding box center [312, 96] width 319 height 26
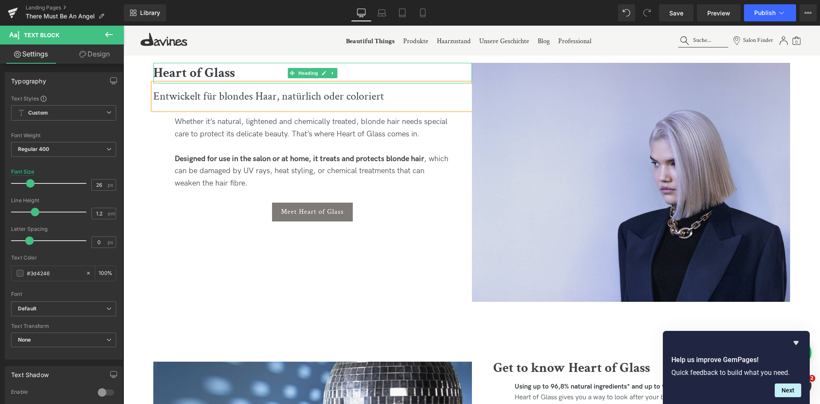
click at [310, 67] on h2 "Heart of Glass" at bounding box center [312, 73] width 319 height 21
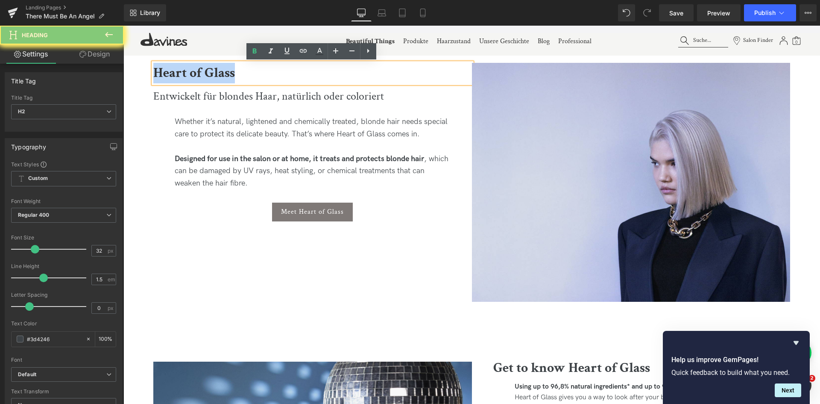
click at [310, 67] on h2 "Heart of Glass" at bounding box center [312, 73] width 319 height 21
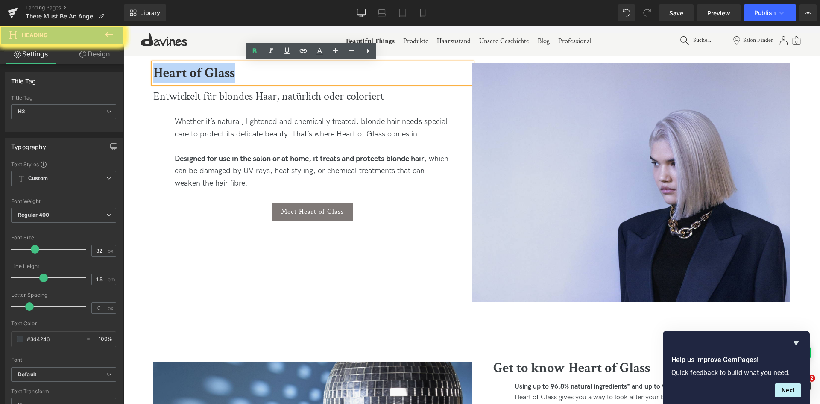
click at [310, 67] on h2 "Heart of Glass" at bounding box center [312, 73] width 319 height 21
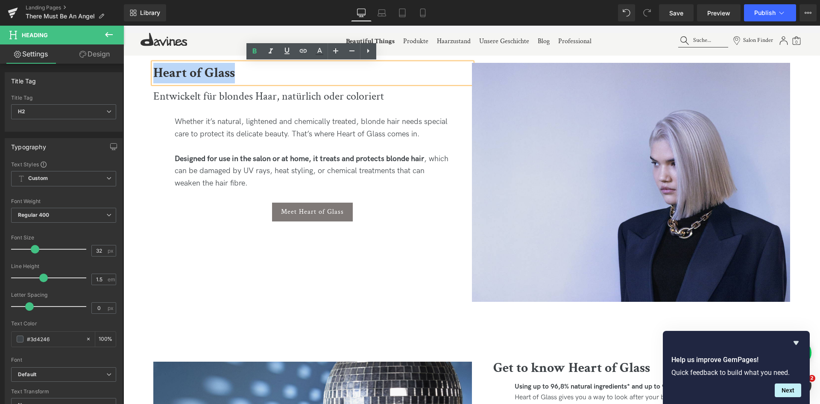
click at [310, 67] on h2 "Heart of Glass" at bounding box center [312, 73] width 319 height 21
click at [277, 155] on strong "Designed for use in the salon or at home, it treats and protects blonde hair" at bounding box center [299, 158] width 249 height 9
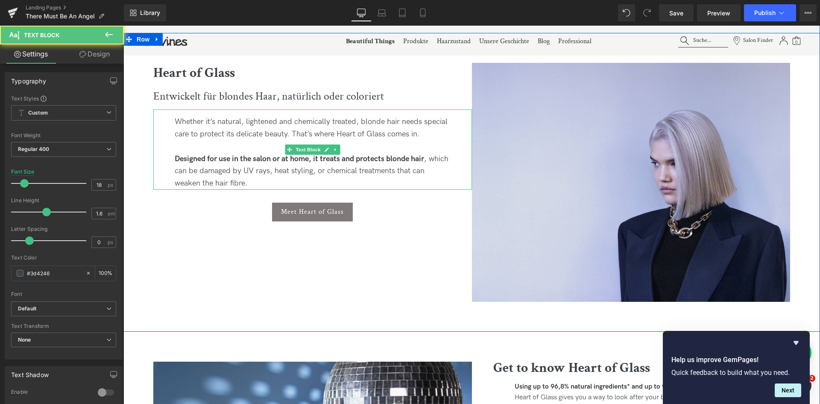
click at [181, 140] on div "Whether it’s natural, lightened and chemically treated, blonde hair needs speci…" at bounding box center [312, 149] width 319 height 80
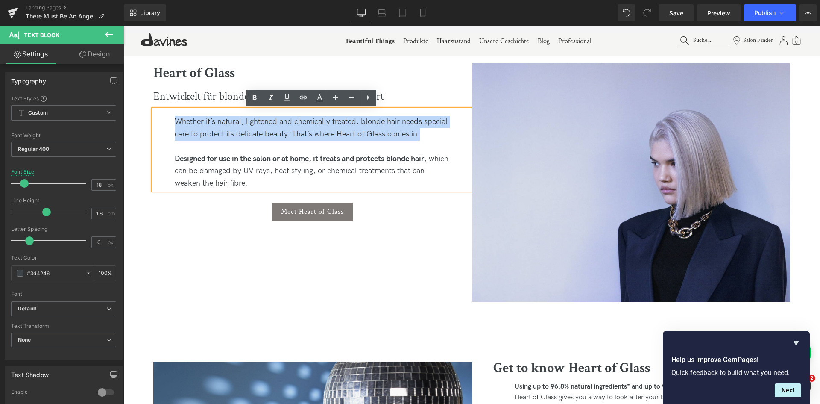
drag, startPoint x: 429, startPoint y: 135, endPoint x: 173, endPoint y: 113, distance: 257.2
click at [173, 113] on div "Whether it’s natural, lightened and chemically treated, blonde hair needs speci…" at bounding box center [312, 149] width 319 height 80
paste div
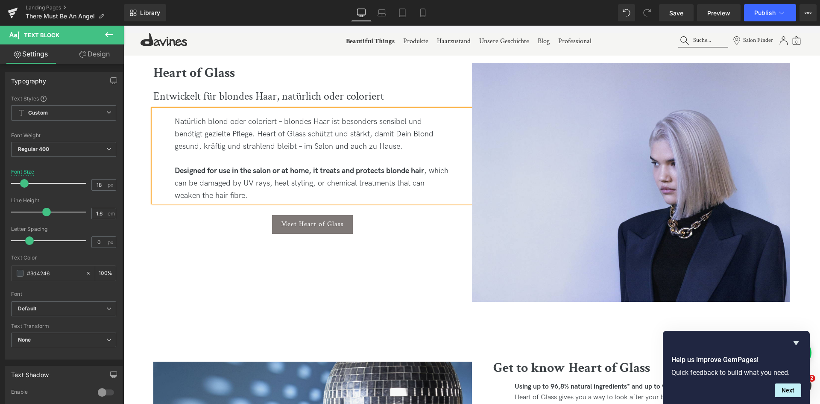
click at [180, 119] on div "Natürlich blond oder coloriert – blondes Haar ist besonders sensibel und benöti…" at bounding box center [312, 155] width 319 height 93
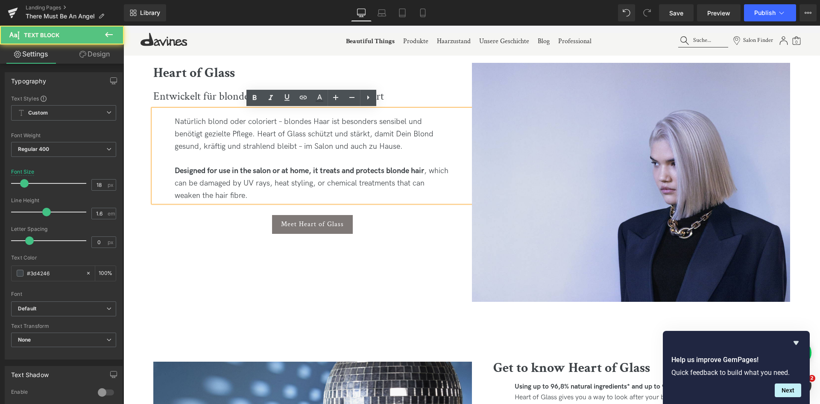
click at [173, 121] on div "Natürlich blond oder coloriert – blondes Haar ist besonders sensibel und benöti…" at bounding box center [312, 155] width 319 height 93
click at [226, 122] on div "Sei es Natürlich blond oder coloriert – blondes Haar ist besonders sensibel und…" at bounding box center [312, 155] width 319 height 93
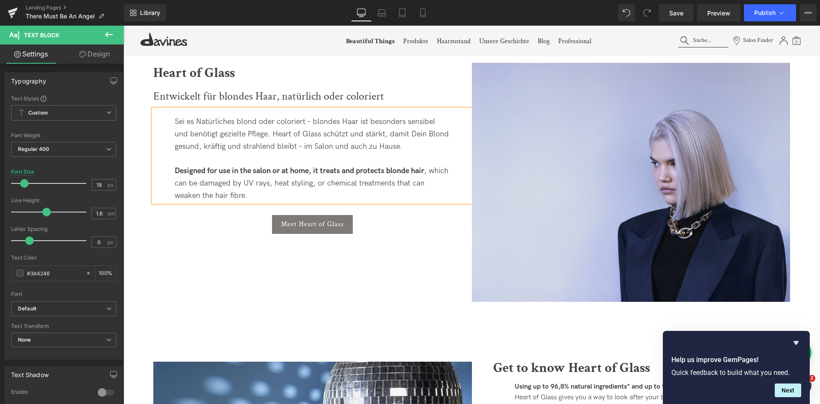
click at [200, 119] on div "Sei es Natürliches blond oder coloriert – blondes Haar ist besonders sensibel u…" at bounding box center [312, 155] width 319 height 93
click at [240, 121] on div "Sei es natürliches blond oder coloriert – blondes Haar ist besonders sensibel u…" at bounding box center [312, 155] width 319 height 93
drag, startPoint x: 256, startPoint y: 121, endPoint x: 305, endPoint y: 123, distance: 49.1
click at [305, 123] on div "Sei es natürliches Blond oder coloriert – blondes Haar ist besonders sensibel u…" at bounding box center [312, 155] width 319 height 93
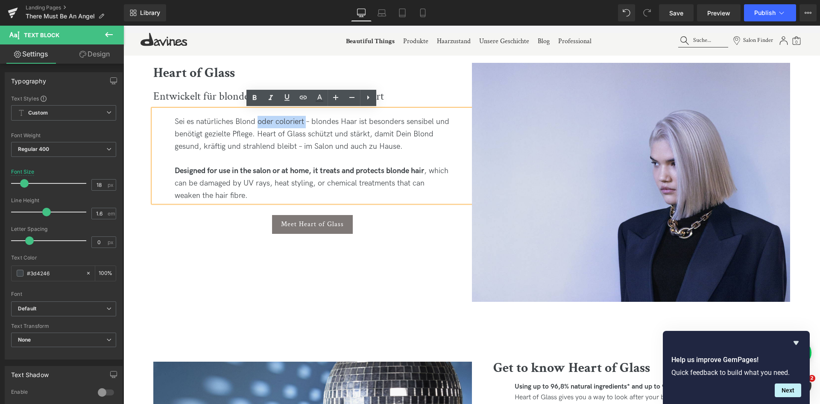
copy div "oder coloriert"
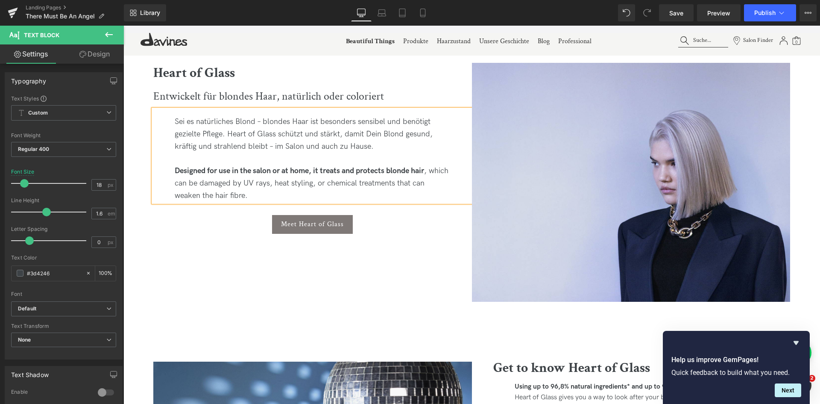
click at [233, 120] on div "Sei es natürliches Blond – blondes Haar ist besonders sensibel und benötigt gez…" at bounding box center [312, 155] width 319 height 93
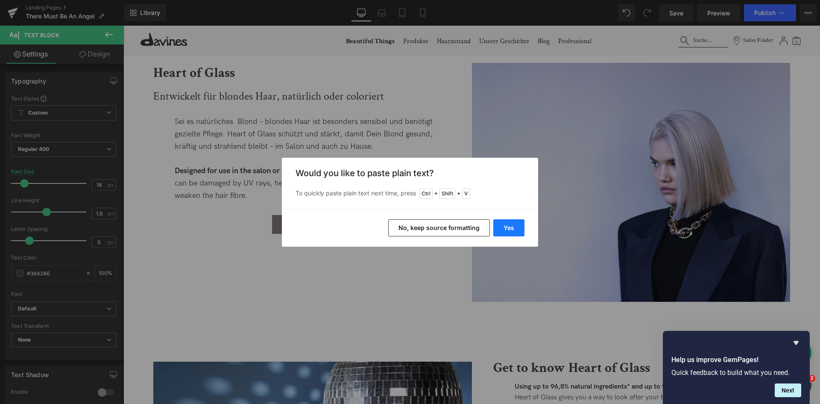
click at [508, 226] on button "Yes" at bounding box center [508, 227] width 31 height 17
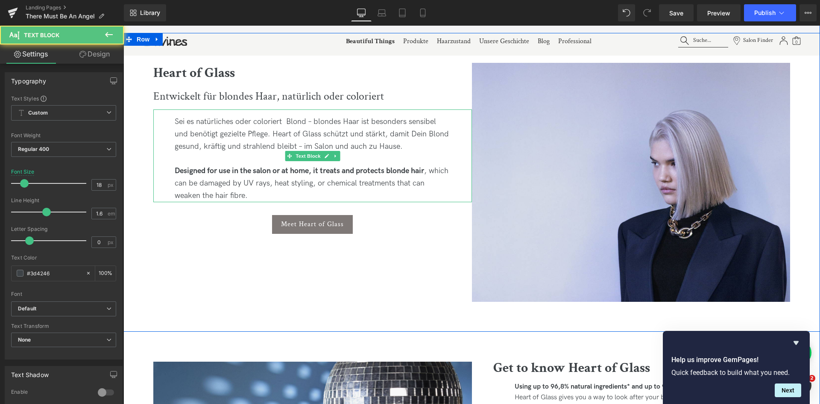
click at [284, 120] on div "Sei es natürliches oder coloriert Blond – blondes Haar ist besonders sensibel u…" at bounding box center [312, 155] width 319 height 93
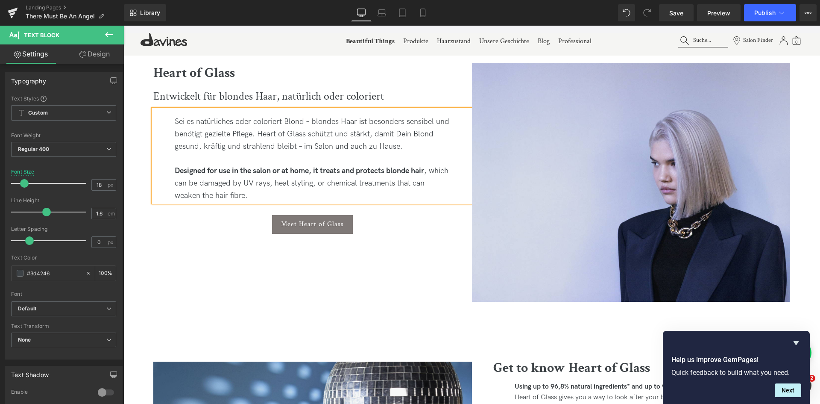
click at [370, 135] on div "Sei es natürliches oder coloriert Blond – blondes Haar ist besonders sensibel u…" at bounding box center [312, 155] width 319 height 93
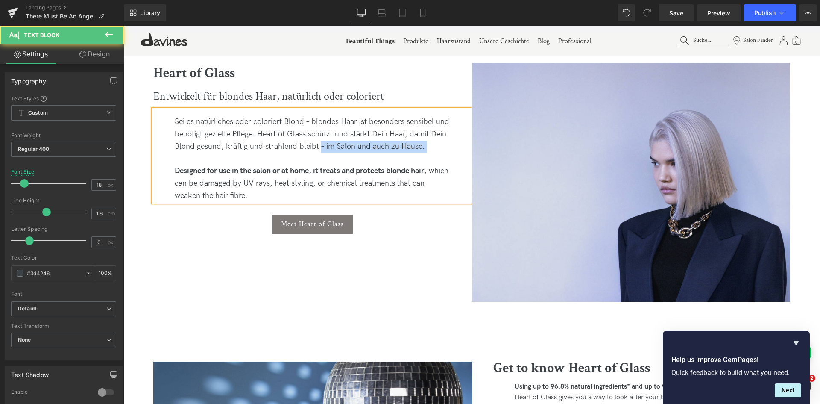
drag, startPoint x: 319, startPoint y: 145, endPoint x: 425, endPoint y: 154, distance: 106.7
click at [425, 154] on div "Sei es natürliches oder coloriert Blond – blondes Haar ist besonders sensibel u…" at bounding box center [312, 155] width 319 height 93
click at [252, 136] on div "Sei es natürliches oder coloriert Blond – blondes Haar ist besonders sensibel u…" at bounding box center [312, 155] width 319 height 93
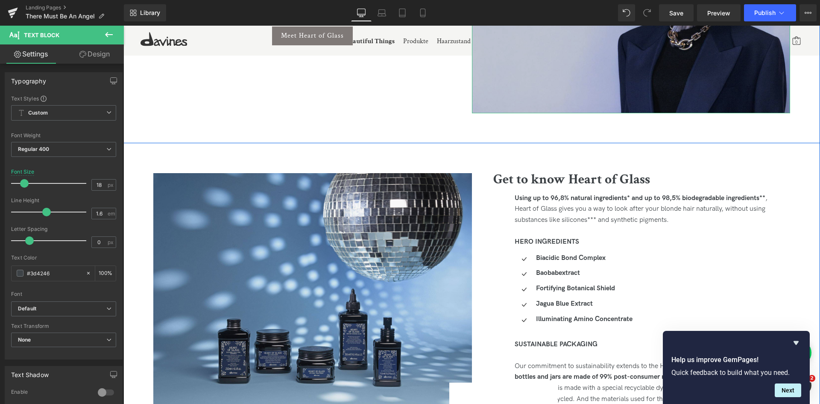
scroll to position [1597, 0]
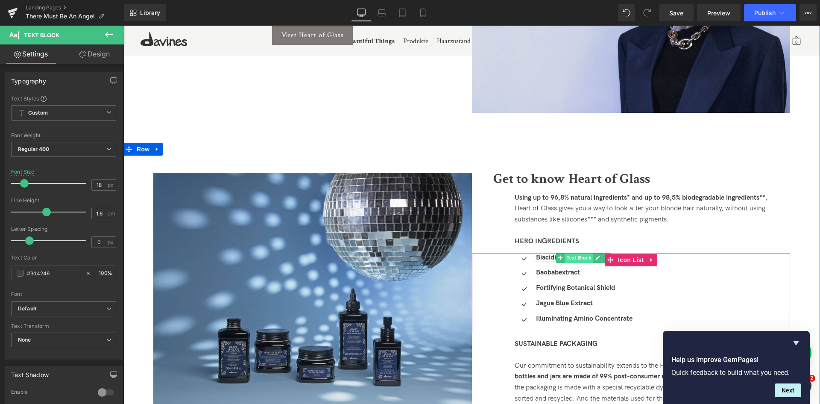
click at [582, 256] on span "Text Block" at bounding box center [579, 257] width 28 height 10
click at [537, 258] on strong "Biacidic Bond Complex" at bounding box center [571, 257] width 70 height 8
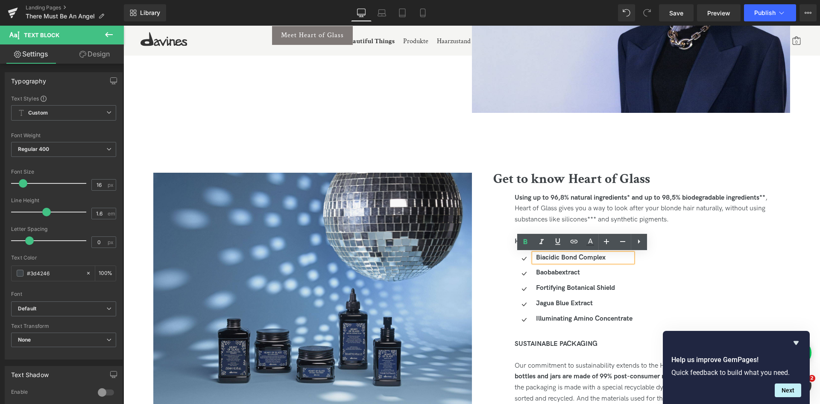
click at [583, 258] on strong "Biacidic Bond Complex" at bounding box center [571, 257] width 70 height 8
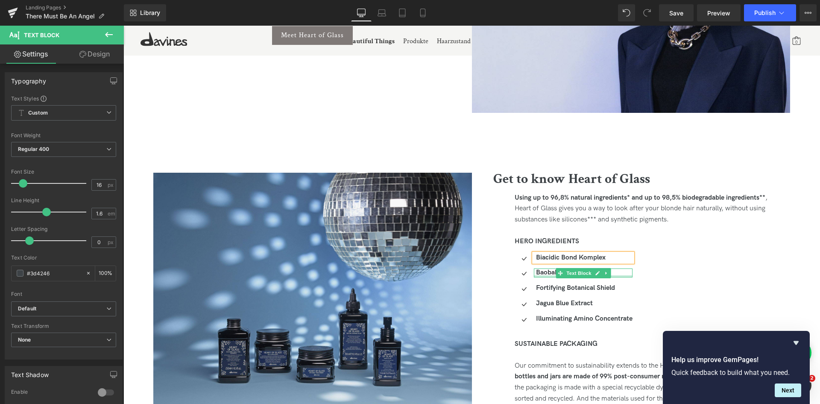
click at [541, 273] on strong "Baobab" at bounding box center [547, 272] width 23 height 8
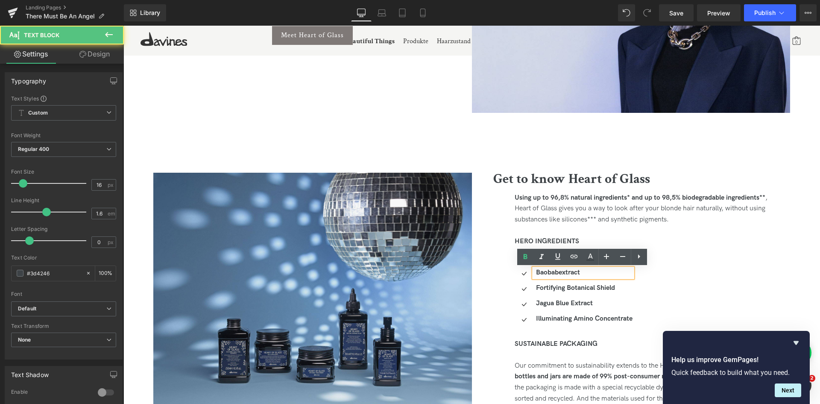
click at [563, 272] on strong "extract" at bounding box center [569, 272] width 21 height 8
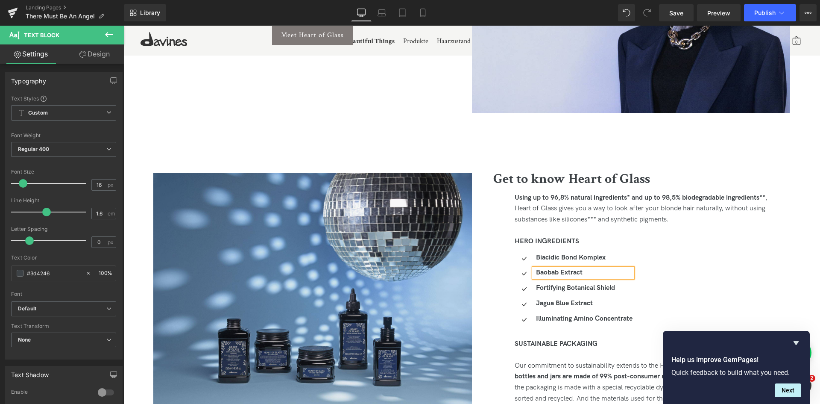
click at [578, 273] on strong "xtract" at bounding box center [574, 272] width 18 height 8
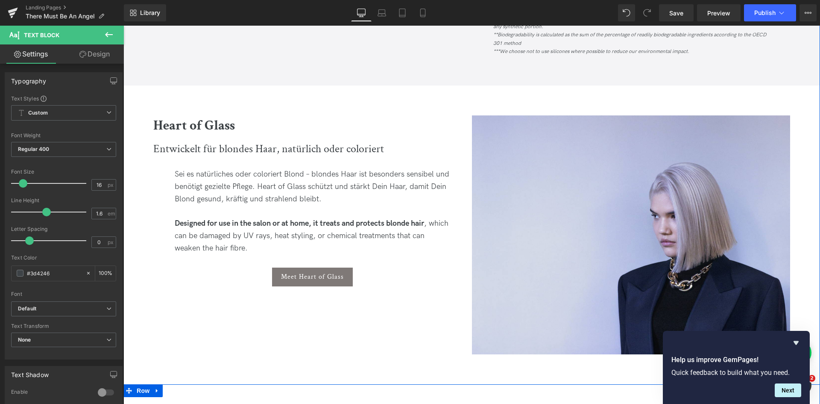
scroll to position [1355, 0]
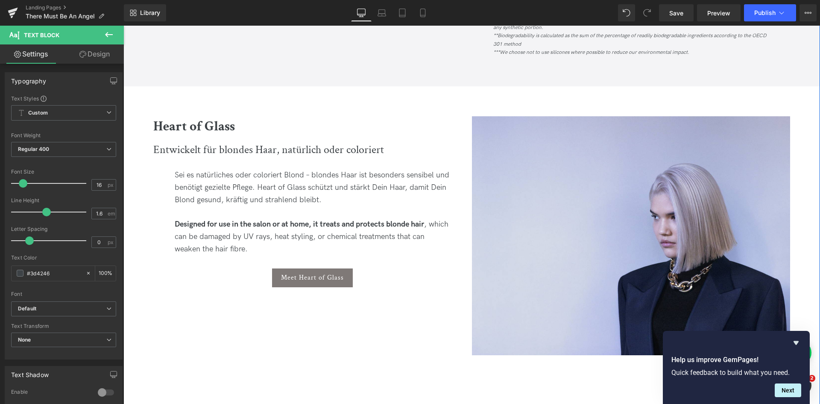
click at [217, 170] on div "Sei es natürliches oder coloriert Blond – blondes Haar ist besonders sensibel u…" at bounding box center [312, 209] width 319 height 93
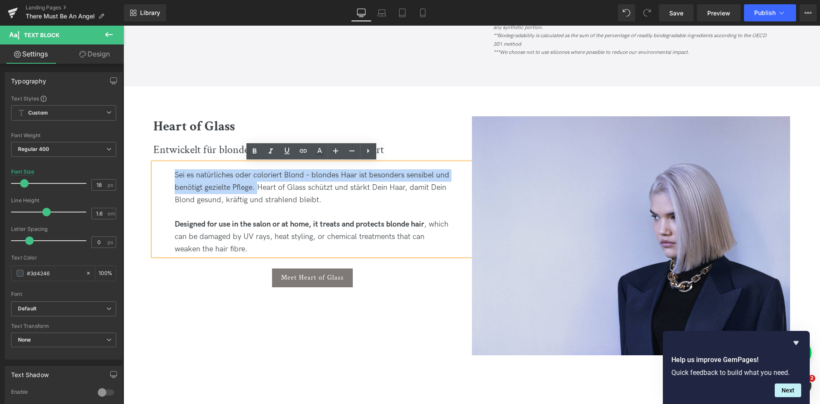
drag, startPoint x: 256, startPoint y: 187, endPoint x: 166, endPoint y: 167, distance: 92.3
click at [166, 167] on div "Sei es natürliches oder coloriert Blond – blondes Haar ist besonders sensibel u…" at bounding box center [312, 209] width 319 height 93
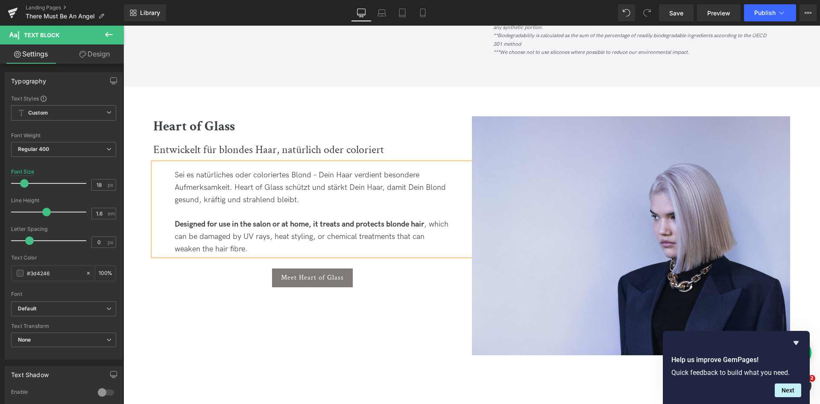
click at [445, 190] on div "Sei es natürliches oder coloriertes Blond – Dein Haar verdient besondere Aufmer…" at bounding box center [312, 209] width 319 height 93
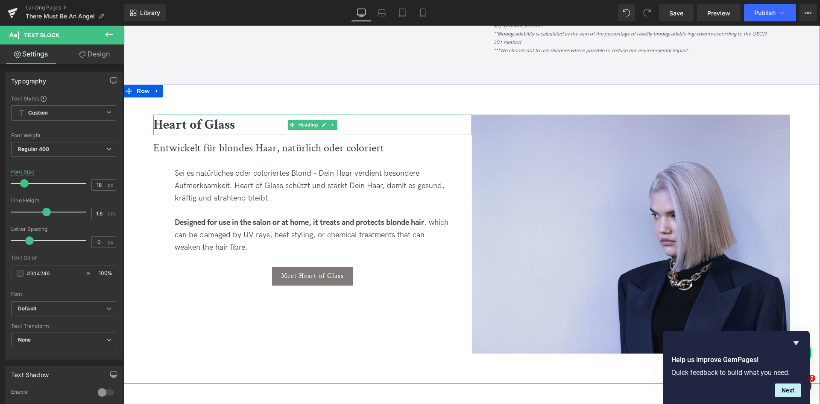
scroll to position [1356, 0]
click at [305, 276] on span "Button" at bounding box center [313, 276] width 20 height 10
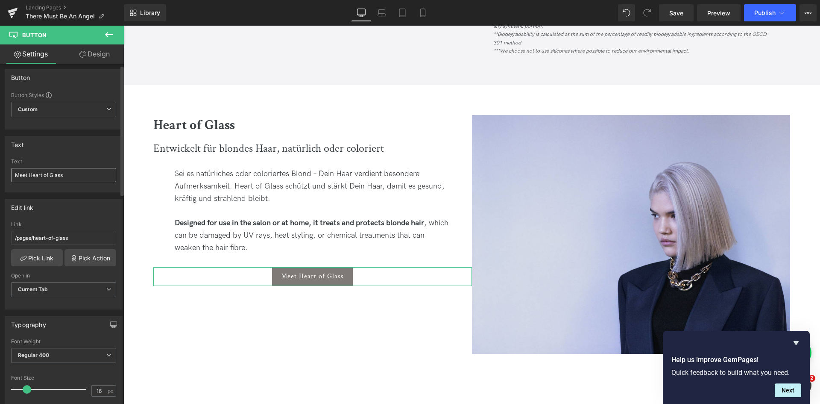
scroll to position [4, 0]
click at [20, 174] on input "Meet Heart of Glass" at bounding box center [63, 174] width 105 height 14
type input "Entdecke Heart of Glass"
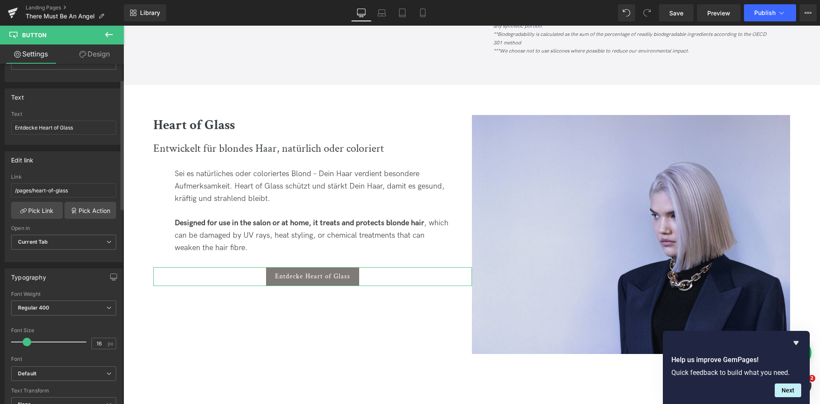
scroll to position [52, 0]
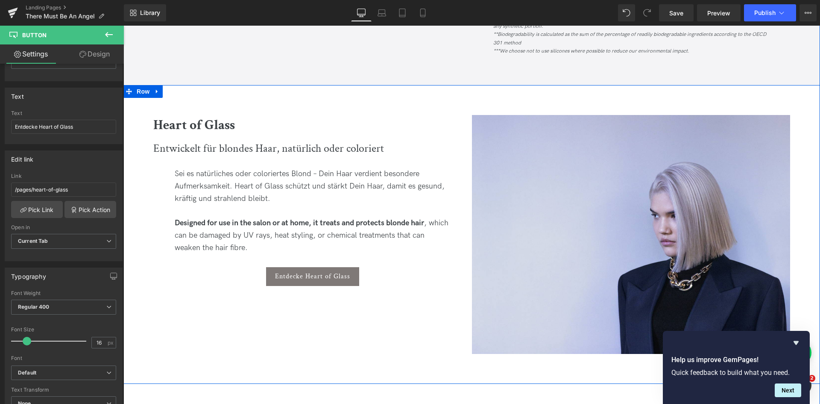
click at [289, 349] on div "Heart of Glass Heading Entwickelt für blondes Haar, natürlich oder coloriert Te…" at bounding box center [471, 234] width 697 height 299
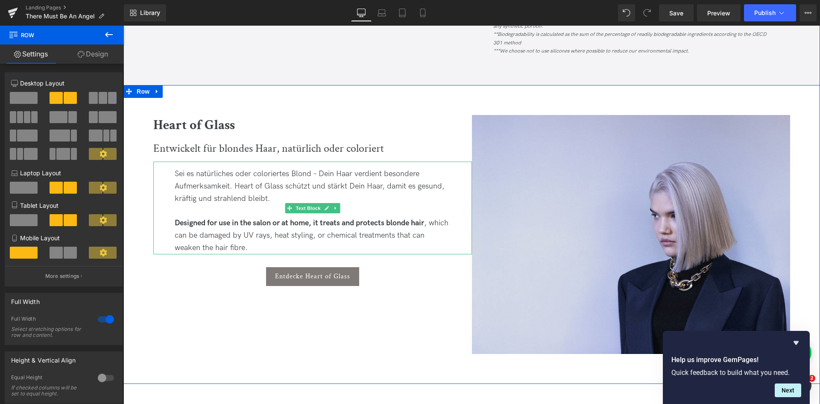
click at [257, 246] on div "Designed for use in the salon or at home, it treats and protects blonde hair , …" at bounding box center [313, 235] width 276 height 37
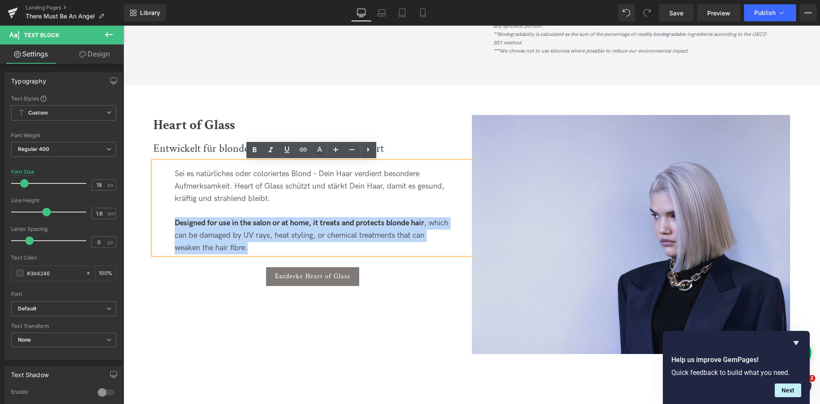
drag, startPoint x: 257, startPoint y: 246, endPoint x: 174, endPoint y: 220, distance: 87.0
click at [175, 220] on div "Designed for use in the salon or at home, it treats and protects blonde hair , …" at bounding box center [313, 235] width 276 height 37
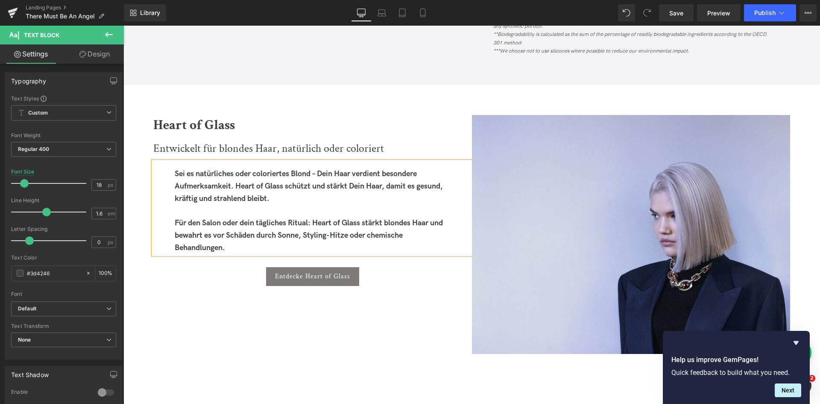
click at [181, 224] on strong "Für den Salon oder dein tägliches Ritual: Heart of Glass stärkt blondes Haar un…" at bounding box center [309, 235] width 268 height 34
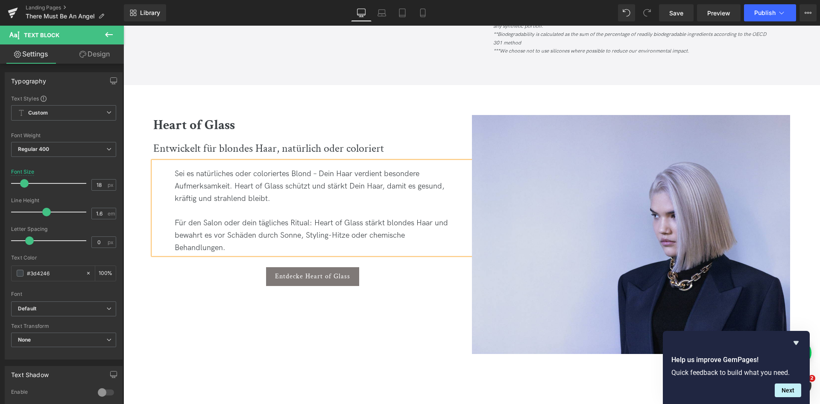
click at [292, 222] on div "Für den Salon oder dein tägliches Ritual: Heart of Glass stärkt blondes Haar un…" at bounding box center [313, 235] width 276 height 37
click at [328, 224] on div "Für den Salon oder dein tägliches Pflegeritual: Heart of Glass stärkt blondes H…" at bounding box center [313, 235] width 276 height 37
click at [208, 223] on div "Für den Salon oder dein tägliches Pflegeritual zuhause: Heart of Glass stärkt b…" at bounding box center [313, 235] width 276 height 37
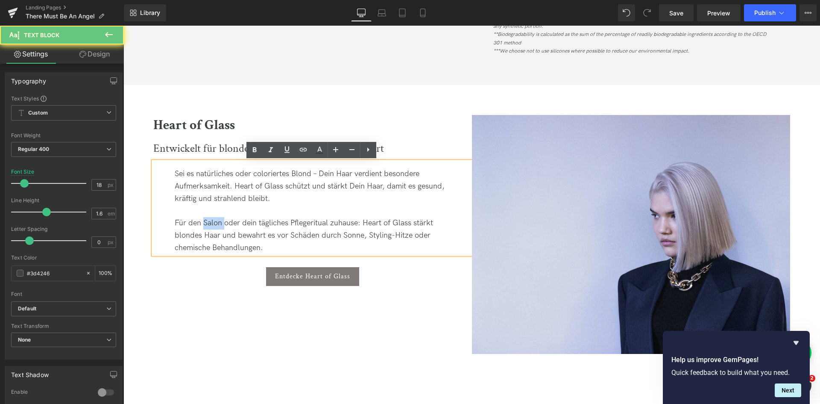
click at [208, 223] on div "Für den Salon oder dein tägliches Pflegeritual zuhause: Heart of Glass stärkt b…" at bounding box center [313, 235] width 276 height 37
click at [336, 222] on div "Für den Salon oder dein tägliches Pflegeritual zuhause: Heart of Glass stärkt b…" at bounding box center [313, 235] width 276 height 37
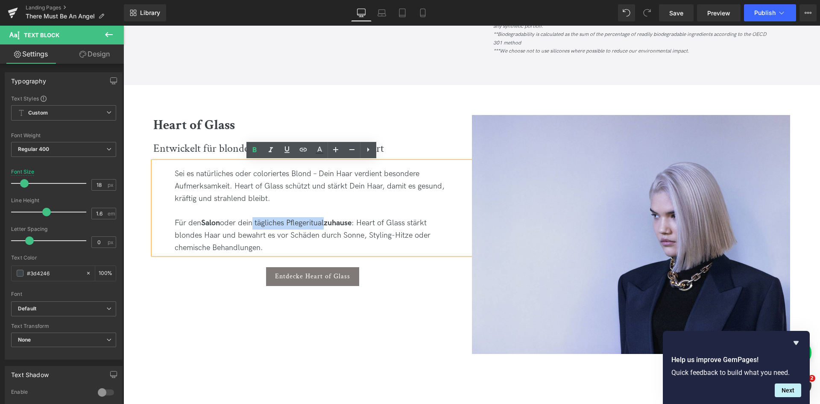
drag, startPoint x: 255, startPoint y: 222, endPoint x: 328, endPoint y: 226, distance: 72.8
click at [328, 226] on div "Für den Salon oder dein tägliches Pflegeritual zuhause : Heart of Glass stärkt …" at bounding box center [313, 235] width 276 height 37
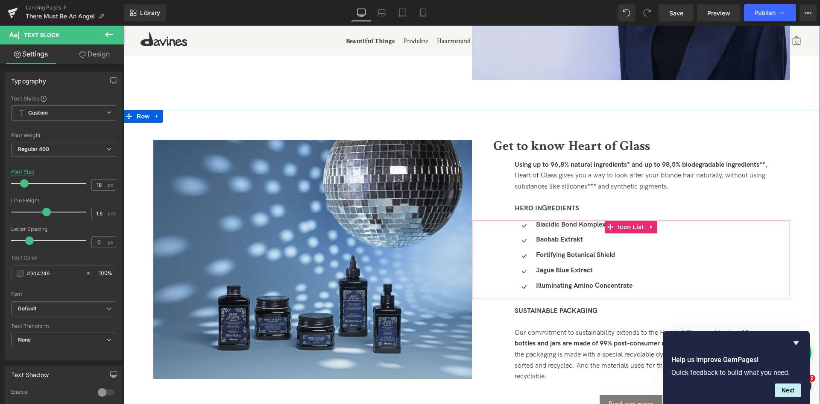
scroll to position [1629, 0]
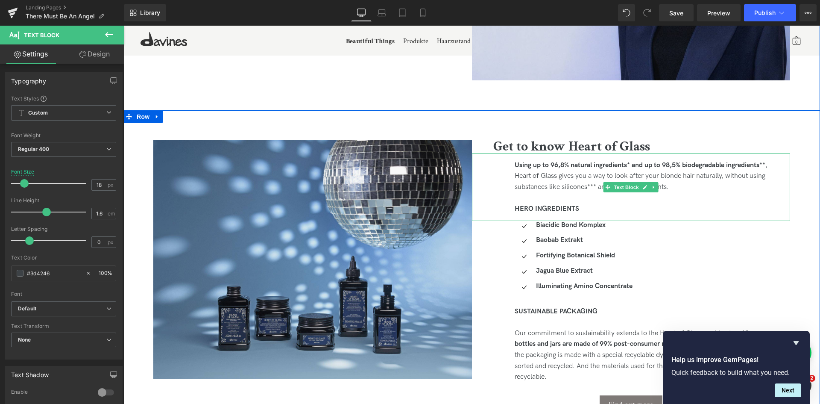
click at [588, 186] on div "Using up to 96,8% natural ingredients* and up to 98,5% biodegradable ingredient…" at bounding box center [642, 176] width 255 height 33
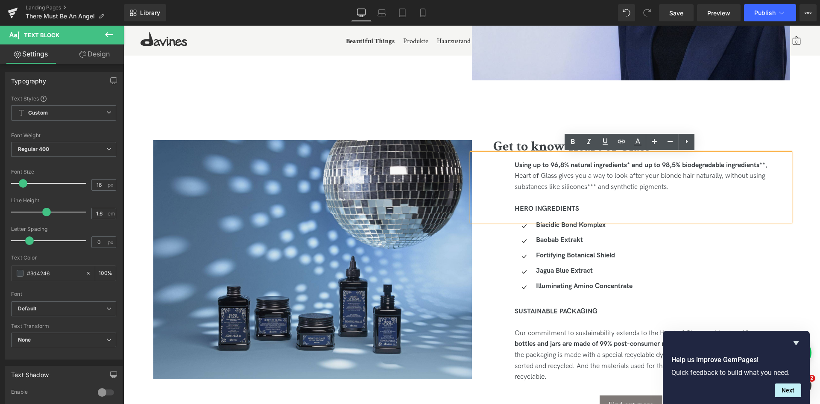
click at [680, 187] on div "Using up to 96,8% natural ingredients* and up to 98,5% biodegradable ingredient…" at bounding box center [642, 176] width 255 height 33
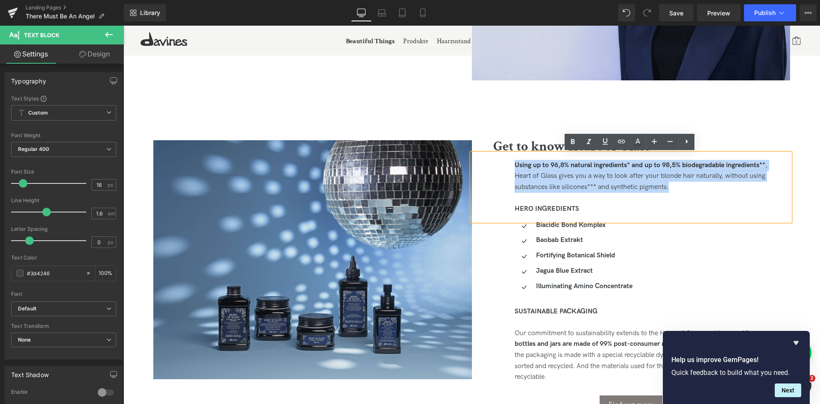
drag, startPoint x: 753, startPoint y: 192, endPoint x: 499, endPoint y: 158, distance: 256.4
click at [499, 158] on div "Using up to 96,8% natural ingredients* and up to 98,5% biodegradable ingredient…" at bounding box center [631, 186] width 319 height 67
paste div
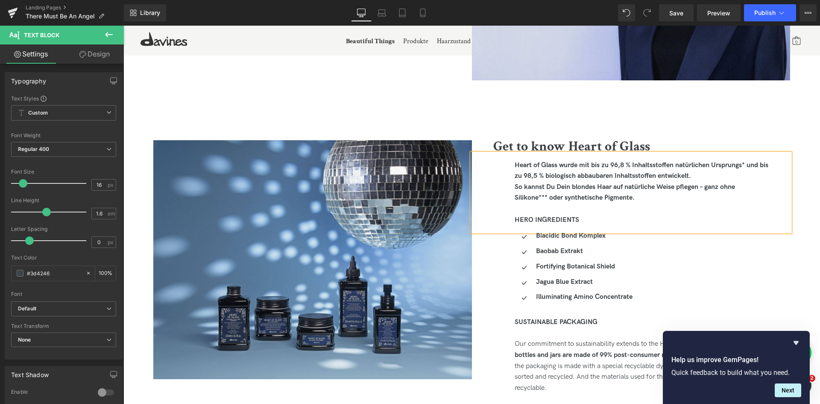
click at [550, 176] on strong "Heart of Glass wurde mit bis zu 96,8 % Inhaltsstoffen natürlichen Ursprungs* un…" at bounding box center [642, 170] width 254 height 19
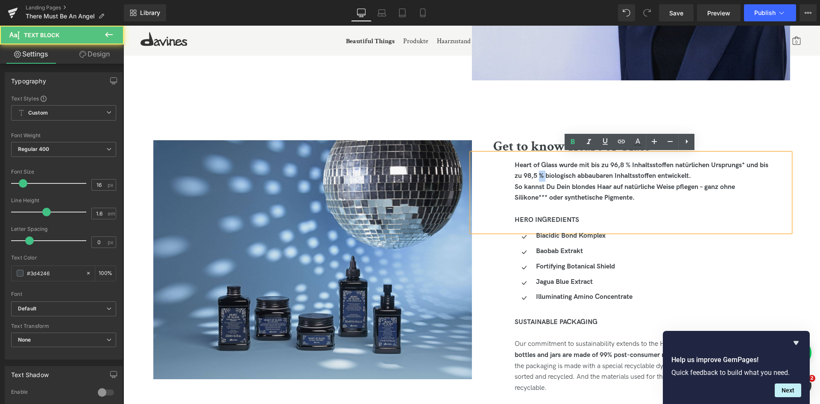
click at [550, 176] on strong "Heart of Glass wurde mit bis zu 96,8 % Inhaltsstoffen natürlichen Ursprungs* un…" at bounding box center [642, 170] width 254 height 19
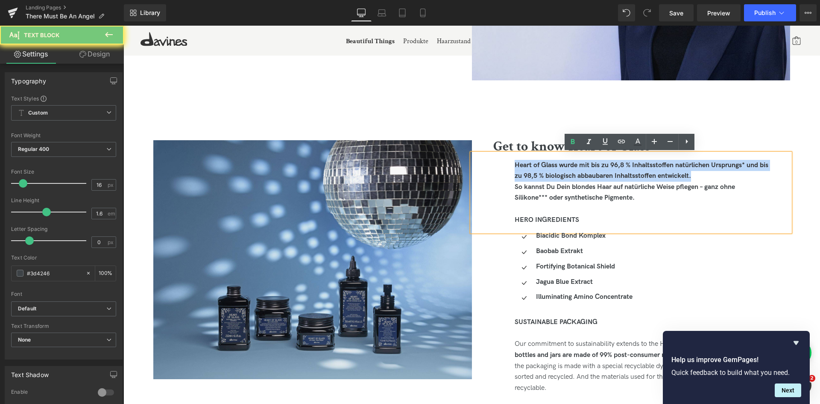
click at [550, 176] on strong "Heart of Glass wurde mit bis zu 96,8 % Inhaltsstoffen natürlichen Ursprungs* un…" at bounding box center [642, 170] width 254 height 19
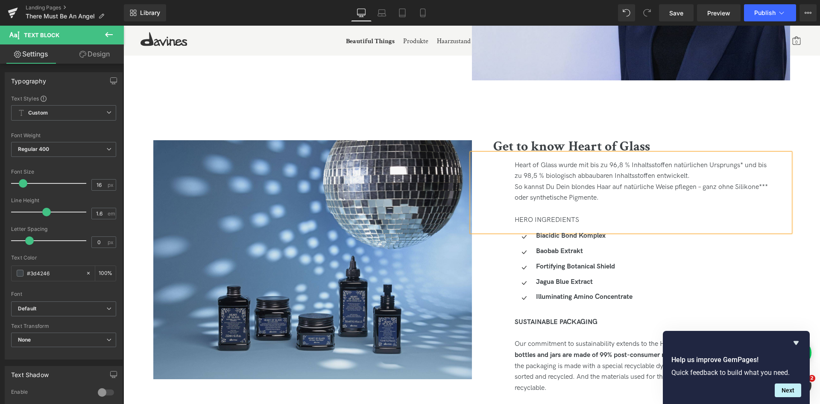
click at [549, 171] on div "Heart of Glass wurde mit bis zu 96,8 % Inhaltsstoffen natürlichen Ursprungs* un…" at bounding box center [642, 171] width 255 height 22
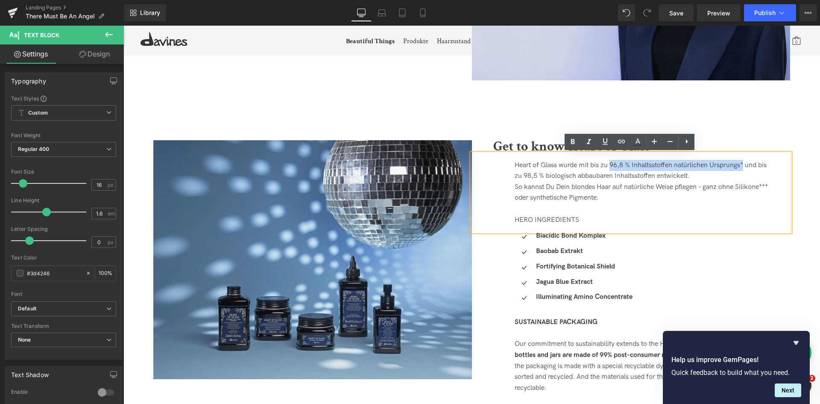
drag, startPoint x: 609, startPoint y: 165, endPoint x: 744, endPoint y: 164, distance: 134.5
click at [744, 164] on div "Heart of Glass wurde mit bis zu 96,8 % Inhaltsstoffen natürlichen Ursprungs* un…" at bounding box center [642, 171] width 255 height 22
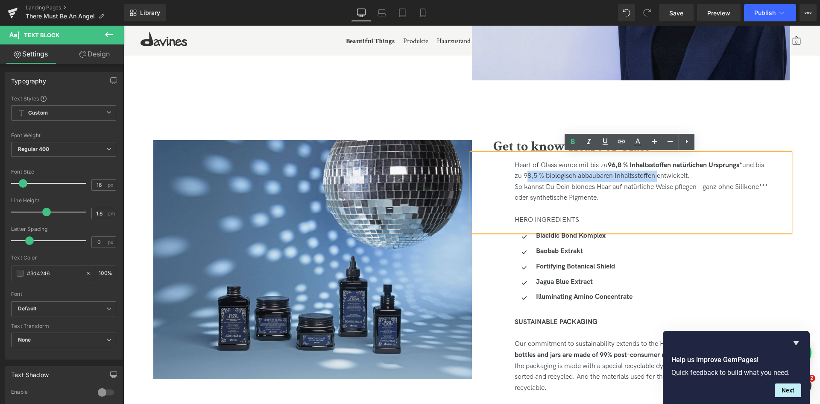
drag, startPoint x: 533, startPoint y: 175, endPoint x: 665, endPoint y: 176, distance: 132.8
click at [665, 176] on div "Heart of Glass wurde mit bis zu 96,8 % Inhaltsstoffen natürlichen Ursprungs* un…" at bounding box center [642, 171] width 255 height 22
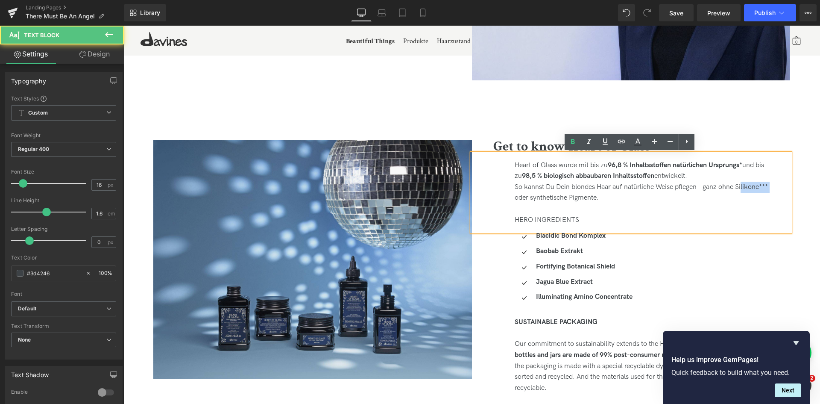
drag, startPoint x: 518, startPoint y: 198, endPoint x: 548, endPoint y: 195, distance: 30.1
click at [548, 195] on div "So kannst Du Dein blondes Haar auf natürliche Weise pflegen – ganz ohne Silikon…" at bounding box center [642, 193] width 255 height 22
drag, startPoint x: 505, startPoint y: 199, endPoint x: 542, endPoint y: 195, distance: 37.0
click at [542, 195] on div "Heart of Glass wurde mit bis zu 96,8 % Inhaltsstoffen natürlichen Ursprungs* un…" at bounding box center [631, 192] width 319 height 79
click at [722, 186] on div "So kannst Du Dein blondes Haar auf natürliche Weise pflegen – ganz ohne Silikon…" at bounding box center [642, 193] width 255 height 22
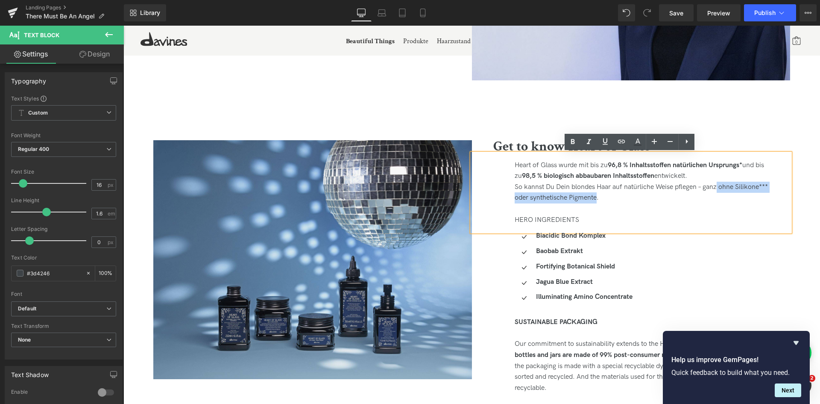
drag, startPoint x: 719, startPoint y: 183, endPoint x: 631, endPoint y: 198, distance: 89.2
click at [631, 198] on div "So kannst Du Dein blondes Haar auf natürliche Weise pflegen – ganz ohne Silikon…" at bounding box center [642, 193] width 255 height 22
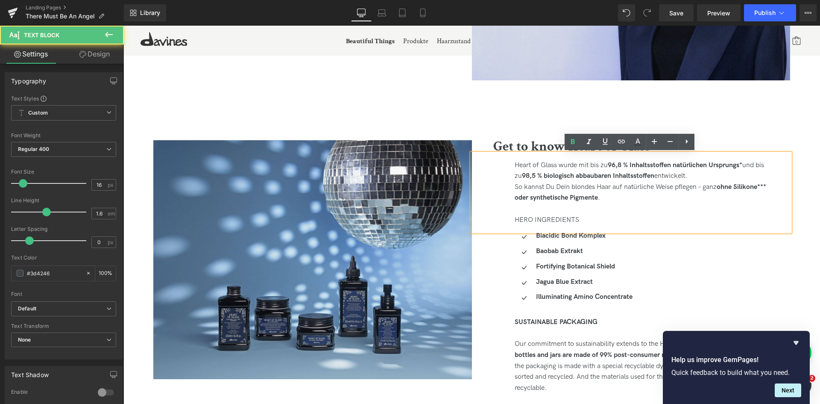
click at [671, 217] on div "HERO INGREDIENTS" at bounding box center [642, 219] width 255 height 11
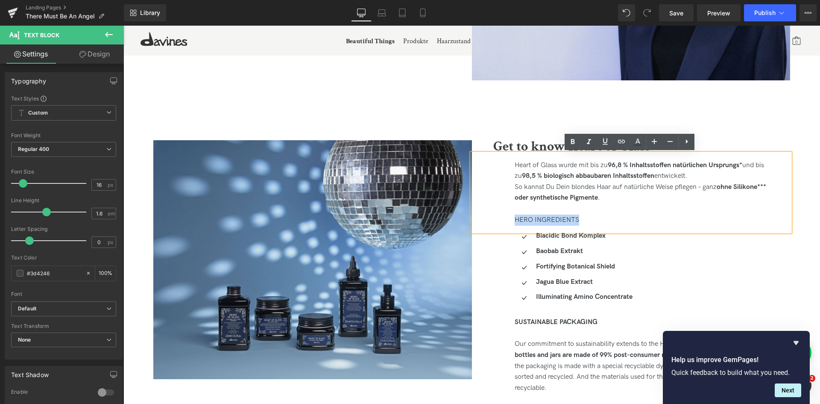
drag, startPoint x: 512, startPoint y: 217, endPoint x: 599, endPoint y: 218, distance: 87.6
click at [599, 218] on div "Heart of Glass wurde mit bis zu 96,8 % Inhaltsstoffen natürlichen Ursprungs* un…" at bounding box center [631, 192] width 319 height 79
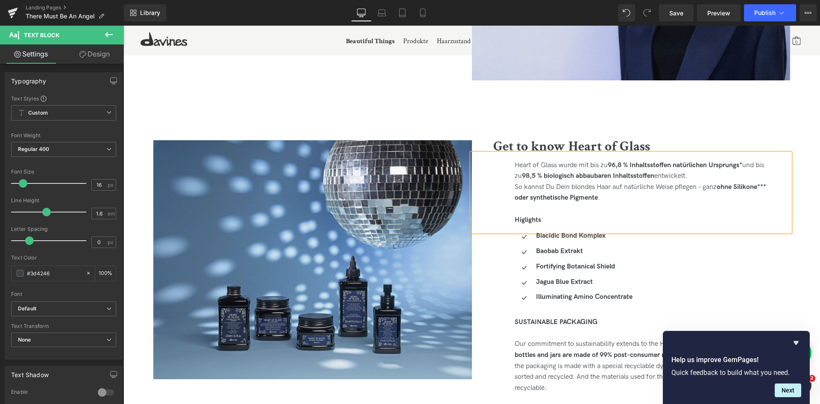
click at [586, 214] on div "Higlights" at bounding box center [642, 219] width 255 height 11
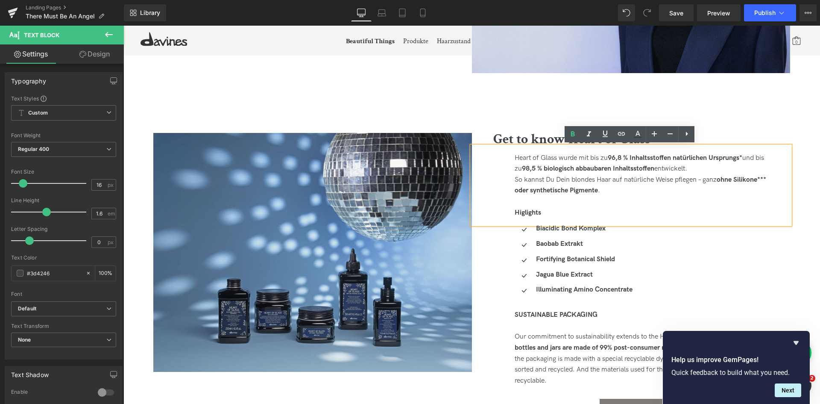
scroll to position [1637, 0]
click at [523, 211] on strong "Higlights" at bounding box center [528, 212] width 26 height 8
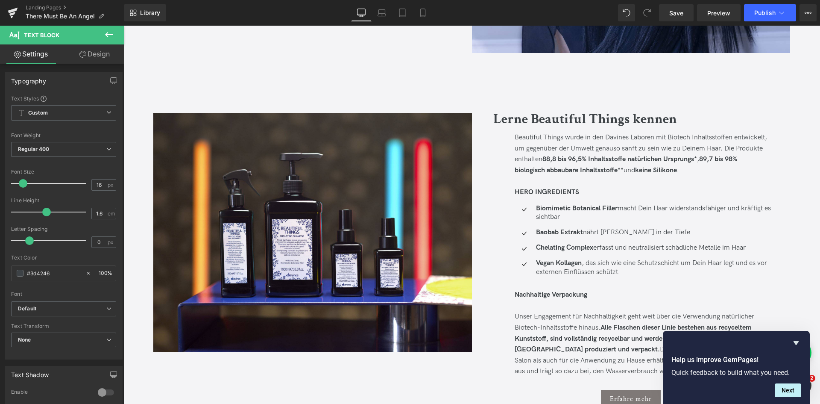
scroll to position [952, 0]
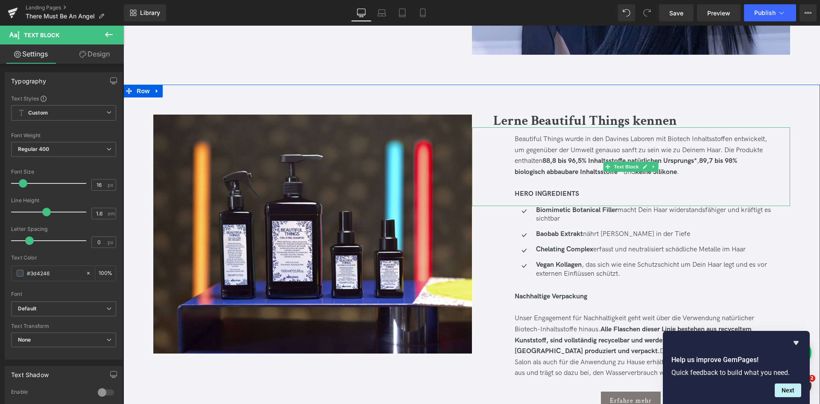
click at [558, 193] on strong "HERO INGREDIENTS" at bounding box center [547, 194] width 64 height 8
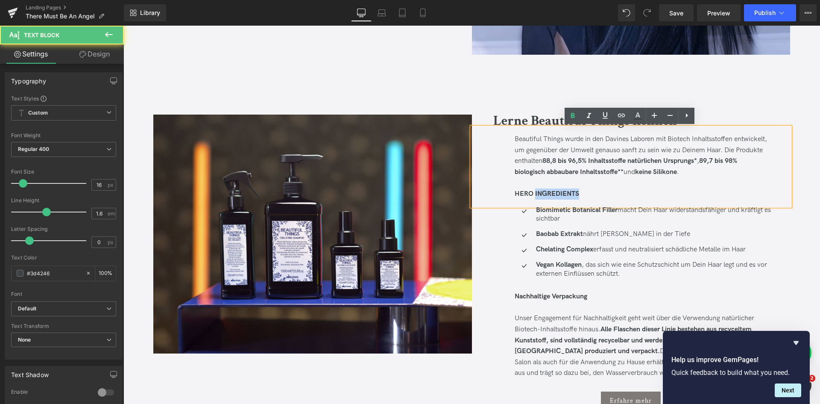
click at [558, 193] on strong "HERO INGREDIENTS" at bounding box center [547, 194] width 64 height 8
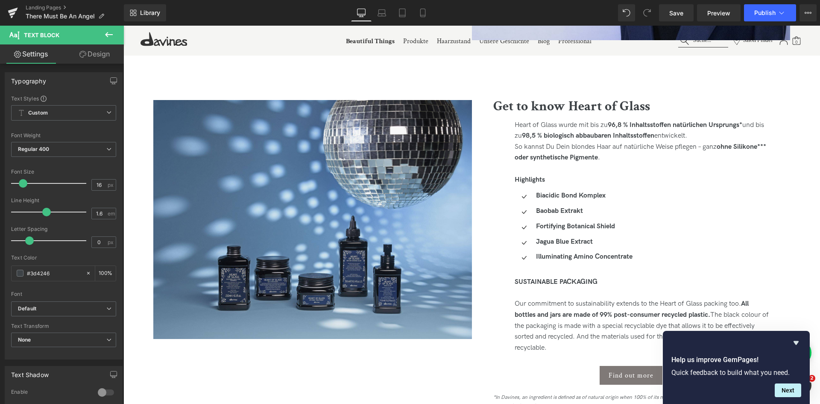
scroll to position [1670, 0]
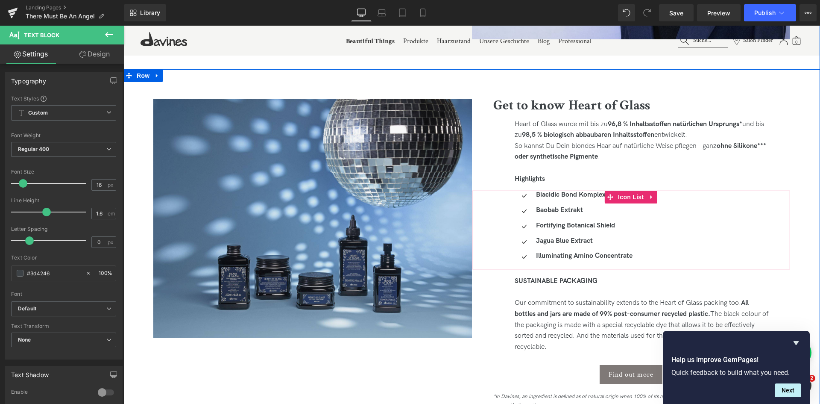
click at [585, 236] on span "Text Block" at bounding box center [579, 241] width 28 height 10
click at [544, 240] on strong "Jagua Blue Extract" at bounding box center [564, 241] width 57 height 8
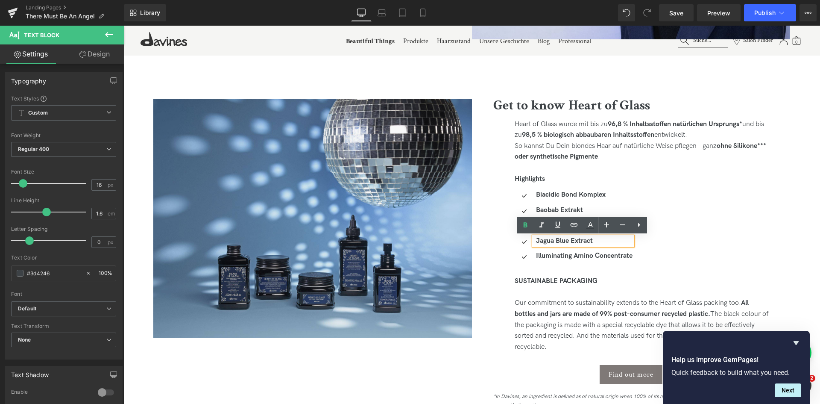
click at [590, 239] on strong "Jagua Blue Extract" at bounding box center [564, 241] width 57 height 8
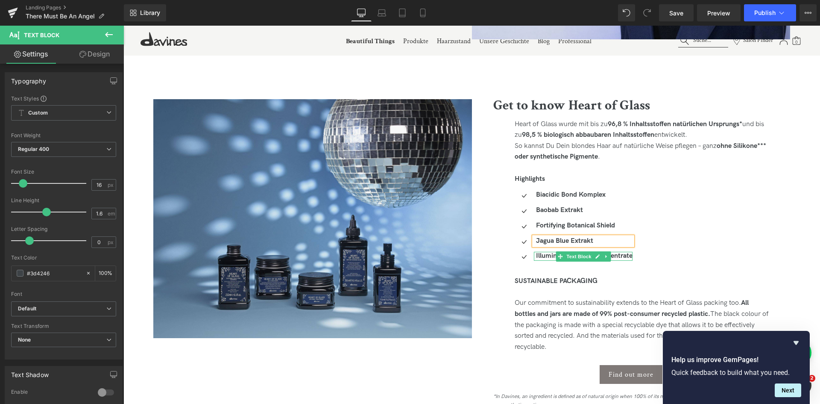
click at [626, 255] on strong "Illuminating Amino Concentrate" at bounding box center [584, 256] width 97 height 8
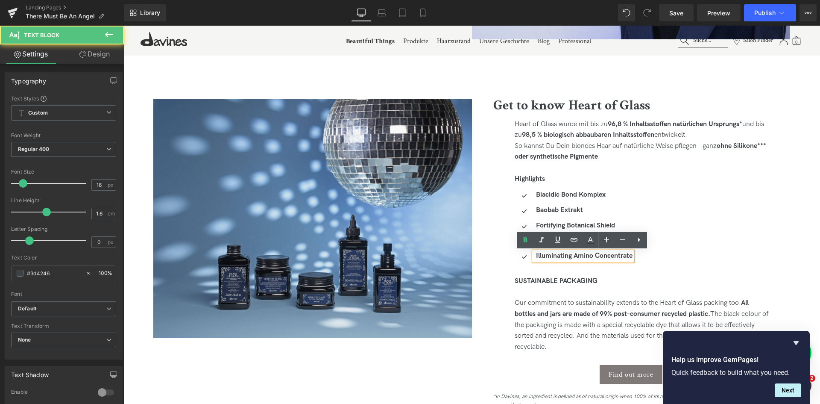
click at [626, 255] on strong "Illuminating Amino Concentrate" at bounding box center [584, 256] width 97 height 8
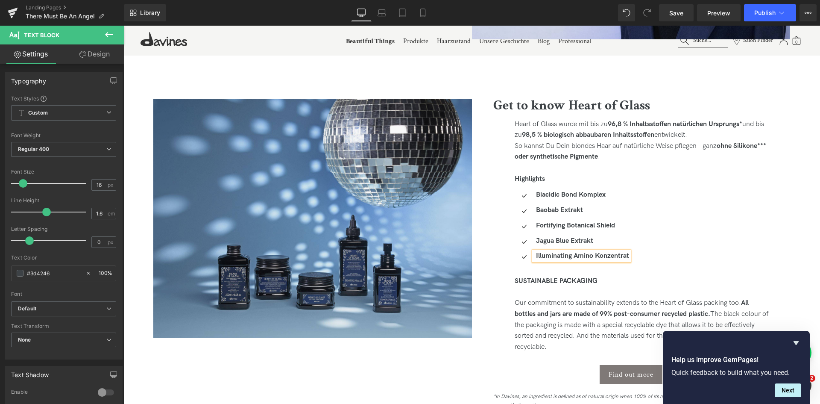
click at [659, 262] on div "Icon Biacidic Bond Komplex Text Block Icon Baobab E xtrakt Text Block Icon Fort…" at bounding box center [653, 228] width 276 height 76
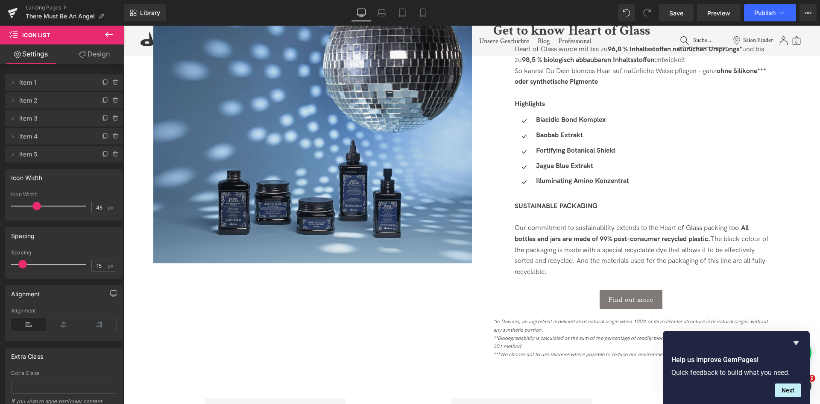
scroll to position [1746, 0]
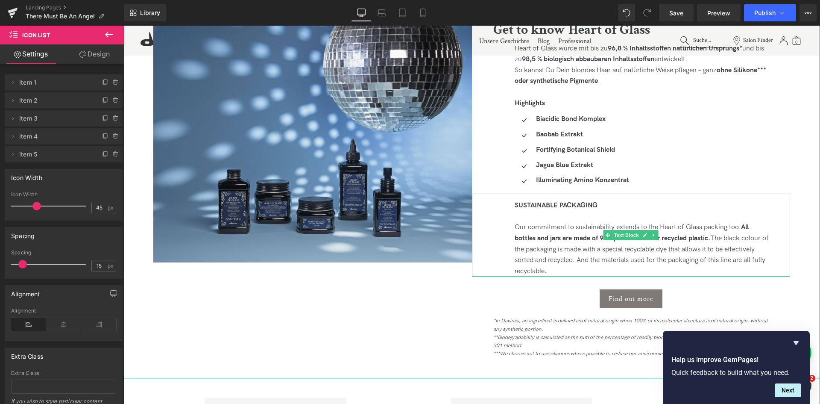
click at [541, 204] on strong "SUSTAINABLE PACKAGING" at bounding box center [556, 205] width 83 height 8
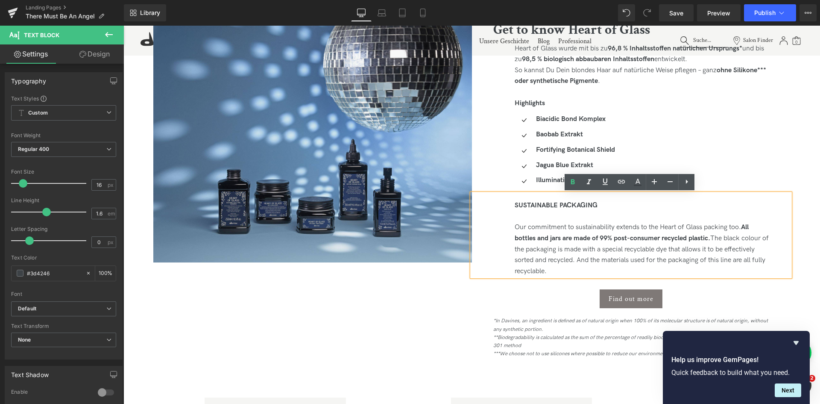
click at [541, 204] on strong "SUSTAINABLE PACKAGING" at bounding box center [556, 205] width 83 height 8
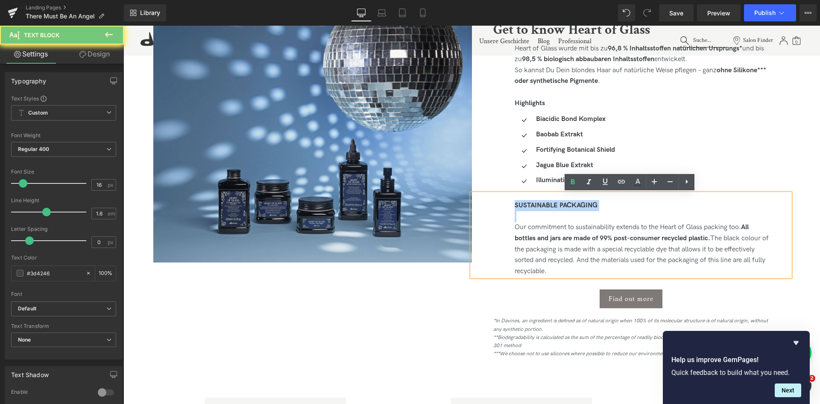
click at [541, 204] on strong "SUSTAINABLE PACKAGING" at bounding box center [556, 205] width 83 height 8
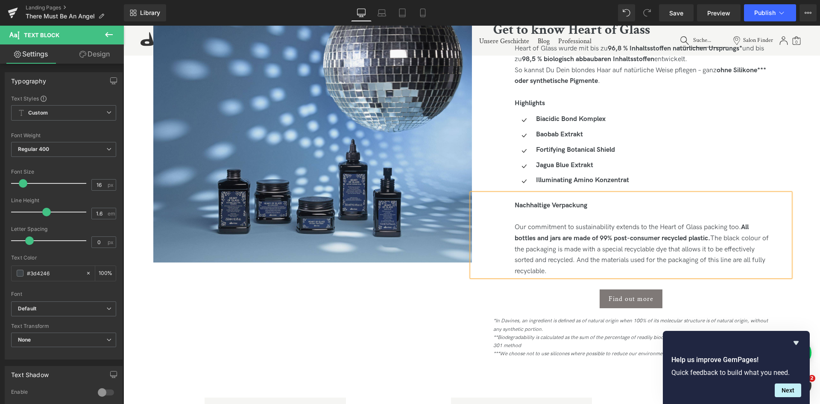
click at [560, 243] on div "Our commitment to sustainability extends to the Heart of Glass packing too. All…" at bounding box center [642, 249] width 255 height 55
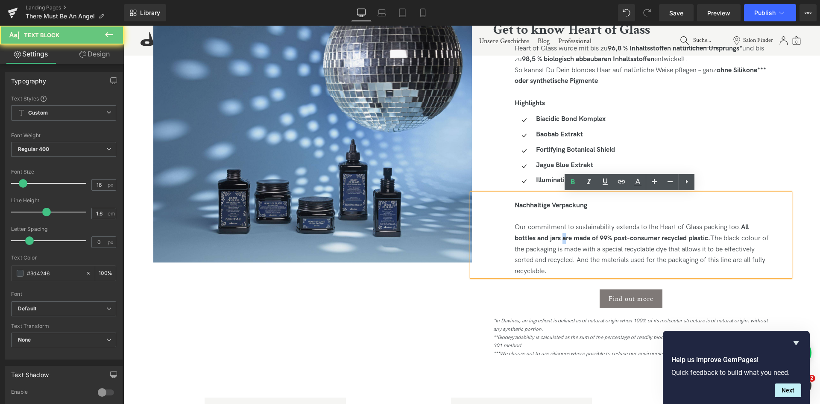
click at [560, 243] on div "Our commitment to sustainability extends to the Heart of Glass packing too. All…" at bounding box center [642, 249] width 255 height 55
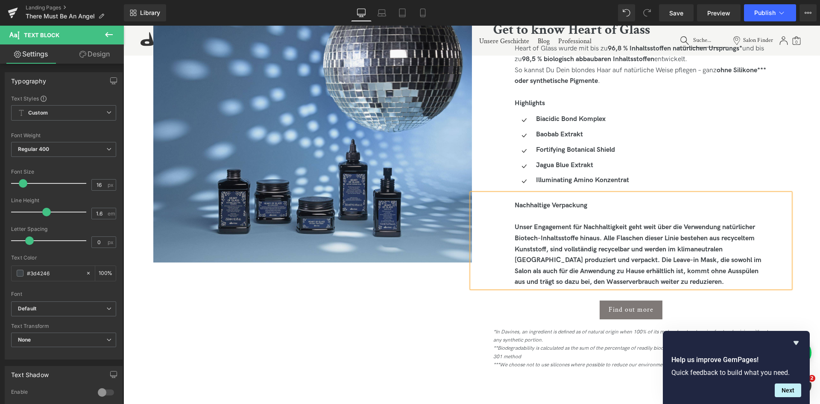
click at [562, 234] on strong "Unser Engagement für Nachhaltigkeit geht weit über die Verwendung natürlicher B…" at bounding box center [638, 254] width 247 height 63
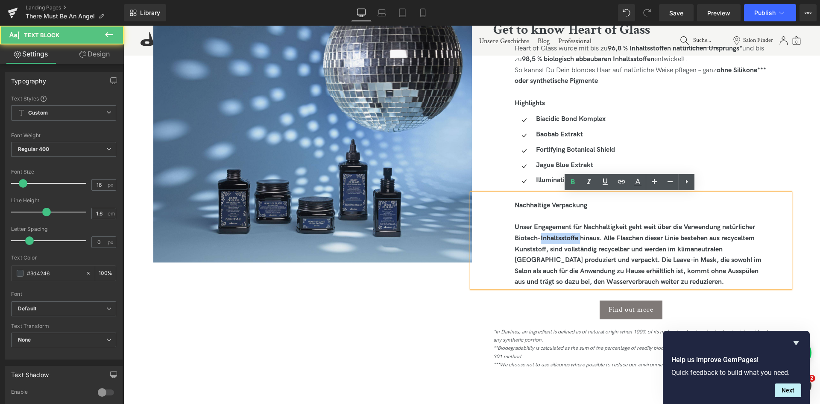
click at [562, 234] on strong "Unser Engagement für Nachhaltigkeit geht weit über die Verwendung natürlicher B…" at bounding box center [638, 254] width 247 height 63
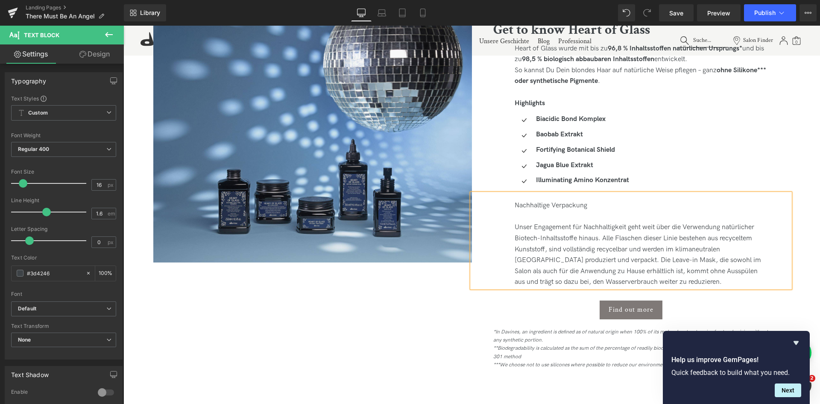
click at [534, 202] on div "Nachhaltige Verpackung" at bounding box center [642, 205] width 255 height 11
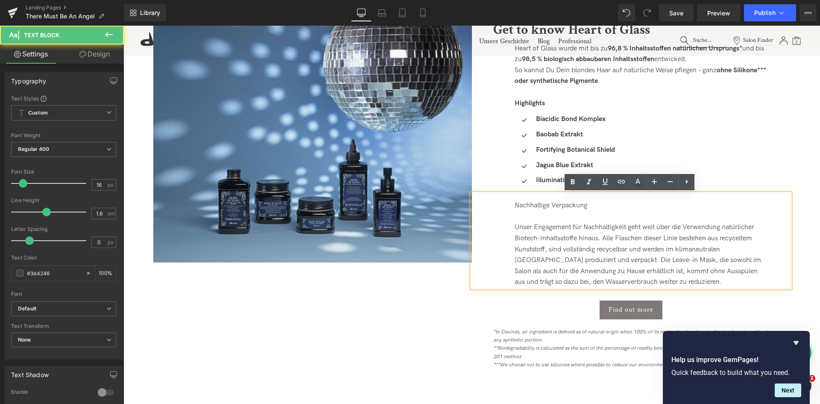
click at [534, 202] on div "Nachhaltige Verpackung" at bounding box center [642, 205] width 255 height 11
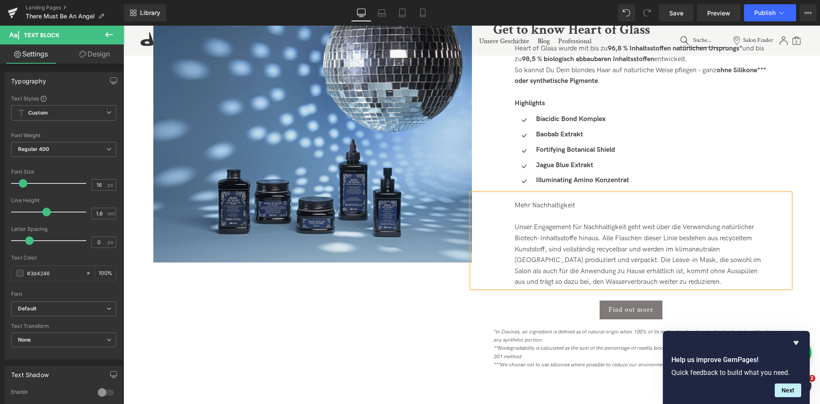
click at [534, 202] on div "Mehr Nachhaltigkeit" at bounding box center [642, 205] width 255 height 11
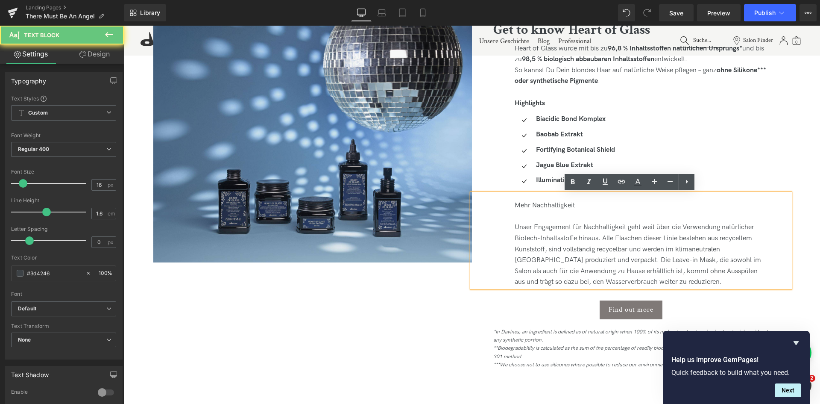
click at [534, 202] on div "Mehr Nachhaltigkeit" at bounding box center [642, 205] width 255 height 11
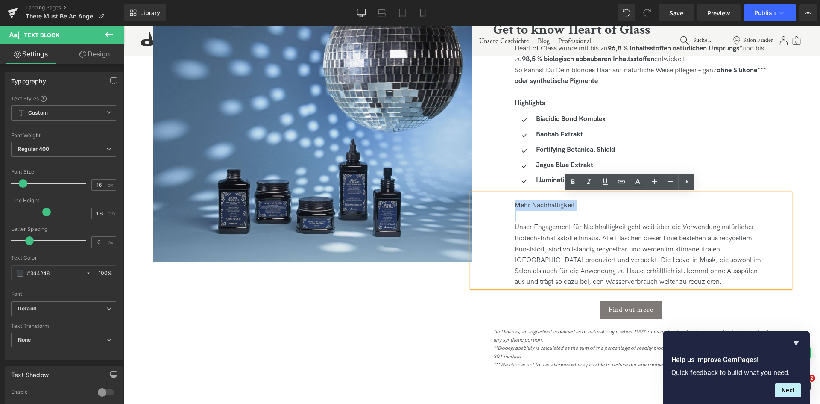
click at [534, 202] on div "Mehr Nachhaltigkeit" at bounding box center [642, 205] width 255 height 11
click at [572, 223] on div "Unser Engagement für Nachhaltigkeit geht weit über die Verwendung natürlicher B…" at bounding box center [642, 255] width 255 height 66
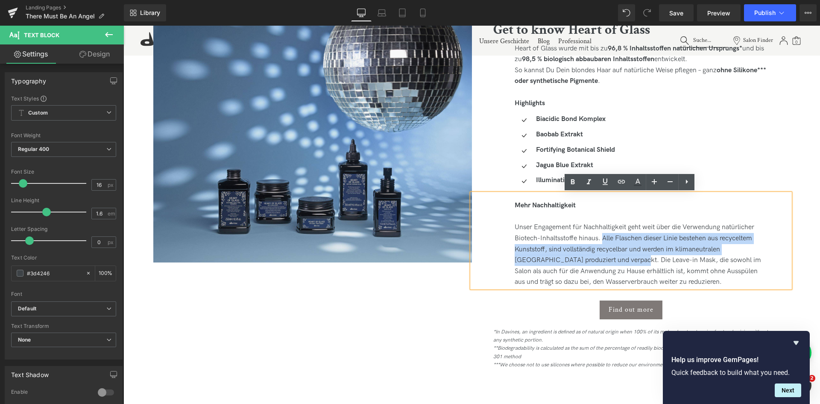
drag, startPoint x: 601, startPoint y: 237, endPoint x: 608, endPoint y: 259, distance: 23.2
click at [608, 259] on div "Unser Engagement für Nachhaltigkeit geht weit über die Verwendung natürlicher B…" at bounding box center [642, 255] width 255 height 66
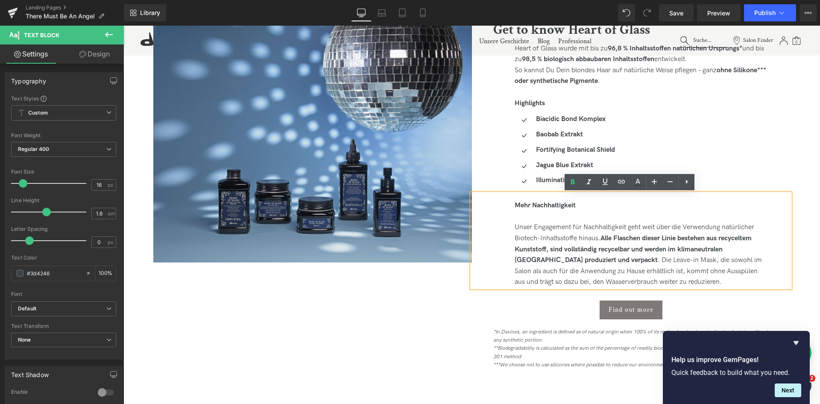
click at [618, 259] on div "Unser Engagement für Nachhaltigkeit geht weit über die Verwendung natürlicher B…" at bounding box center [642, 255] width 255 height 66
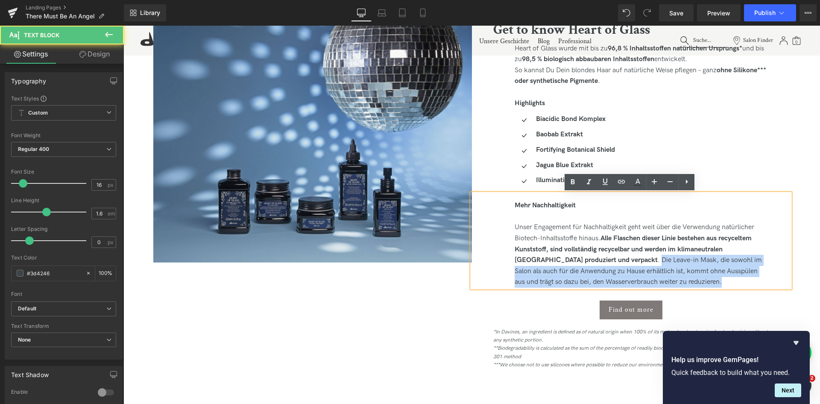
drag, startPoint x: 612, startPoint y: 258, endPoint x: 691, endPoint y: 278, distance: 81.3
click at [691, 278] on div "Unser Engagement für Nachhaltigkeit geht weit über die Verwendung natürlicher B…" at bounding box center [642, 255] width 255 height 66
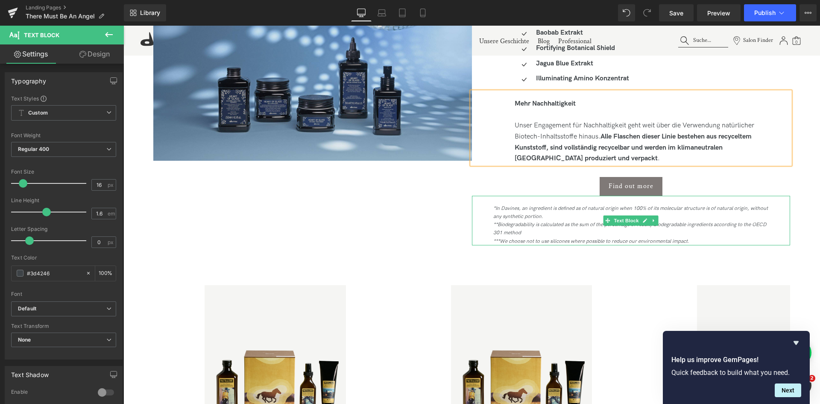
scroll to position [1848, 0]
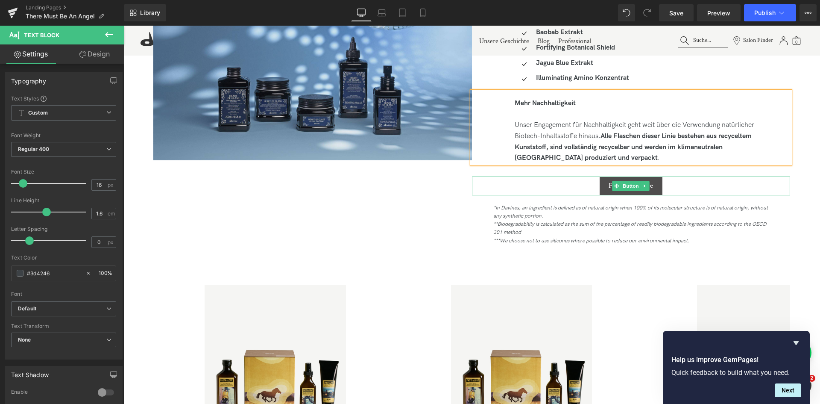
click at [631, 180] on link "Find out more" at bounding box center [631, 185] width 63 height 19
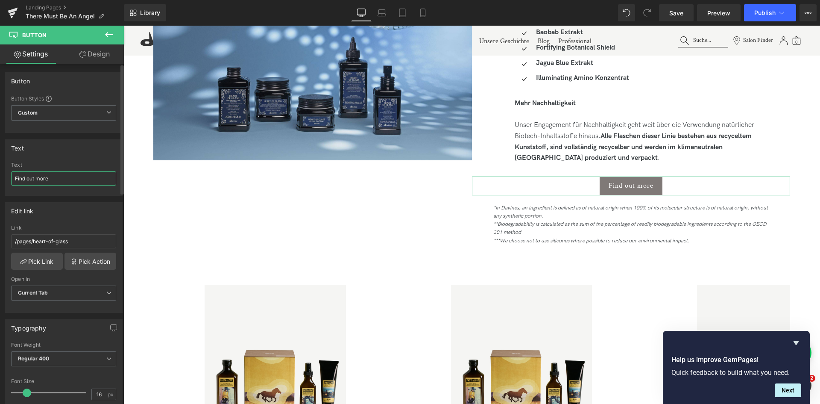
click at [38, 183] on input "Find out more" at bounding box center [63, 178] width 105 height 14
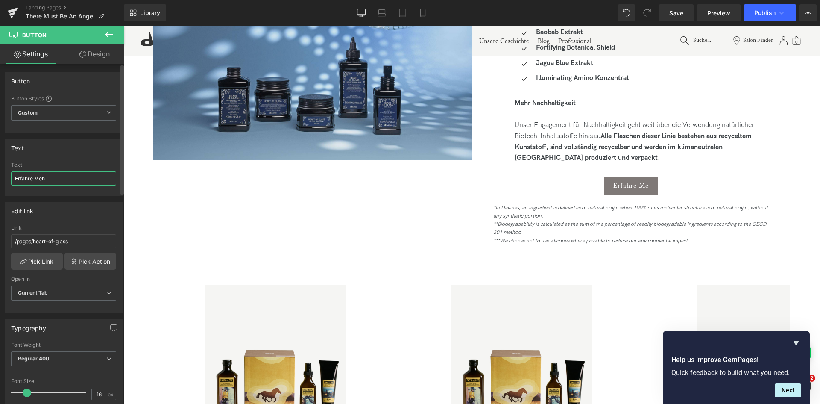
type input "Erfahre Mehr"
click at [300, 206] on div "Image Get to know Heart of Glass Heading Heart of Glass wurde mit bis zu 96,8 %…" at bounding box center [471, 79] width 697 height 374
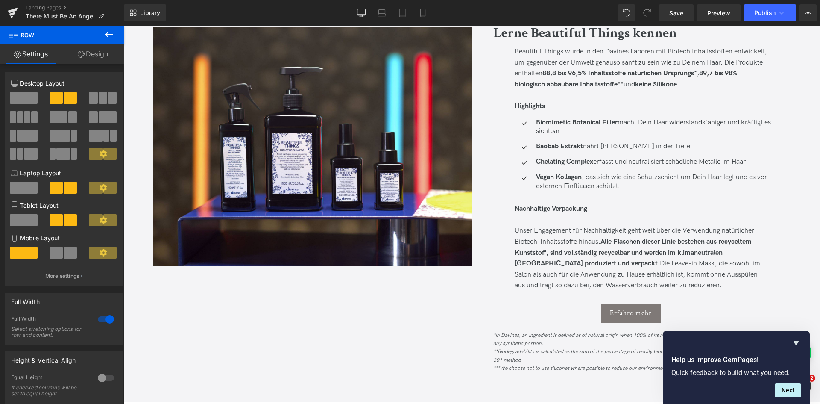
scroll to position [1040, 0]
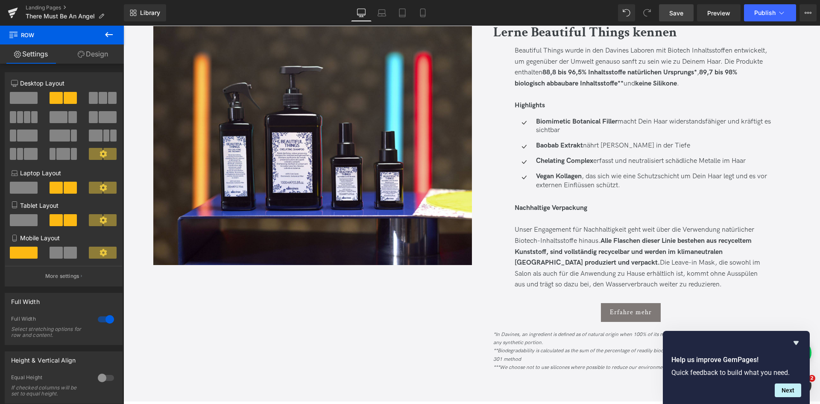
click at [680, 21] on link "Save" at bounding box center [676, 12] width 35 height 17
